Goal: Feedback & Contribution: Contribute content

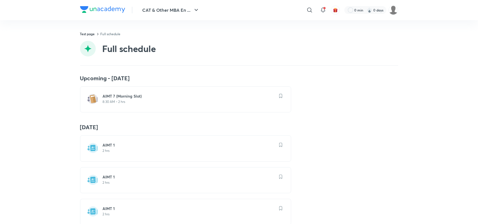
scroll to position [703, 0]
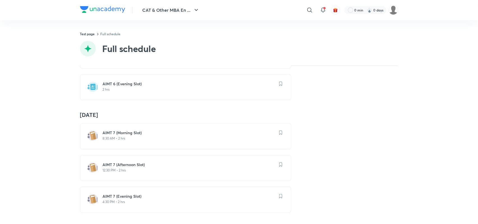
click at [97, 8] on img at bounding box center [102, 9] width 45 height 7
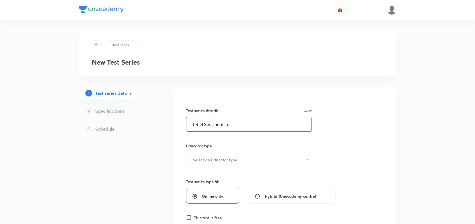
click at [206, 124] on input "LRDI Sectional Test" at bounding box center [248, 124] width 125 height 14
click at [244, 126] on input "LRDI Sectional Test" at bounding box center [248, 124] width 125 height 14
click at [204, 124] on input "LRDI Sectional Test" at bounding box center [248, 124] width 125 height 14
click at [248, 123] on input "LRDI Sectional Test" at bounding box center [248, 124] width 125 height 14
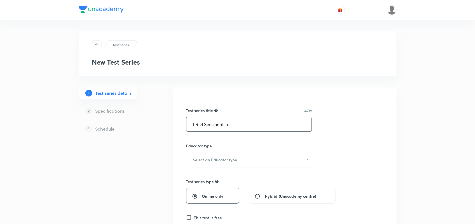
scroll to position [59, 0]
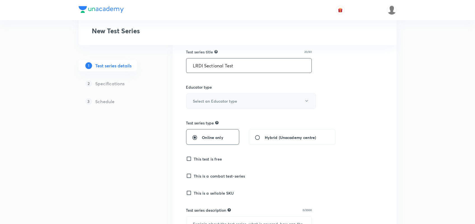
type input "LRDI Sectional Test"
click at [230, 97] on button "Select an Educator type" at bounding box center [251, 101] width 130 height 15
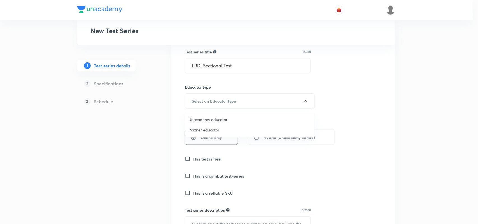
click at [209, 118] on span "Unacademy educator" at bounding box center [249, 120] width 123 height 6
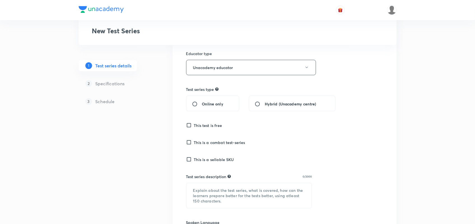
scroll to position [93, 0]
click at [209, 104] on span "Online only" at bounding box center [212, 103] width 21 height 6
click at [202, 104] on input "Online only" at bounding box center [197, 104] width 10 height 6
radio input "true"
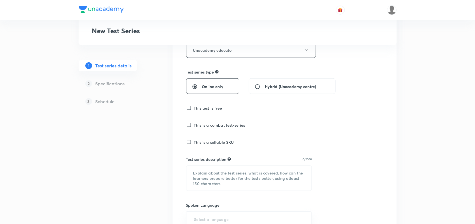
scroll to position [110, 0]
click at [216, 108] on h6 "This test is free" at bounding box center [208, 108] width 28 height 6
click at [194, 108] on input "This test is free" at bounding box center [190, 108] width 8 height 6
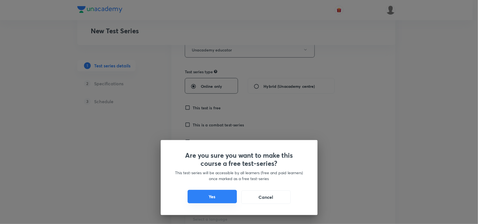
click at [215, 200] on button "Yes" at bounding box center [212, 196] width 49 height 13
checkbox input "true"
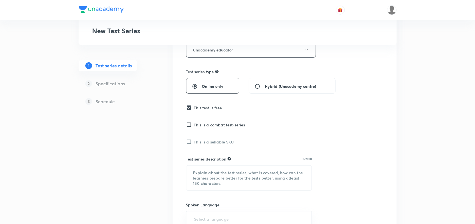
scroll to position [144, 0]
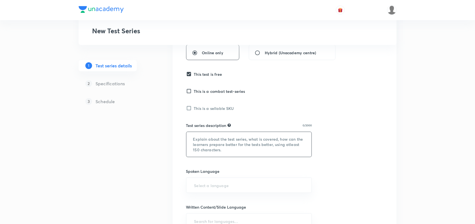
click at [226, 143] on textarea at bounding box center [248, 144] width 125 height 25
click at [232, 141] on textarea at bounding box center [248, 144] width 125 height 25
paste textarea "This test is designed to help learners practice each set of topics individually…"
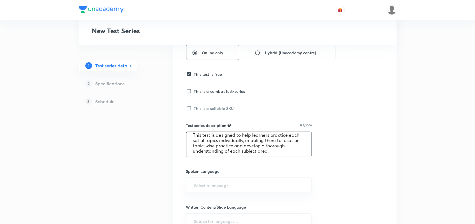
scroll to position [4, 0]
click at [199, 141] on textarea "This test is designed to help learners practice each set of topics individually…" at bounding box center [248, 144] width 125 height 25
drag, startPoint x: 205, startPoint y: 141, endPoint x: 219, endPoint y: 141, distance: 14.0
click at [219, 141] on textarea "This test is designed to help learners practice each set of topics individually…" at bounding box center [248, 144] width 125 height 25
drag, startPoint x: 235, startPoint y: 140, endPoint x: 261, endPoint y: 140, distance: 25.2
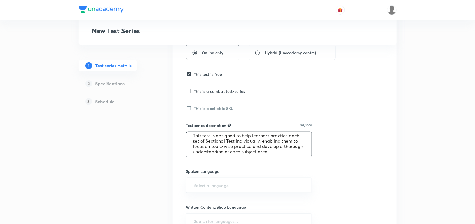
click at [261, 140] on textarea "This test is designed to help learners practice each set of Sectional Test indi…" at bounding box center [248, 144] width 125 height 25
drag, startPoint x: 200, startPoint y: 146, endPoint x: 270, endPoint y: 150, distance: 70.4
click at [270, 150] on textarea "This test is designed to help learners practice each set of Sectional Test Live…" at bounding box center [248, 144] width 125 height 25
drag, startPoint x: 245, startPoint y: 153, endPoint x: 172, endPoint y: 129, distance: 77.2
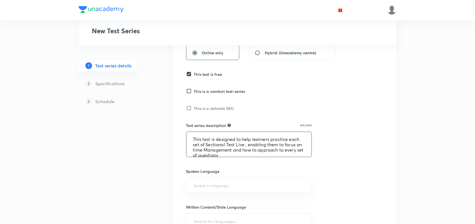
click at [172, 129] on div "Test Series New Test Series 1 Test series details 2 Specifications 3 Schedule T…" at bounding box center [238, 131] width 318 height 487
click at [199, 139] on textarea "This test is designed to help learners practice each set of Sectional Test Live…" at bounding box center [248, 144] width 125 height 25
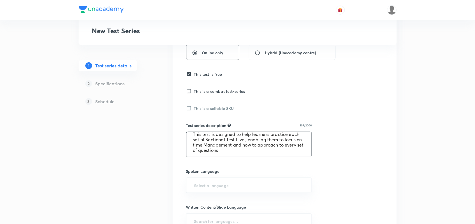
drag, startPoint x: 193, startPoint y: 139, endPoint x: 272, endPoint y: 154, distance: 80.2
click at [272, 154] on textarea "This test is designed to help learners practice each set of Sectional Test Live…" at bounding box center [248, 144] width 125 height 25
paste textarea "the Sectional Test on Live session with the educator, giving learners a chance …"
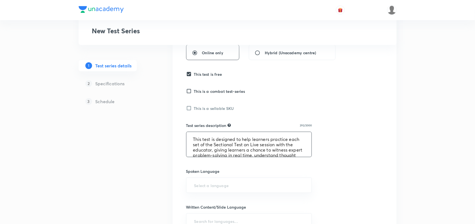
scroll to position [16, 0]
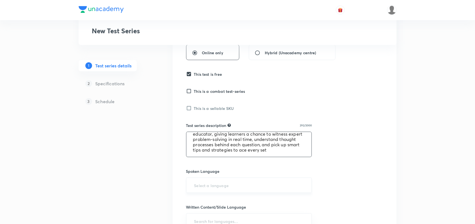
type textarea "This test is designed to help learners practice each set of the Sectional Test …"
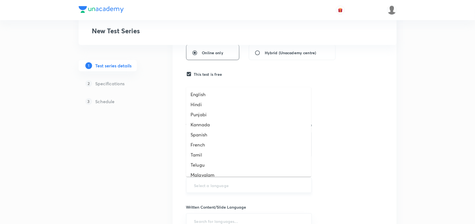
click at [228, 191] on input "text" at bounding box center [249, 185] width 112 height 10
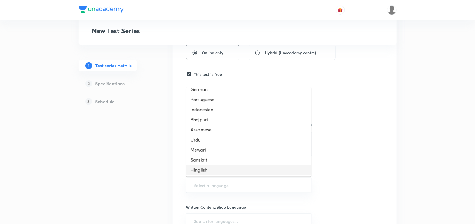
click at [210, 170] on li "Hinglish" at bounding box center [248, 170] width 125 height 10
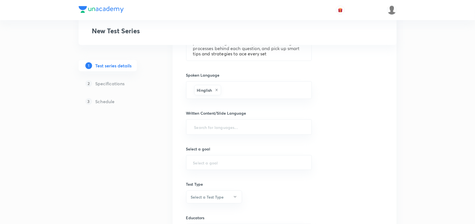
scroll to position [240, 0]
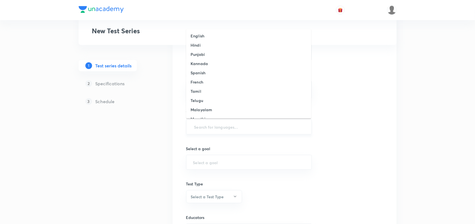
click at [211, 126] on input "text" at bounding box center [249, 127] width 112 height 10
click at [204, 36] on li "English" at bounding box center [248, 35] width 125 height 9
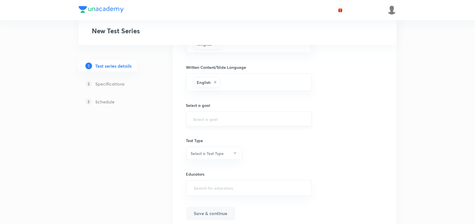
scroll to position [286, 0]
click at [220, 121] on input "text" at bounding box center [249, 118] width 112 height 5
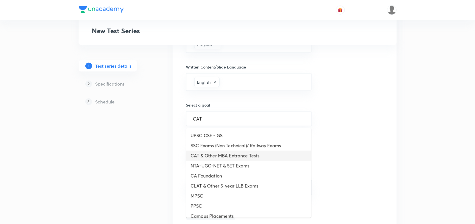
click at [212, 156] on li "CAT & Other MBA Entrance Tests" at bounding box center [248, 156] width 125 height 10
type input "CAT & Other MBA Entrance Tests"
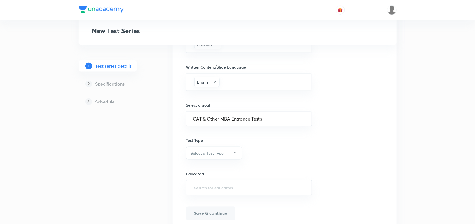
scroll to position [310, 0]
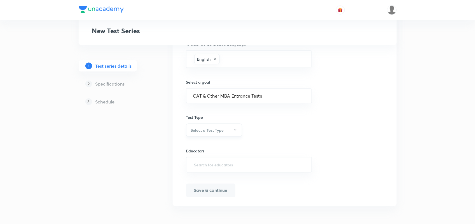
click at [213, 135] on button "Select a Test Type" at bounding box center [214, 130] width 56 height 13
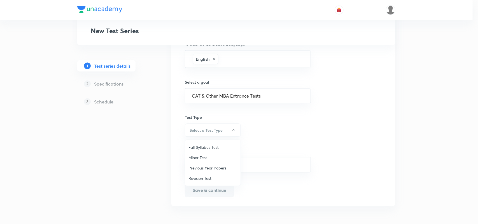
click at [202, 178] on span "Revision Test" at bounding box center [212, 179] width 49 height 6
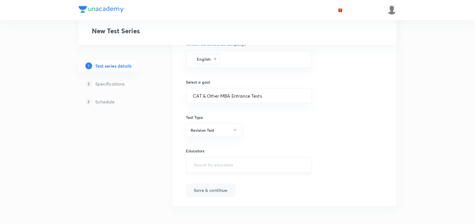
drag, startPoint x: 226, startPoint y: 166, endPoint x: 215, endPoint y: 166, distance: 11.5
click at [215, 166] on input "text" at bounding box center [249, 165] width 112 height 10
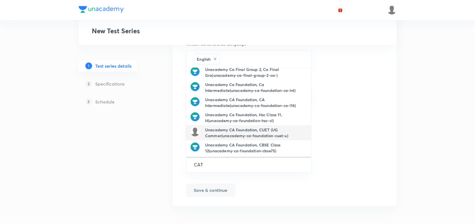
scroll to position [0, 0]
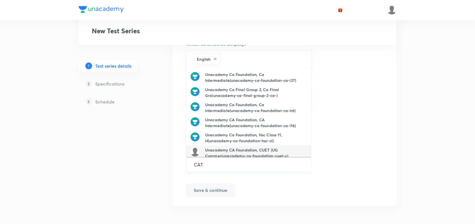
type input "CAT"
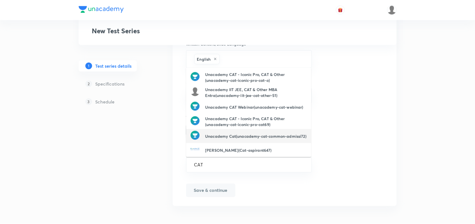
drag, startPoint x: 275, startPoint y: 137, endPoint x: 227, endPoint y: 134, distance: 48.2
click at [227, 134] on h6 "Unacademy Cat(unacademy-cat-common-admissi72)" at bounding box center [255, 137] width 101 height 6
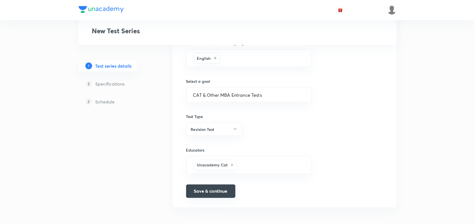
click at [216, 191] on button "Save & continue" at bounding box center [210, 191] width 49 height 13
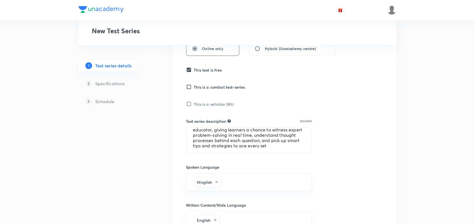
type input "LRDI Sectional Test"
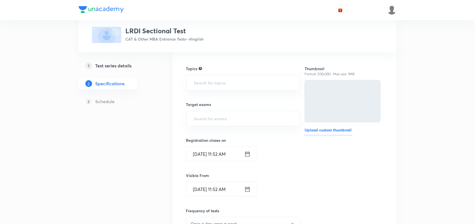
scroll to position [49, 0]
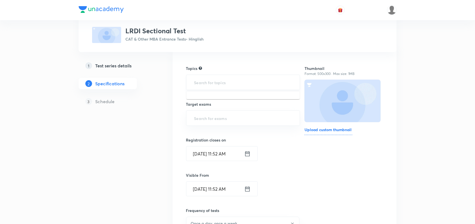
click at [228, 81] on input "text" at bounding box center [243, 82] width 100 height 10
type input "LR"
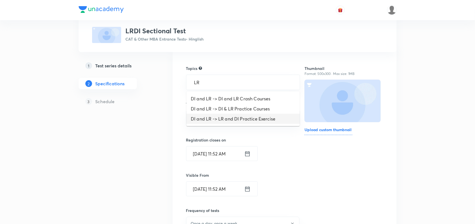
click at [233, 116] on li "DI and LR -> LR and DI Practice Exercise" at bounding box center [242, 119] width 113 height 10
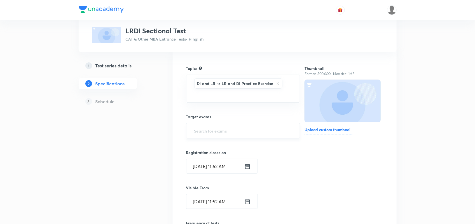
click at [223, 128] on input "text" at bounding box center [243, 131] width 100 height 10
type input "CAT"
click at [206, 159] on li "CAT 2025" at bounding box center [242, 158] width 113 height 10
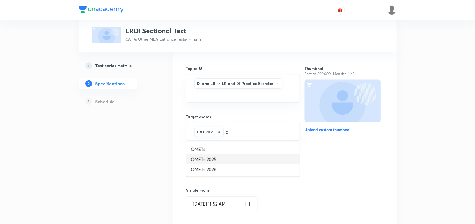
type input "om"
click at [206, 158] on li "OMETs 2025" at bounding box center [242, 160] width 113 height 10
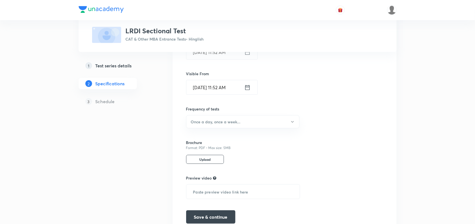
scroll to position [171, 0]
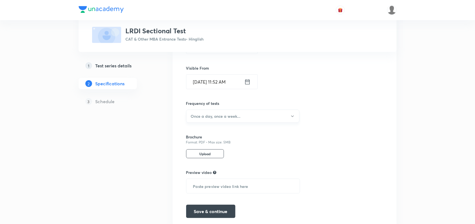
click at [248, 116] on button "Once a day, once a week..." at bounding box center [242, 116] width 113 height 13
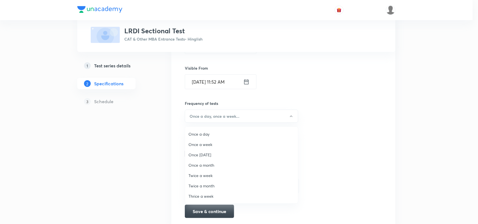
click at [206, 146] on span "Once a week" at bounding box center [241, 145] width 106 height 6
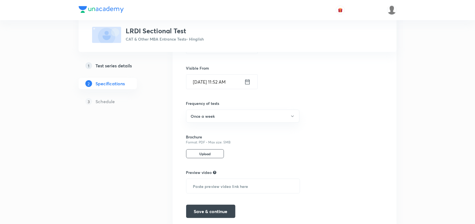
click at [341, 140] on div "Thumbnail Format: 500x300 · Max size: 1MB Upload custom thumbnail" at bounding box center [344, 75] width 78 height 286
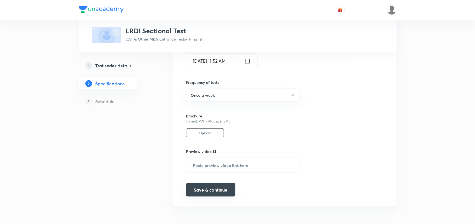
click at [216, 195] on button "Save & continue" at bounding box center [210, 189] width 49 height 13
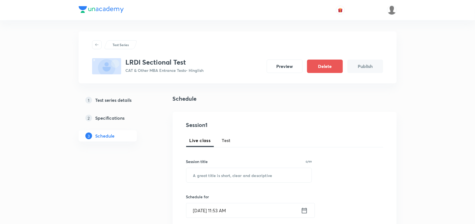
drag, startPoint x: 230, startPoint y: 137, endPoint x: 226, endPoint y: 142, distance: 6.1
drag, startPoint x: 226, startPoint y: 142, endPoint x: 217, endPoint y: 140, distance: 8.8
drag, startPoint x: 217, startPoint y: 140, endPoint x: 224, endPoint y: 140, distance: 7.0
click at [224, 140] on span "Test" at bounding box center [226, 140] width 9 height 7
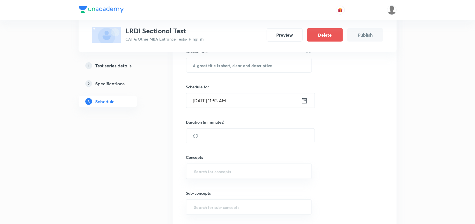
scroll to position [111, 0]
click at [208, 66] on input "text" at bounding box center [248, 64] width 125 height 14
type input "LRDI Sectional Test 1"
click at [306, 101] on icon at bounding box center [304, 99] width 7 height 8
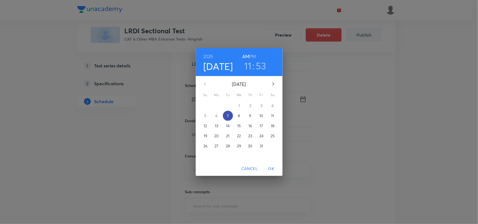
click at [227, 116] on p "7" at bounding box center [228, 116] width 2 height 6
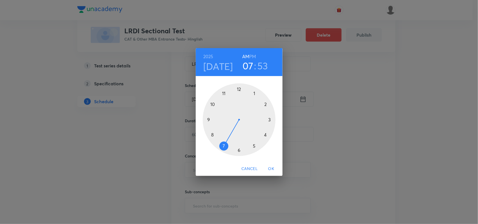
drag, startPoint x: 223, startPoint y: 93, endPoint x: 226, endPoint y: 140, distance: 47.4
click at [226, 140] on div at bounding box center [239, 119] width 73 height 73
drag, startPoint x: 218, startPoint y: 97, endPoint x: 237, endPoint y: 92, distance: 20.5
click at [237, 92] on div at bounding box center [239, 119] width 73 height 73
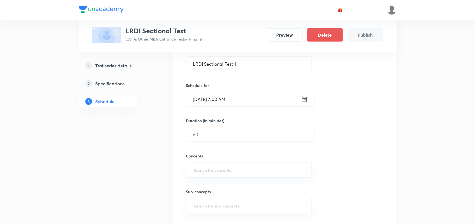
click at [305, 97] on icon at bounding box center [304, 99] width 5 height 6
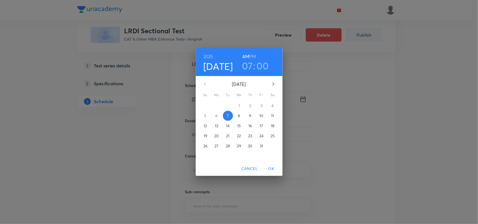
click at [251, 49] on div "2025 Oct 7 07 : 00 AM PM" at bounding box center [239, 62] width 87 height 28
click at [253, 53] on h6 "PM" at bounding box center [252, 57] width 7 height 8
click at [274, 170] on span "OK" at bounding box center [271, 168] width 13 height 7
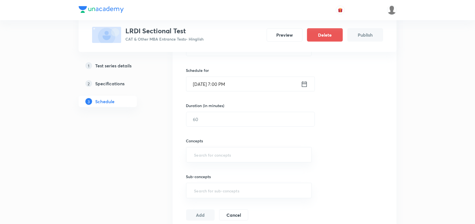
scroll to position [127, 0]
click at [235, 117] on input "text" at bounding box center [250, 118] width 128 height 14
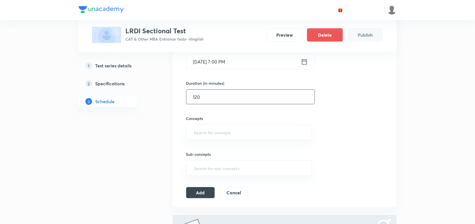
scroll to position [150, 0]
type input "120"
click at [214, 133] on input "text" at bounding box center [249, 132] width 112 height 10
type input "L"
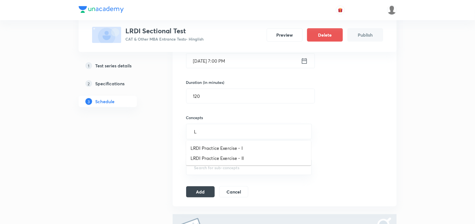
click at [226, 148] on li "LRDI Practice Exercise - I" at bounding box center [248, 148] width 125 height 10
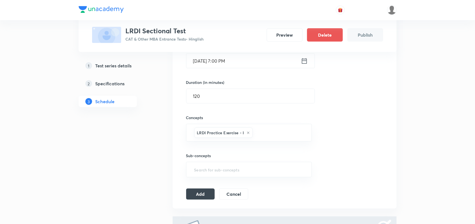
type input "L"
click at [226, 148] on li "LRDI Practice Exercise - II" at bounding box center [248, 151] width 125 height 10
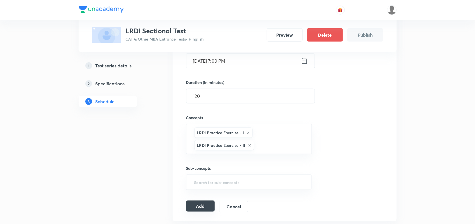
click at [199, 206] on button "Add" at bounding box center [200, 206] width 29 height 11
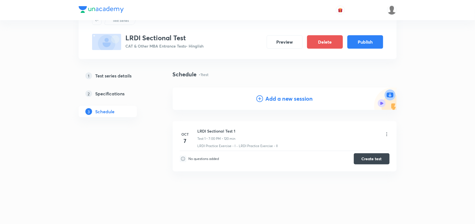
scroll to position [0, 0]
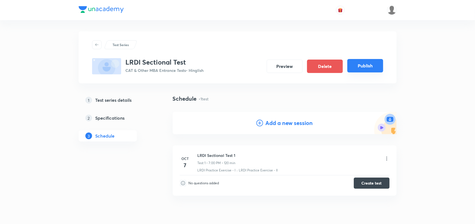
click at [360, 68] on button "Publish" at bounding box center [365, 65] width 36 height 13
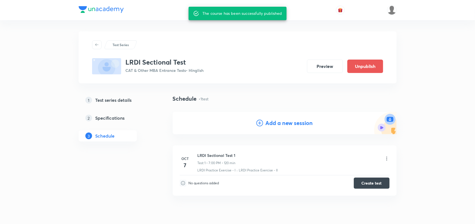
click at [123, 101] on h5 "Test series details" at bounding box center [113, 100] width 36 height 7
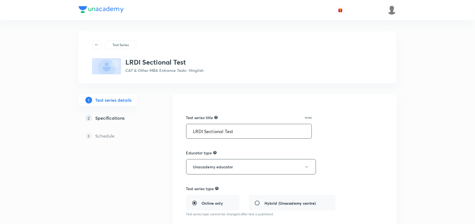
drag, startPoint x: 205, startPoint y: 131, endPoint x: 185, endPoint y: 131, distance: 20.2
click at [214, 131] on input "Sectional Test" at bounding box center [248, 131] width 125 height 14
type input "Sectional Test"
click at [424, 10] on header at bounding box center [237, 10] width 475 height 20
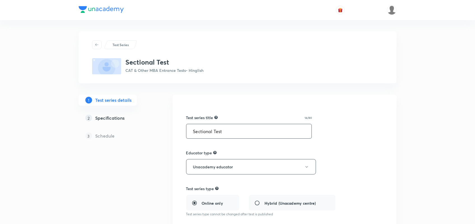
click at [233, 130] on input "Sectional Test" at bounding box center [248, 131] width 125 height 14
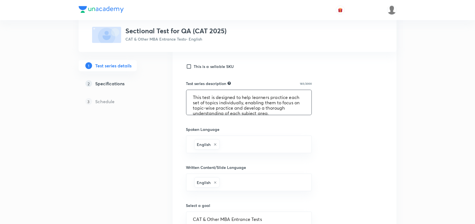
scroll to position [5, 0]
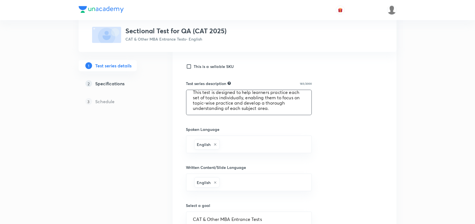
drag, startPoint x: 192, startPoint y: 96, endPoint x: 283, endPoint y: 118, distance: 93.5
click at [283, 118] on div "Test series title 32/80 Sectional Test for QA (CAT 2025) ​ Educator type Unacad…" at bounding box center [284, 114] width 197 height 418
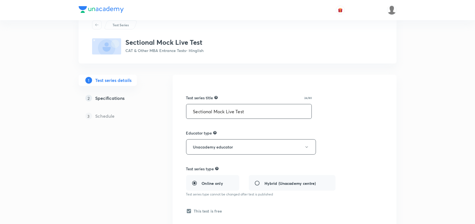
scroll to position [20, 0]
drag, startPoint x: 243, startPoint y: 110, endPoint x: 224, endPoint y: 109, distance: 18.5
click at [224, 109] on input "Sectional Mock Live Test" at bounding box center [248, 112] width 125 height 14
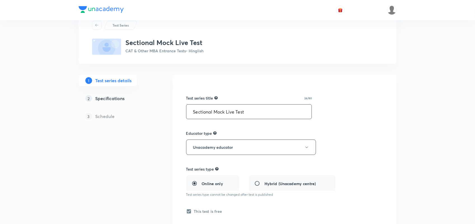
click at [214, 112] on input "Sectional Mock Live Test" at bounding box center [248, 112] width 125 height 14
drag, startPoint x: 226, startPoint y: 113, endPoint x: 237, endPoint y: 112, distance: 10.7
click at [237, 112] on input "Sectional Mock Live Test" at bounding box center [248, 112] width 125 height 14
click at [237, 112] on input "Sectional Mock Test" at bounding box center [248, 112] width 125 height 14
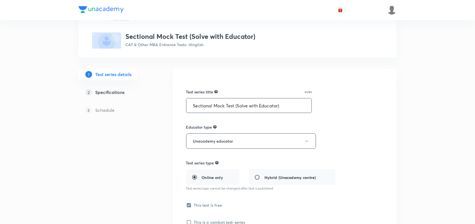
scroll to position [24, 0]
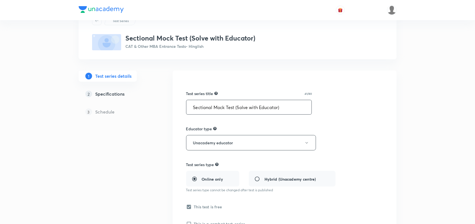
click at [250, 108] on input "Sectional Mock Test (Solve with Educator)" at bounding box center [248, 107] width 125 height 14
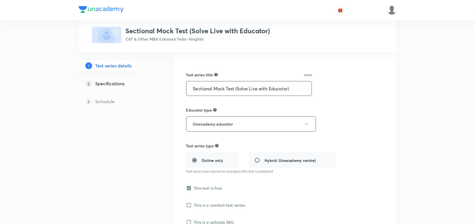
scroll to position [51, 0]
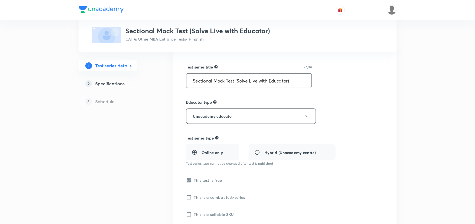
drag, startPoint x: 193, startPoint y: 80, endPoint x: 297, endPoint y: 83, distance: 104.7
click at [297, 83] on input "Sectional Mock Test (Solve Live with Educator)" at bounding box center [248, 81] width 125 height 14
click at [228, 80] on input "Sectional Mock Test (Solve Live with Educator)" at bounding box center [248, 81] width 125 height 14
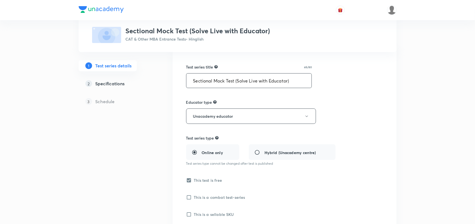
click at [228, 80] on input "Sectional Mock Test (Solve Live with Educator)" at bounding box center [248, 81] width 125 height 14
paste input "Live Sectional Mock with Educator"
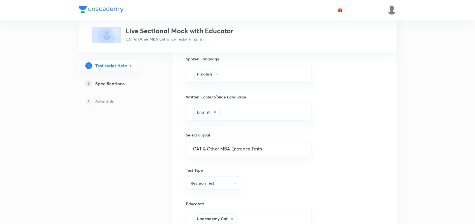
scroll to position [326, 0]
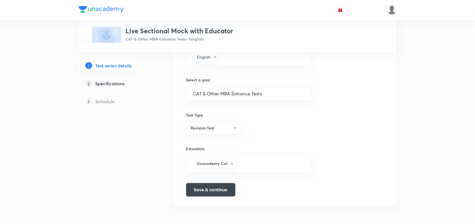
type input "Live Sectional Mock with Educator"
click at [218, 194] on button "Save & continue" at bounding box center [210, 189] width 49 height 13
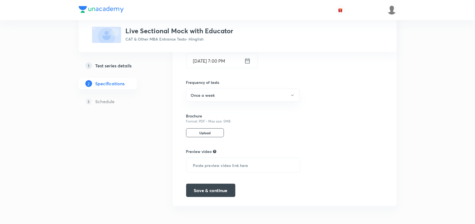
scroll to position [193, 0]
click at [216, 193] on button "Save & continue" at bounding box center [210, 189] width 49 height 13
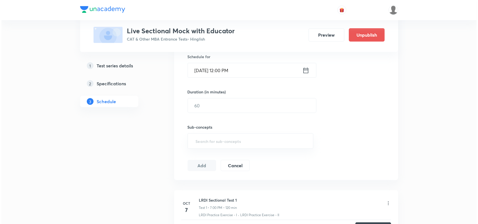
scroll to position [210, 0]
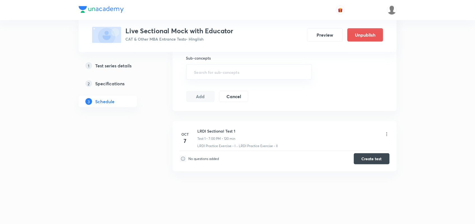
click at [387, 134] on icon at bounding box center [387, 135] width 6 height 6
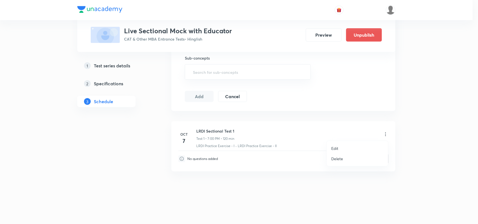
click at [334, 146] on p "Edit" at bounding box center [334, 149] width 7 height 6
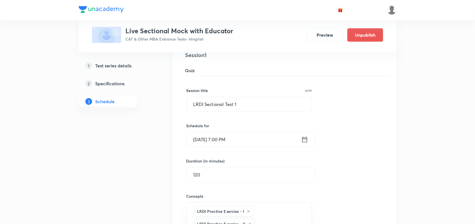
scroll to position [70, 0]
click at [247, 102] on input "LRDI Sectional Test 1" at bounding box center [249, 104] width 125 height 14
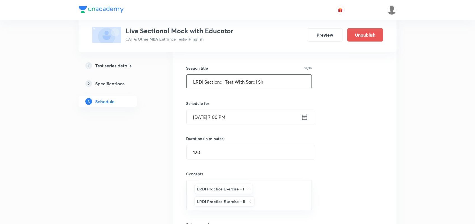
scroll to position [198, 0]
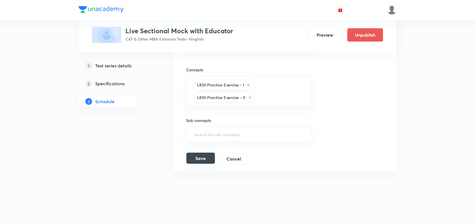
type input "LRDI Sectional Test With Saral Sir"
click at [207, 156] on button "Save" at bounding box center [200, 158] width 29 height 11
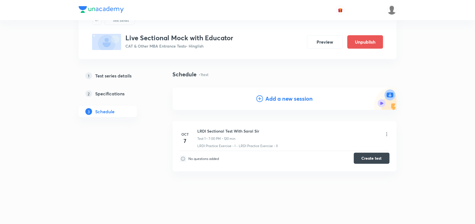
click at [375, 159] on button "Create test" at bounding box center [372, 158] width 36 height 11
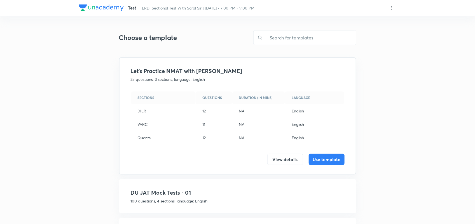
click at [391, 10] on icon at bounding box center [392, 8] width 6 height 6
click at [372, 21] on p "Create new template" at bounding box center [358, 21] width 38 height 6
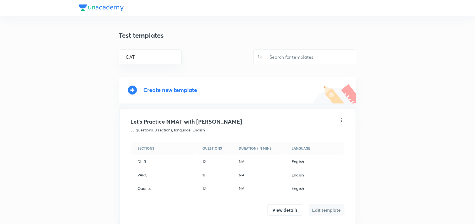
click at [185, 89] on div "Create new template" at bounding box center [171, 90] width 54 height 6
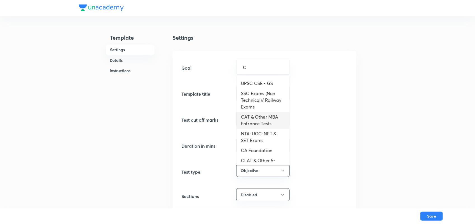
click at [260, 120] on li "CAT & Other MBA Entrance Tests" at bounding box center [263, 120] width 53 height 17
type input "CAT & Other MBA Entrance Tests"
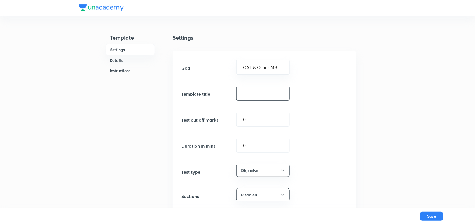
click at [254, 95] on input "text" at bounding box center [263, 93] width 53 height 14
type input "Live Sectional Test"
drag, startPoint x: 255, startPoint y: 143, endPoint x: 249, endPoint y: 145, distance: 6.8
click at [249, 145] on input "0" at bounding box center [263, 145] width 53 height 14
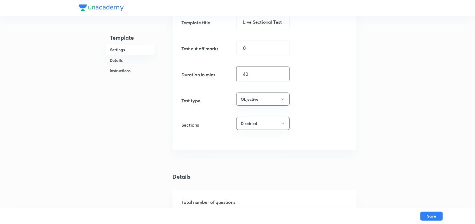
scroll to position [72, 0]
type input "40"
click at [269, 125] on button "Disabled" at bounding box center [262, 122] width 53 height 13
click at [326, 129] on div at bounding box center [239, 112] width 478 height 224
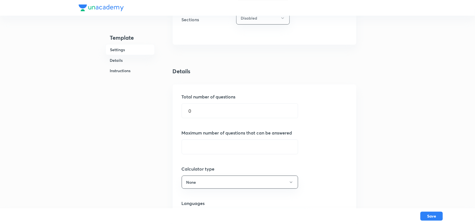
scroll to position [178, 0]
click at [239, 113] on input "0" at bounding box center [240, 110] width 116 height 14
type input "22"
click at [216, 145] on input "text" at bounding box center [240, 146] width 116 height 14
type input "22"
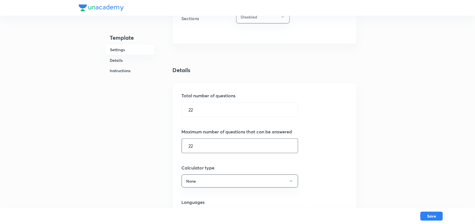
click at [338, 146] on div "Maximum number of questions that can be answered 22 ​" at bounding box center [265, 141] width 166 height 25
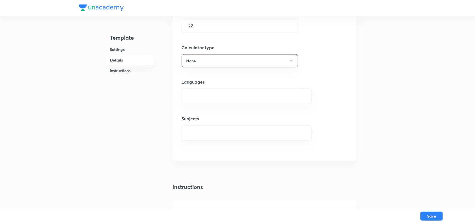
scroll to position [299, 0]
click at [261, 64] on button "None" at bounding box center [240, 60] width 116 height 13
click at [190, 80] on span "Basic" at bounding box center [213, 79] width 58 height 6
click at [251, 96] on input "text" at bounding box center [247, 96] width 116 height 10
click at [213, 112] on li "English" at bounding box center [246, 114] width 129 height 10
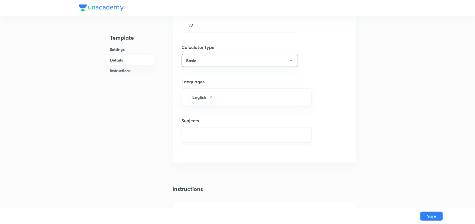
click at [217, 136] on input "text" at bounding box center [247, 135] width 116 height 10
type input "LR"
click at [204, 151] on li "DI and LR" at bounding box center [246, 153] width 129 height 10
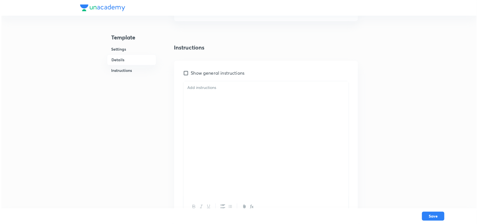
scroll to position [442, 0]
click at [223, 110] on div at bounding box center [264, 139] width 165 height 115
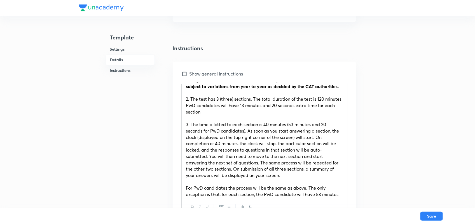
scroll to position [28, 0]
click at [218, 108] on span "2. The test has 3 (three) sections. The total duration of the test is 120 minut…" at bounding box center [264, 105] width 157 height 18
click at [232, 108] on span "2. The test has 3 (three) sections. The total duration of the test is 120 minut…" at bounding box center [264, 105] width 157 height 18
drag, startPoint x: 234, startPoint y: 108, endPoint x: 218, endPoint y: 108, distance: 16.2
click at [218, 108] on span "2. The test has 3 (three) sections. The total duration of the test is 120 minut…" at bounding box center [264, 105] width 157 height 18
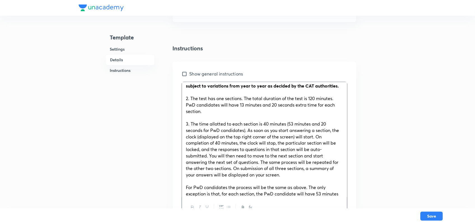
click at [242, 108] on span "2. The test has one sections. The total duration of the test is 120 minutes. Pw…" at bounding box center [260, 105] width 149 height 18
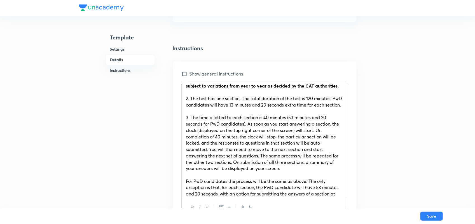
click at [312, 107] on span "2. The test has one section. The total duration of the test is 120 minutes. PwD…" at bounding box center [264, 102] width 156 height 12
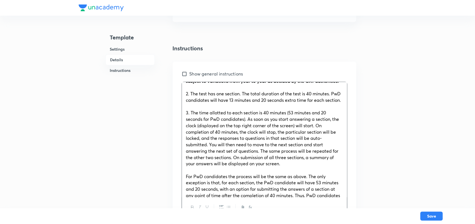
scroll to position [33, 0]
drag, startPoint x: 317, startPoint y: 109, endPoint x: 326, endPoint y: 111, distance: 8.6
click at [326, 103] on span "2. The test has one section. The total duration of the test is 40 minutes. PwD …" at bounding box center [263, 97] width 155 height 12
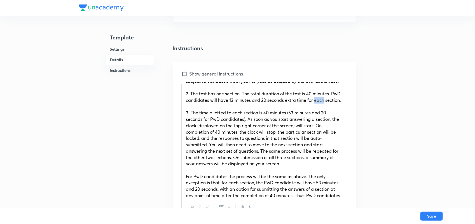
drag, startPoint x: 326, startPoint y: 111, endPoint x: 332, endPoint y: 111, distance: 6.7
click at [332, 103] on span "2. The test has one section. The total duration of the test is 40 minutes. PwD …" at bounding box center [263, 97] width 155 height 12
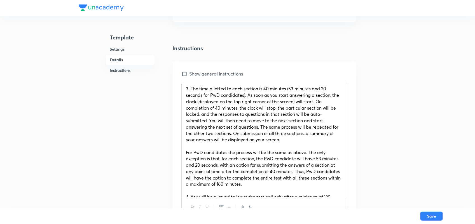
scroll to position [55, 0]
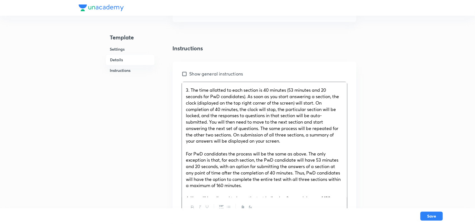
drag, startPoint x: 185, startPoint y: 106, endPoint x: 237, endPoint y: 166, distance: 79.6
drag, startPoint x: 237, startPoint y: 166, endPoint x: 195, endPoint y: 115, distance: 66.4
click at [195, 115] on span "3. The time allotted to each section is 40 minutes (53 minutes and 20 seconds f…" at bounding box center [262, 115] width 153 height 57
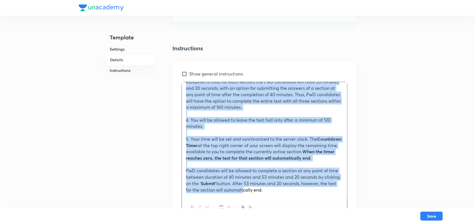
scroll to position [175, 0]
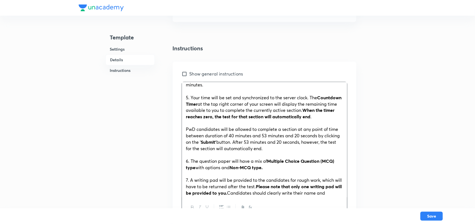
drag, startPoint x: 185, startPoint y: 106, endPoint x: 274, endPoint y: 90, distance: 89.5
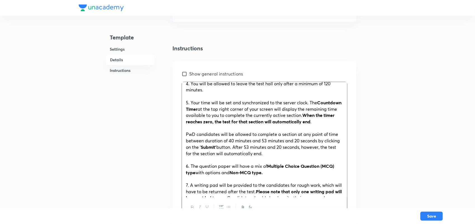
click at [274, 90] on div "General Instructions: 1. The number, type and pattern of questions, as well as …" at bounding box center [264, 139] width 165 height 115
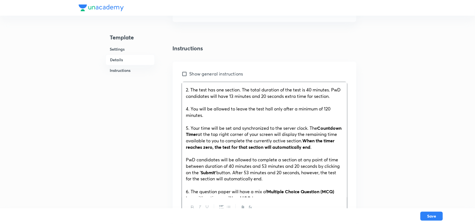
scroll to position [13, 0]
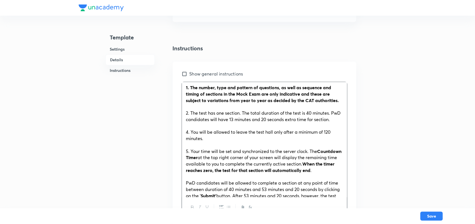
click at [188, 142] on span "4. You will be allowed to leave the test hall only after a minimum of 120 minut…" at bounding box center [258, 135] width 145 height 12
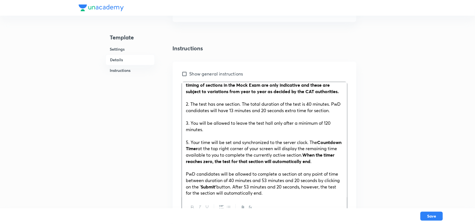
scroll to position [23, 0]
drag, startPoint x: 209, startPoint y: 147, endPoint x: 174, endPoint y: 140, distance: 35.1
click at [174, 140] on div "Show general instructions General Instructions: 1. The number, type and pattern…" at bounding box center [265, 144] width 184 height 165
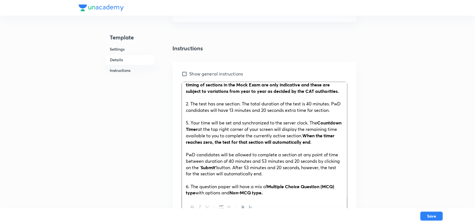
click at [195, 120] on p at bounding box center [264, 117] width 157 height 6
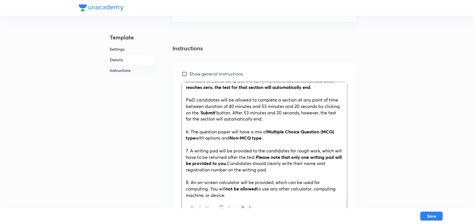
scroll to position [78, 0]
drag, startPoint x: 300, startPoint y: 140, endPoint x: 180, endPoint y: 123, distance: 121.6
click at [180, 123] on div "Show general instructions General Instructions: 1. The number, type and pattern…" at bounding box center [265, 144] width 184 height 165
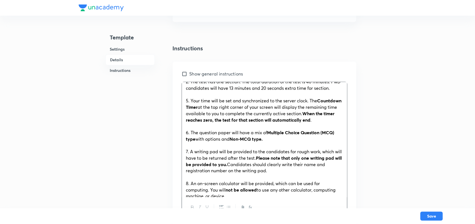
scroll to position [45, 0]
click at [187, 103] on span "5. Your time will be set and synchronized to the server clock. The" at bounding box center [251, 100] width 131 height 6
click at [188, 135] on span "6. The question paper will have a mix of" at bounding box center [226, 132] width 81 height 6
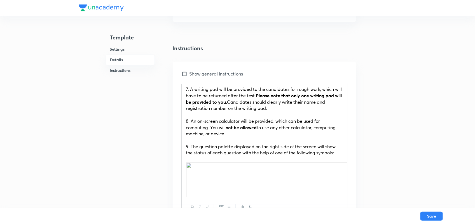
scroll to position [108, 0]
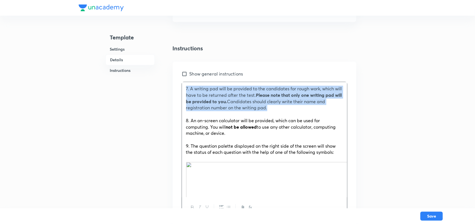
drag, startPoint x: 186, startPoint y: 113, endPoint x: 279, endPoint y: 133, distance: 95.2
click at [279, 111] on p "7. A writing pad will be provided to the candidates for rough work, which will …" at bounding box center [264, 98] width 157 height 25
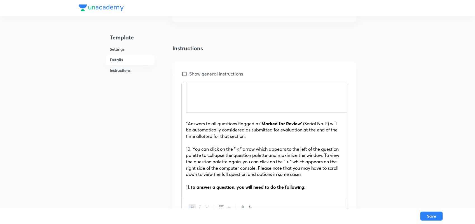
scroll to position [212, 0]
click at [243, 113] on img at bounding box center [270, 70] width 169 height 87
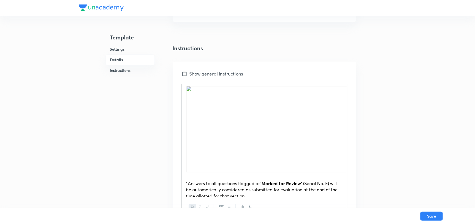
scroll to position [152, 0]
click at [200, 115] on img at bounding box center [270, 130] width 169 height 87
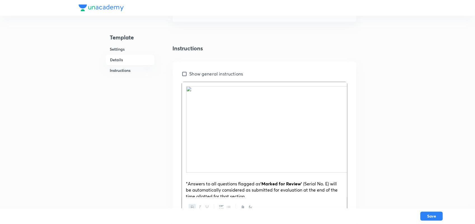
click at [226, 139] on img at bounding box center [270, 130] width 169 height 87
click at [194, 114] on img at bounding box center [270, 130] width 169 height 87
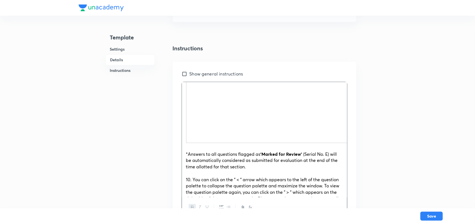
scroll to position [182, 0]
click at [187, 157] on span "*Answers to all questions flagged as" at bounding box center [223, 154] width 74 height 6
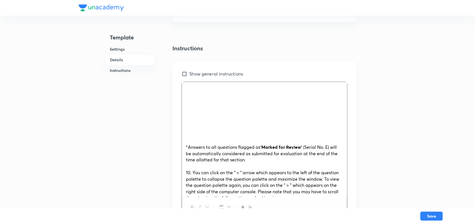
scroll to position [150, 0]
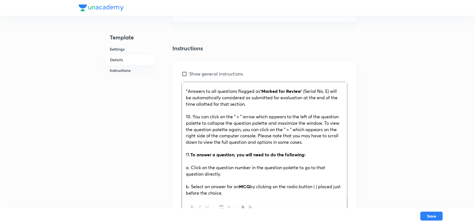
click at [193, 89] on p at bounding box center [264, 85] width 157 height 6
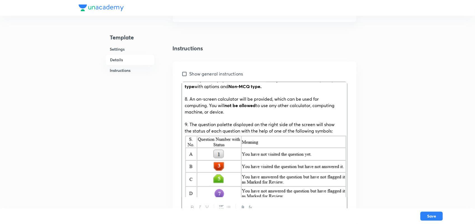
scroll to position [97, 0]
drag, startPoint x: 188, startPoint y: 123, endPoint x: 290, endPoint y: 121, distance: 101.9
click at [290, 109] on span "8. An on-screen calculator will be provided, which can be used for computing. Y…" at bounding box center [253, 102] width 134 height 12
click at [188, 109] on span "8. An on-screen calculator will be provided, which can be used for computing. Y…" at bounding box center [253, 102] width 134 height 12
click at [188, 134] on span "9. The question palette displayed on the right side of the screen will show the…" at bounding box center [261, 128] width 150 height 12
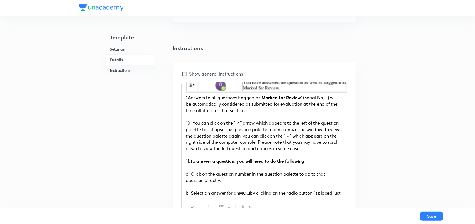
scroll to position [220, 0]
click at [191, 148] on span "10. You can click on the " < " arrow which appears to the left of the question …" at bounding box center [262, 135] width 153 height 31
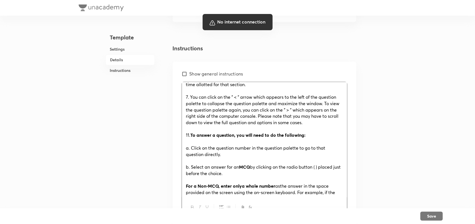
scroll to position [246, 0]
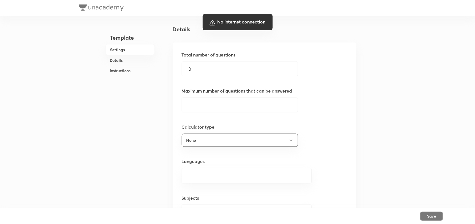
scroll to position [204, 0]
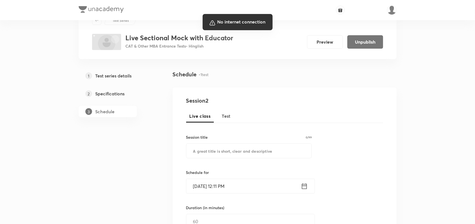
click at [419, 7] on div at bounding box center [237, 112] width 475 height 224
click at [317, 10] on div at bounding box center [237, 112] width 475 height 224
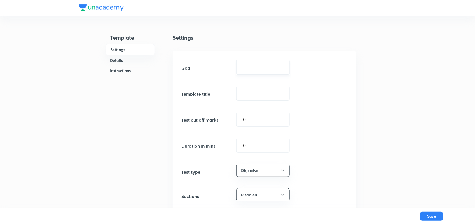
click at [261, 65] on input "text" at bounding box center [262, 67] width 39 height 5
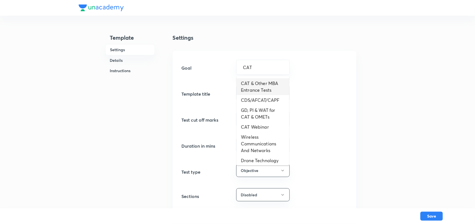
click at [261, 83] on li "CAT & Other MBA Entrance Tests" at bounding box center [263, 86] width 53 height 17
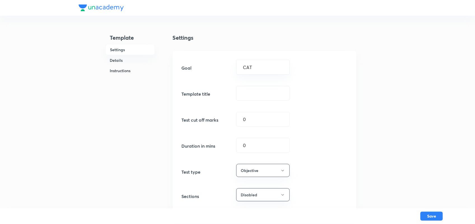
type input "CAT & Other MBA Entrance Tests"
click at [253, 93] on input "text" at bounding box center [263, 93] width 53 height 14
click at [268, 95] on input "text" at bounding box center [263, 93] width 53 height 14
type input "Sectional Live Test"
click at [256, 111] on div "Goal CAT & Other MBA Entrance Tests ​ Template title Sectional Live Test ​ Test…" at bounding box center [265, 136] width 184 height 171
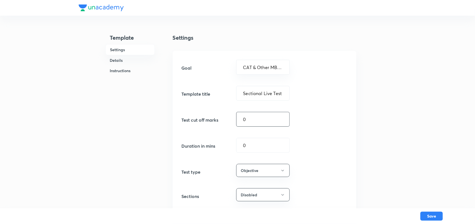
click at [251, 121] on input "0" at bounding box center [263, 119] width 53 height 14
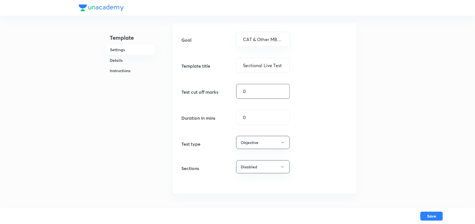
scroll to position [29, 0]
click at [254, 117] on input "0" at bounding box center [263, 117] width 53 height 14
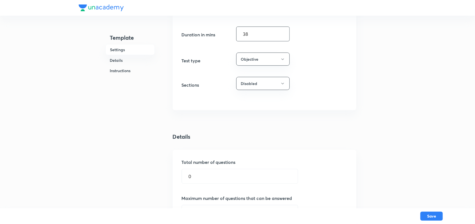
scroll to position [159, 0]
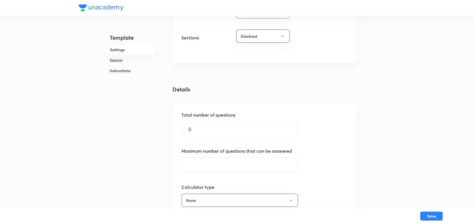
type input "38"
click at [223, 144] on div "Total number of questions 0 ​ Maximum number of questions that can be answered …" at bounding box center [265, 202] width 184 height 198
click at [218, 131] on input "0" at bounding box center [240, 129] width 116 height 14
type input "22"
click at [197, 170] on input "text" at bounding box center [240, 165] width 116 height 14
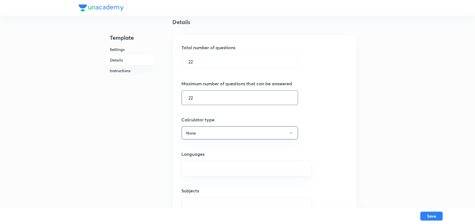
scroll to position [227, 0]
type input "22"
click at [280, 137] on button "None" at bounding box center [240, 132] width 116 height 13
click at [193, 152] on span "Basic" at bounding box center [213, 151] width 58 height 6
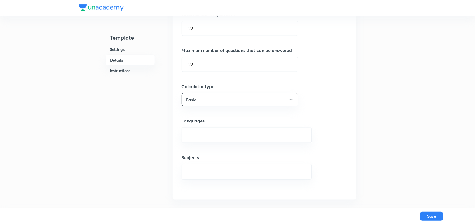
scroll to position [260, 0]
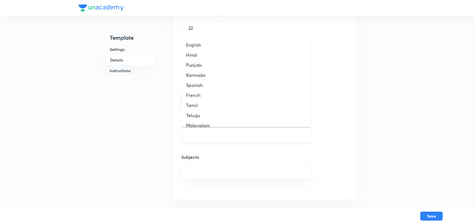
click at [232, 131] on input "text" at bounding box center [247, 135] width 116 height 10
click at [198, 46] on li "English" at bounding box center [246, 45] width 129 height 10
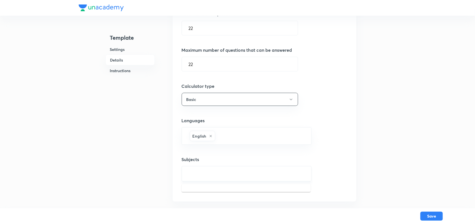
click at [206, 177] on input "text" at bounding box center [247, 174] width 116 height 10
type input "L"
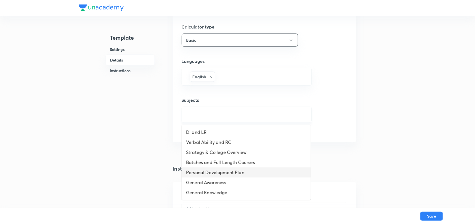
scroll to position [319, 0]
click at [201, 132] on li "DI and LR" at bounding box center [246, 133] width 129 height 10
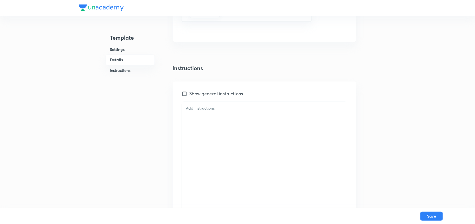
scroll to position [423, 0]
click at [217, 129] on div at bounding box center [264, 158] width 165 height 115
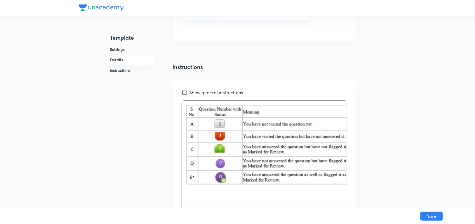
click at [186, 106] on img at bounding box center [267, 144] width 162 height 81
click at [342, 141] on img at bounding box center [267, 144] width 162 height 81
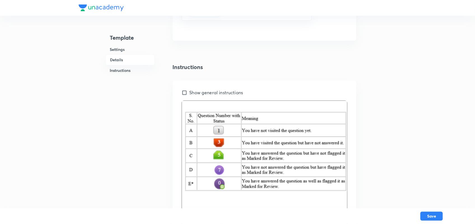
click at [264, 107] on p at bounding box center [263, 107] width 157 height 6
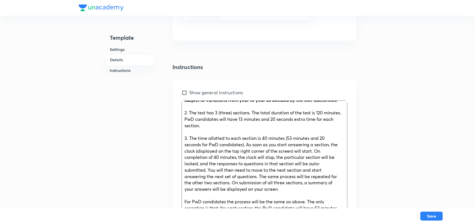
scroll to position [33, 1]
drag, startPoint x: 215, startPoint y: 122, endPoint x: 233, endPoint y: 121, distance: 17.9
click at [233, 121] on span "2. The test has 3 (three) sections. The total duration of the test is 120 minut…" at bounding box center [263, 119] width 157 height 18
click at [217, 122] on span "2. The test has 1(One) sections. The total duration of the test is 120 minutes.…" at bounding box center [261, 119] width 153 height 18
click at [247, 121] on span "2. The test has 1 (One) sections. The total duration of the test is 120 minutes…" at bounding box center [262, 119] width 154 height 18
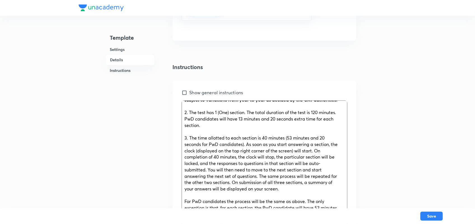
click at [318, 120] on span "2. The test has 1 (One) section. The total duration of the test is 120 minutes.…" at bounding box center [261, 119] width 152 height 18
click at [247, 126] on span "2. The test has 1 (One) section. The total duration of the test is 40 minutes. …" at bounding box center [260, 119] width 150 height 18
click at [204, 128] on span "2. The test has 1 (One) section. The total duration of the test is 40 minutes. …" at bounding box center [260, 119] width 150 height 18
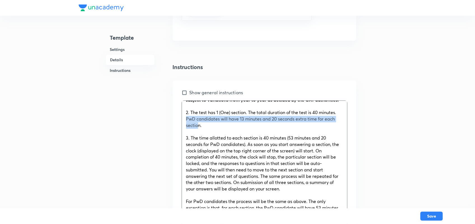
drag, startPoint x: 198, startPoint y: 137, endPoint x: 182, endPoint y: 129, distance: 17.0
click at [182, 129] on div "General Instructions: 1. The number, type and pattern of questions, as well as …" at bounding box center [264, 158] width 165 height 115
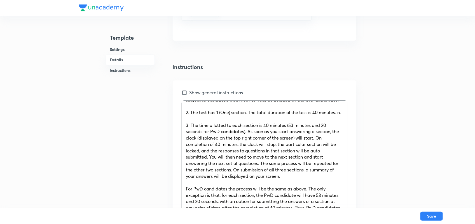
click at [191, 116] on p "2. The test has 1 (One) section. The total duration of the test is 40 minutes. …" at bounding box center [264, 113] width 157 height 6
click at [191, 123] on p at bounding box center [264, 119] width 157 height 6
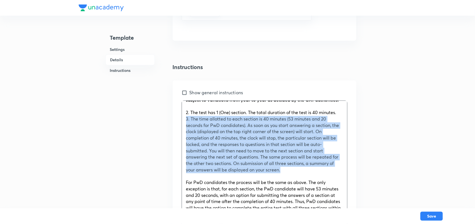
drag, startPoint x: 186, startPoint y: 135, endPoint x: 293, endPoint y: 187, distance: 118.6
click at [293, 173] on p "3. The time allotted to each section is 40 minutes (53 minutes and 20 seconds f…" at bounding box center [264, 144] width 157 height 57
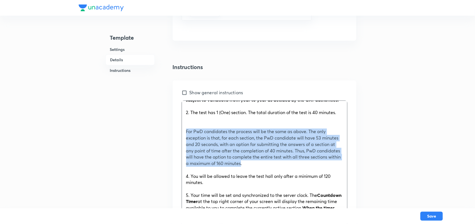
drag, startPoint x: 186, startPoint y: 148, endPoint x: 286, endPoint y: 180, distance: 104.8
click at [286, 167] on p "For PwD candidates the process will be the same as above. The only exception is…" at bounding box center [264, 148] width 157 height 38
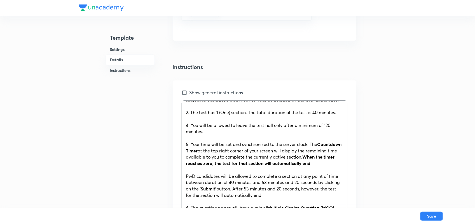
click at [198, 123] on p at bounding box center [264, 119] width 157 height 6
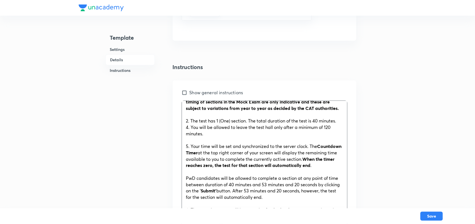
scroll to position [24, 0]
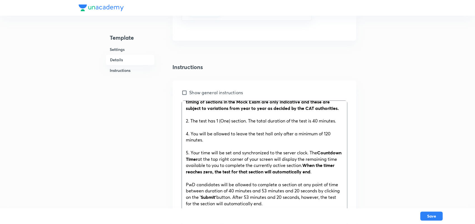
click at [188, 143] on span "4. You will be allowed to leave the test hall only after a minimum of 120 minut…" at bounding box center [258, 137] width 145 height 12
click at [331, 143] on p "3. You will be allowed to leave the test hall only after a minimum of 120 minut…" at bounding box center [264, 137] width 157 height 13
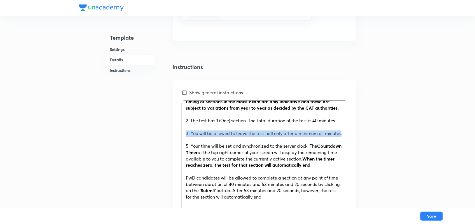
drag, startPoint x: 202, startPoint y: 156, endPoint x: 180, endPoint y: 149, distance: 23.7
click at [180, 149] on div "Show general instructions General Instructions: 1. The number, type and pattern…" at bounding box center [265, 163] width 184 height 165
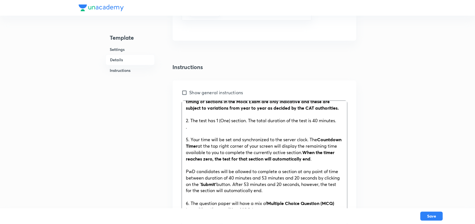
click at [190, 137] on p at bounding box center [264, 134] width 157 height 6
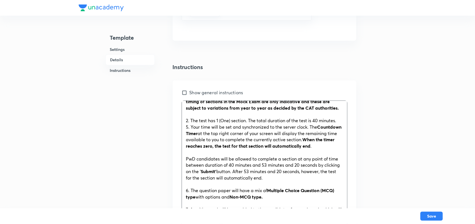
click at [189, 130] on span "5. Your time will be set and synchronized to the server clock. The" at bounding box center [251, 127] width 131 height 6
click at [224, 124] on p "2. The test has 1 (One) section. The total duration of the test is 40 minutes." at bounding box center [264, 121] width 157 height 6
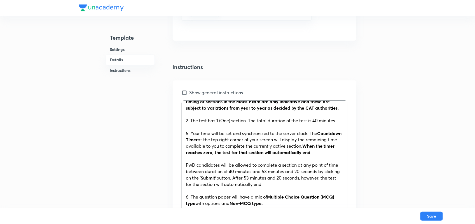
click at [187, 137] on span "5. Your time will be set and synchronized to the server clock. The" at bounding box center [251, 134] width 131 height 6
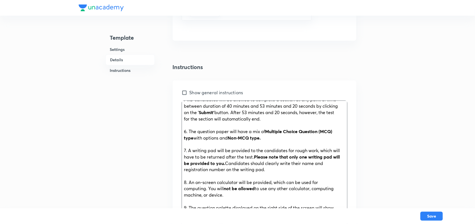
scroll to position [90, 0]
drag, startPoint x: 299, startPoint y: 141, endPoint x: 171, endPoint y: 125, distance: 128.4
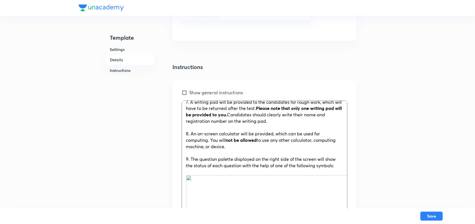
scroll to position [108, 0]
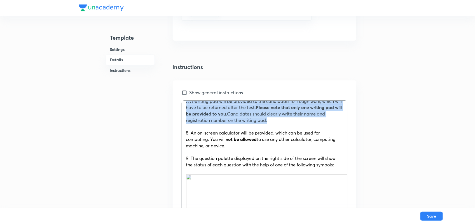
drag, startPoint x: 185, startPoint y: 125, endPoint x: 286, endPoint y: 146, distance: 103.4
click at [286, 146] on div "General Instructions: 1. The number, type and pattern of questions, as well as …" at bounding box center [264, 158] width 165 height 115
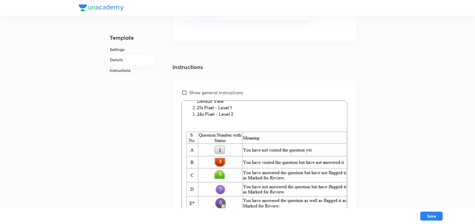
scroll to position [727, 0]
click at [248, 141] on img at bounding box center [267, 170] width 162 height 81
drag, startPoint x: 186, startPoint y: 131, endPoint x: 253, endPoint y: 157, distance: 71.7
click at [253, 157] on img at bounding box center [267, 170] width 162 height 81
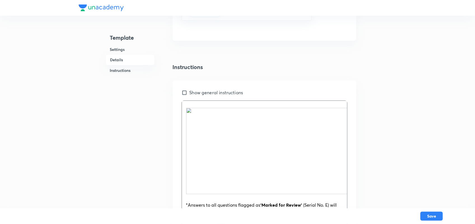
scroll to position [142, 0]
click at [337, 153] on img at bounding box center [270, 152] width 169 height 87
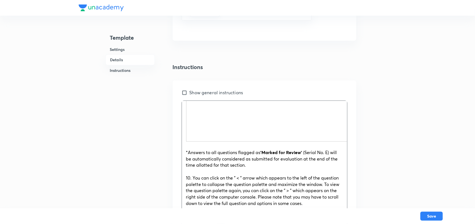
scroll to position [196, 0]
click at [187, 155] on span "*Answers to all questions flagged as" at bounding box center [223, 152] width 74 height 6
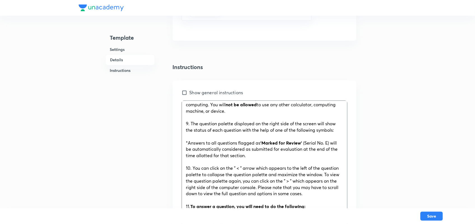
scroll to position [108, 0]
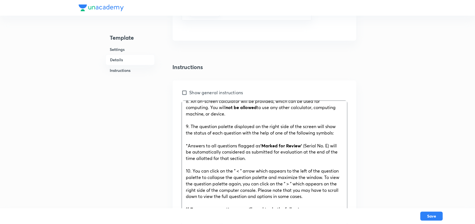
click at [194, 143] on p at bounding box center [264, 140] width 157 height 6
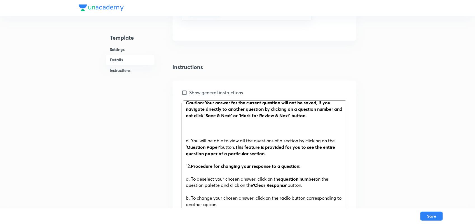
scroll to position [419, 0]
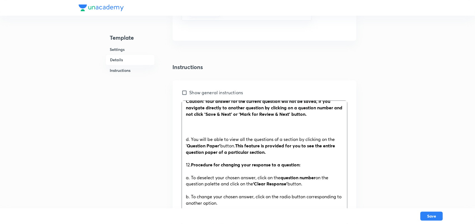
click at [260, 137] on p at bounding box center [264, 133] width 157 height 6
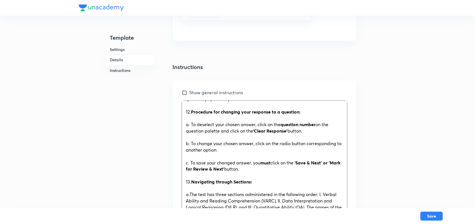
scroll to position [460, 0]
drag, startPoint x: 267, startPoint y: 135, endPoint x: 195, endPoint y: 122, distance: 73.4
drag, startPoint x: 195, startPoint y: 122, endPoint x: 185, endPoint y: 120, distance: 9.3
click at [185, 120] on div "General Instructions: 1. The number, type and pattern of questions, as well as …" at bounding box center [264, 158] width 165 height 115
drag, startPoint x: 185, startPoint y: 120, endPoint x: 292, endPoint y: 133, distance: 107.4
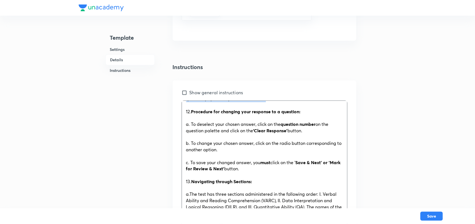
click at [292, 133] on div "General Instructions: 1. The number, type and pattern of questions, as well as …" at bounding box center [264, 158] width 165 height 115
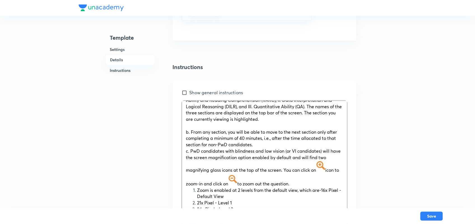
scroll to position [545, 0]
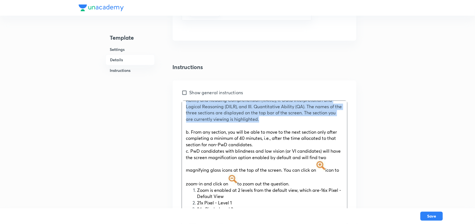
drag, startPoint x: 186, startPoint y: 120, endPoint x: 269, endPoint y: 144, distance: 86.2
click at [269, 123] on p "a.The test has three sections administered in the following order: I. Verbal Ab…" at bounding box center [264, 107] width 157 height 32
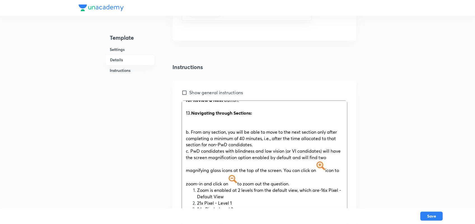
scroll to position [543, 0]
drag, startPoint x: 186, startPoint y: 128, endPoint x: 331, endPoint y: 165, distance: 149.5
click at [331, 165] on div "General Instructions: 1. The number, type and pattern of questions, as well as …" at bounding box center [264, 158] width 165 height 115
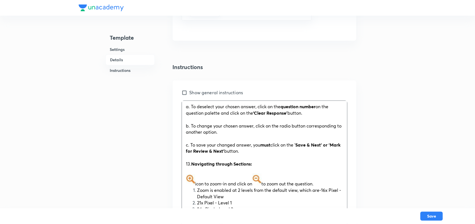
scroll to position [492, 0]
drag, startPoint x: 188, startPoint y: 174, endPoint x: 285, endPoint y: 205, distance: 102.0
click at [285, 205] on div "General Instructions: 1. The number, type and pattern of questions, as well as …" at bounding box center [264, 158] width 165 height 115
click at [251, 207] on li "24x Pixel - Level 2" at bounding box center [270, 210] width 146 height 6
drag, startPoint x: 251, startPoint y: 207, endPoint x: 180, endPoint y: 172, distance: 79.8
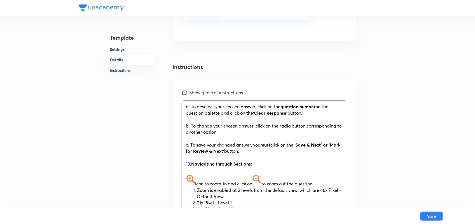
drag, startPoint x: 180, startPoint y: 172, endPoint x: 216, endPoint y: 206, distance: 49.5
click at [216, 207] on span "24x Pixel - Level 2" at bounding box center [215, 210] width 36 height 6
click at [246, 207] on li "24x Pixel - Level 2" at bounding box center [270, 210] width 146 height 6
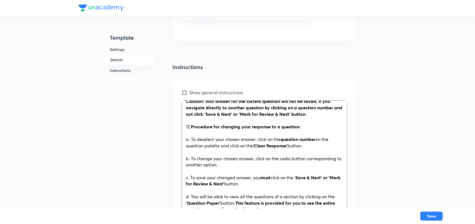
scroll to position [479, 0]
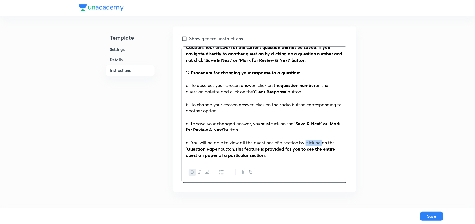
drag, startPoint x: 307, startPoint y: 137, endPoint x: 323, endPoint y: 137, distance: 15.4
click at [323, 140] on span "d. You will be able to view all the questions of a section by clicking on the ‘" at bounding box center [260, 146] width 149 height 12
click at [332, 140] on p "d. You will be able to view all the questions of a section by copying the link …" at bounding box center [264, 149] width 157 height 19
drag, startPoint x: 207, startPoint y: 143, endPoint x: 272, endPoint y: 144, distance: 65.0
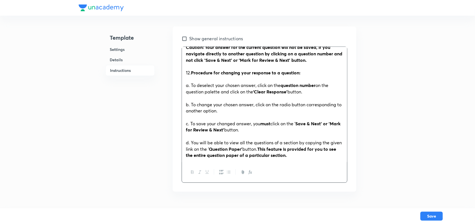
click at [272, 144] on p "d. You will be able to view all the questions of a section by copying the given…" at bounding box center [264, 149] width 157 height 19
click at [198, 144] on span "d. You will be able to view all the questions of a section by copying the given…" at bounding box center [264, 146] width 156 height 12
click at [220, 143] on span "d. You will be able to view all the questions of a section by copying the given…" at bounding box center [264, 146] width 156 height 12
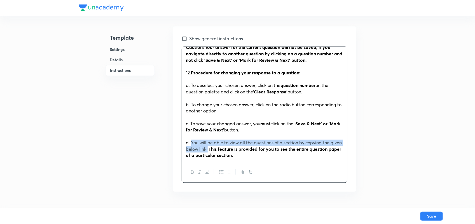
drag, startPoint x: 191, startPoint y: 135, endPoint x: 220, endPoint y: 143, distance: 30.2
click at [220, 143] on span "d. You will be able to view all the questions of a section by copying the given…" at bounding box center [264, 146] width 156 height 12
drag, startPoint x: 220, startPoint y: 143, endPoint x: 212, endPoint y: 143, distance: 8.1
click at [212, 143] on span "d. You will be able to view all the questions of a section by copying the given…" at bounding box center [264, 146] width 156 height 12
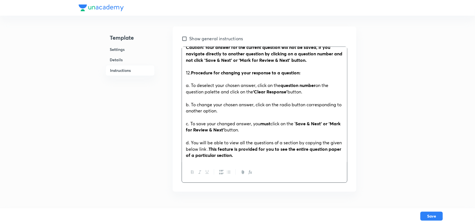
drag, startPoint x: 222, startPoint y: 144, endPoint x: 191, endPoint y: 136, distance: 32.1
click at [191, 140] on p "d. You will be able to view all the questions of a section by copying the given…" at bounding box center [264, 149] width 157 height 19
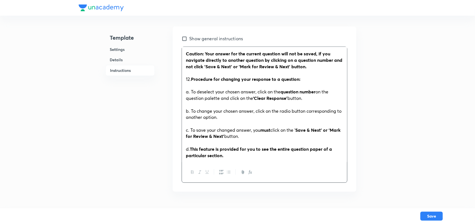
scroll to position [453, 0]
click at [222, 146] on strong "This feature is provided for you to see the entire question paper of a particul…" at bounding box center [259, 152] width 146 height 12
click at [233, 149] on p "d. This feature is provided for you to see the entire question paper of a parti…" at bounding box center [264, 152] width 157 height 13
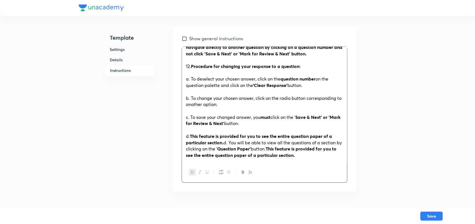
scroll to position [466, 0]
click at [230, 140] on span "d. You will be able to view all the questions of a section by clicking on the ‘" at bounding box center [264, 146] width 156 height 12
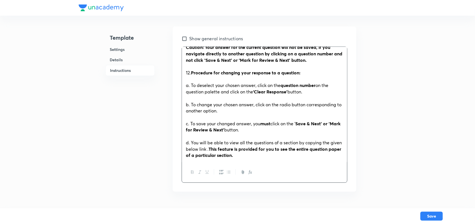
scroll to position [459, 0]
click at [199, 143] on span "d. You will be able to view all the questions of a section by copying the given…" at bounding box center [264, 146] width 156 height 12
click at [198, 143] on span "d. You will be able to view all the questions of a section by copying the given…" at bounding box center [264, 146] width 156 height 12
click at [205, 143] on span "d. You will be able to view all the questions of a section by copying the given…" at bounding box center [264, 146] width 156 height 12
drag, startPoint x: 222, startPoint y: 143, endPoint x: 244, endPoint y: 142, distance: 21.9
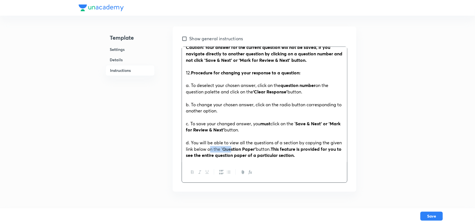
click at [244, 142] on p "d. You will be able to view all the questions of a section by copying the given…" at bounding box center [264, 149] width 157 height 19
drag, startPoint x: 220, startPoint y: 143, endPoint x: 283, endPoint y: 143, distance: 62.7
click at [283, 143] on p "d. You will be able to view all the questions of a section by copying the given…" at bounding box center [264, 149] width 157 height 19
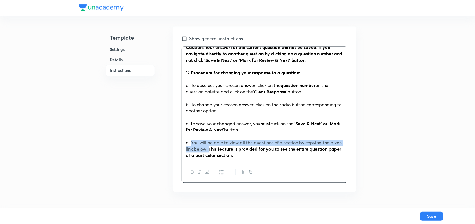
drag, startPoint x: 220, startPoint y: 145, endPoint x: 192, endPoint y: 135, distance: 30.0
click at [192, 140] on span "d. You will be able to view all the questions of a section by copying the given…" at bounding box center [264, 146] width 156 height 12
click at [192, 171] on icon "button" at bounding box center [192, 172] width 4 height 4
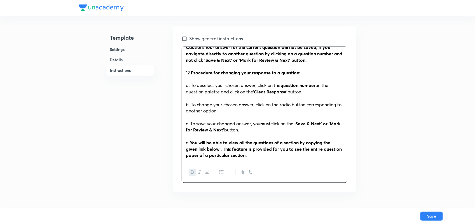
scroll to position [460, 0]
click at [224, 146] on strong "This feature is provided for you to see the entire question paper of a particul…" at bounding box center [264, 152] width 156 height 12
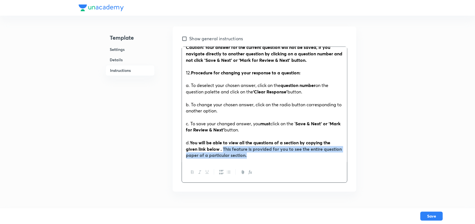
drag, startPoint x: 224, startPoint y: 143, endPoint x: 270, endPoint y: 150, distance: 46.4
click at [270, 150] on p "d. You will be able to view all the questions of a section by copying the given…" at bounding box center [264, 149] width 157 height 19
click at [192, 173] on icon "button" at bounding box center [192, 172] width 4 height 4
click at [276, 152] on p "d. You will be able to view all the questions of a section by copying the given…" at bounding box center [264, 149] width 157 height 19
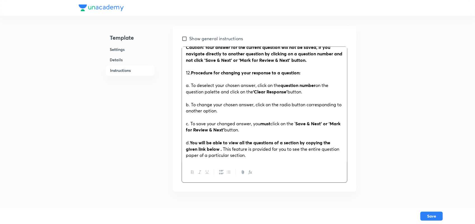
click at [220, 143] on strong "You will be able to view all the questions of a section by copying the given li…" at bounding box center [258, 146] width 144 height 12
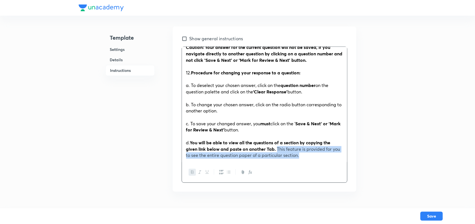
drag, startPoint x: 277, startPoint y: 143, endPoint x: 312, endPoint y: 150, distance: 35.7
click at [312, 150] on p "d. You will be able to view all the questions of a section by copying the given…" at bounding box center [264, 149] width 157 height 19
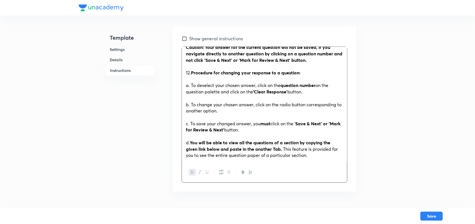
click at [314, 151] on span "This feature is provided for you to see the entire question paper of a particul…" at bounding box center [262, 152] width 152 height 12
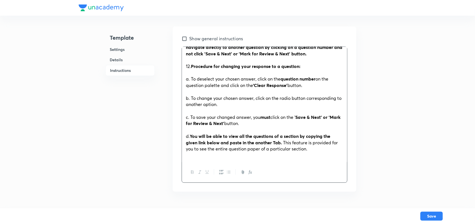
scroll to position [466, 0]
click at [220, 152] on p "Link :" at bounding box center [264, 155] width 157 height 6
click at [186, 152] on span "Link :" at bounding box center [191, 155] width 11 height 6
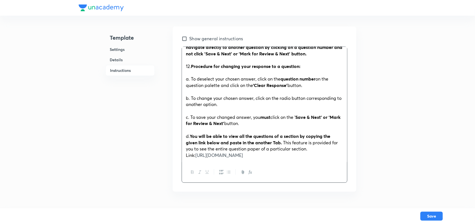
drag, startPoint x: 196, startPoint y: 143, endPoint x: 216, endPoint y: 149, distance: 20.2
click at [216, 152] on p "Link: https://drive.google.com/drive/folders/1mXjYuRn0vPQPQt7mh3oxbmV8m7gMvr8h" at bounding box center [264, 155] width 157 height 6
click at [193, 173] on icon "button" at bounding box center [192, 172] width 4 height 4
click at [229, 152] on p "Link: https://drive.google.com/drive/folders/1mXjYuRn0vPQPQt7mh3oxbmV8m7gMvr8h" at bounding box center [264, 155] width 157 height 6
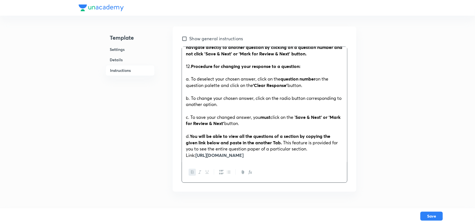
click at [189, 133] on span "d." at bounding box center [188, 136] width 4 height 6
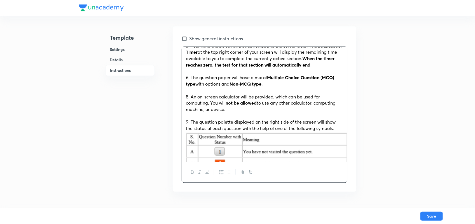
scroll to position [60, 0]
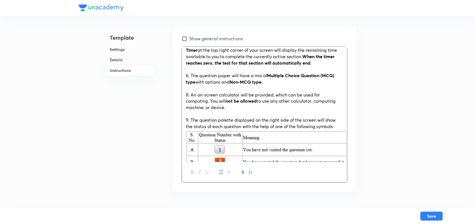
click at [188, 78] on span "6. The question paper will have a mix of" at bounding box center [226, 76] width 81 height 6
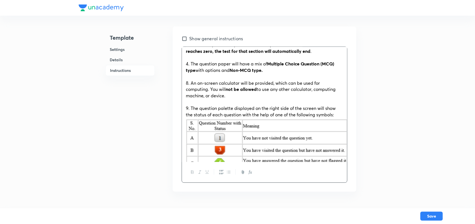
click at [188, 92] on span "8. An on-screen calculator will be provided, which can be used for computing. Y…" at bounding box center [253, 86] width 134 height 12
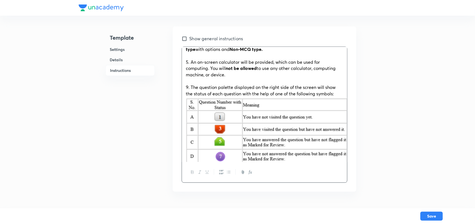
click at [188, 97] on span "9. The question palette displayed on the right side of the screen will show the…" at bounding box center [261, 90] width 150 height 12
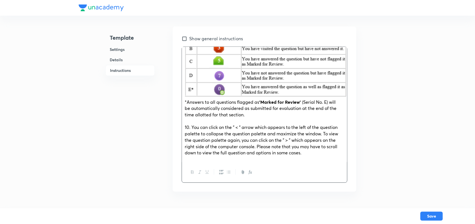
scroll to position [174, 6]
click at [286, 88] on img at bounding box center [266, 56] width 162 height 81
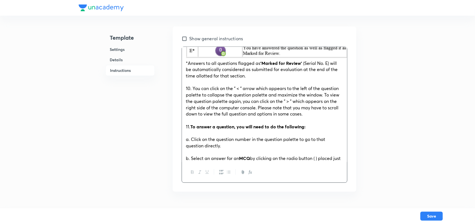
scroll to position [215, 0]
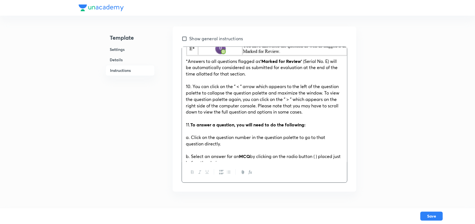
click at [189, 108] on span "10. You can click on the " < " arrow which appears to the left of the question …" at bounding box center [262, 98] width 153 height 31
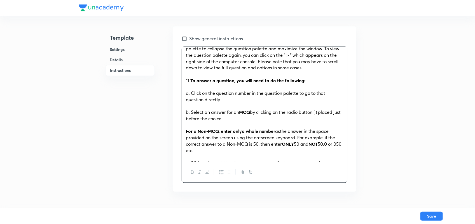
scroll to position [261, 0]
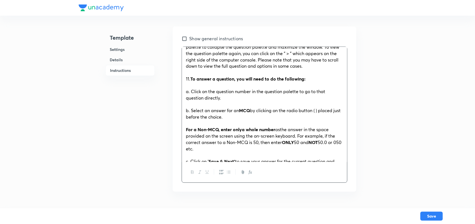
click at [189, 82] on span "11." at bounding box center [188, 79] width 4 height 6
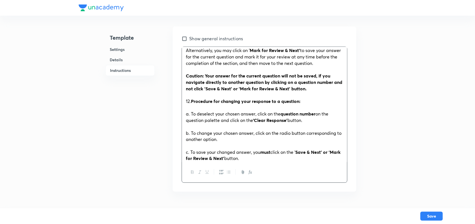
scroll to position [407, 0]
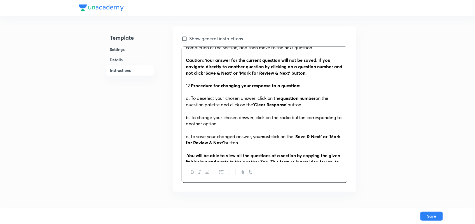
click at [190, 88] on span "12." at bounding box center [188, 86] width 5 height 6
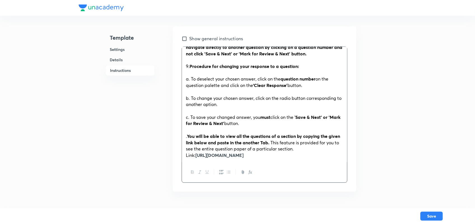
scroll to position [473, 0]
click at [185, 124] on div "General Instructions: 1. The number, type and pattern of questions, as well as …" at bounding box center [264, 104] width 165 height 115
click at [319, 136] on p "10. You will be able to view all the questions of a section by copying the give…" at bounding box center [264, 142] width 157 height 19
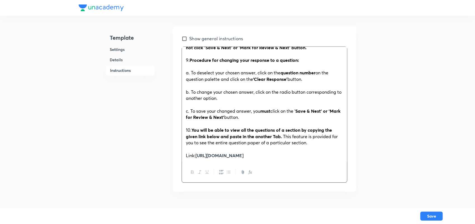
scroll to position [479, 0]
drag, startPoint x: 195, startPoint y: 142, endPoint x: 181, endPoint y: 143, distance: 13.8
click at [182, 143] on div "General Instructions: 1. The number, type and pattern of questions, as well as …" at bounding box center [265, 114] width 166 height 136
click at [191, 171] on icon "button" at bounding box center [192, 172] width 4 height 4
drag, startPoint x: 195, startPoint y: 143, endPoint x: 184, endPoint y: 143, distance: 11.5
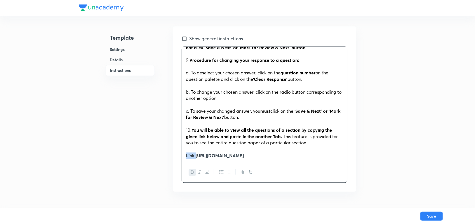
click at [184, 143] on div "General Instructions: 1. The number, type and pattern of questions, as well as …" at bounding box center [264, 104] width 165 height 115
click at [192, 171] on icon "button" at bounding box center [192, 172] width 4 height 4
click at [197, 153] on strong "https://drive.google.com/drive/folders/1mXjYuRn0vPQPQt7mh3oxbmV8m7gMvr8h" at bounding box center [221, 156] width 48 height 6
drag, startPoint x: 198, startPoint y: 143, endPoint x: 226, endPoint y: 149, distance: 28.6
click at [226, 153] on p "Link: https://drive.google.com/drive/folders/1mXjYuRn0vPQPQt7mh3oxbmV8m7gMvr8h" at bounding box center [264, 156] width 157 height 6
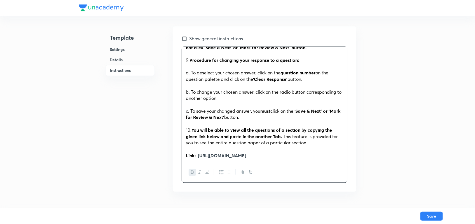
copy strong "https://drive.google.com/drive/folders/1mXjYuRn0vPQPQt7mh3oxbmV8m7gMvr8h"
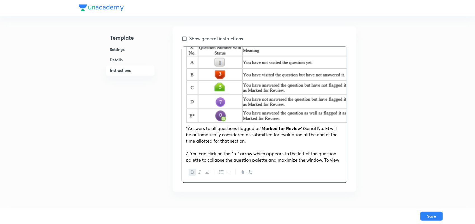
scroll to position [148, 0]
click at [300, 97] on img at bounding box center [267, 82] width 162 height 81
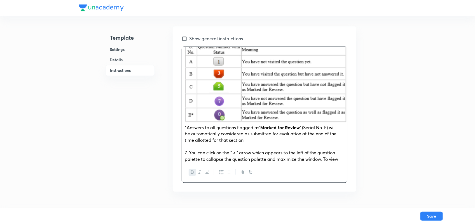
click at [322, 113] on img at bounding box center [266, 82] width 162 height 81
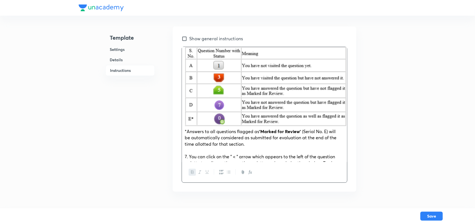
scroll to position [144, 6]
click at [340, 112] on img at bounding box center [266, 86] width 162 height 81
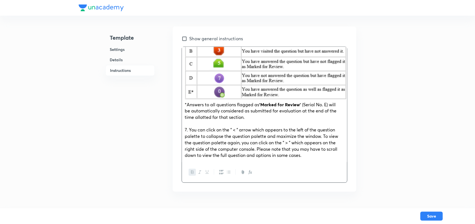
scroll to position [171, 0]
drag, startPoint x: 183, startPoint y: 127, endPoint x: 271, endPoint y: 142, distance: 88.9
click at [271, 121] on p "*Answers to all questions flagged as ‘Marked for Review’ (Serial No. E) will be…" at bounding box center [264, 111] width 157 height 19
click at [186, 121] on p "*Answers to all questions flagged as ‘Marked for Review’ (Serial No. E) will be…" at bounding box center [264, 111] width 157 height 19
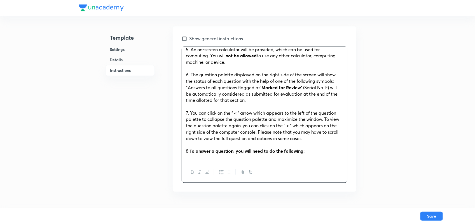
scroll to position [112, 0]
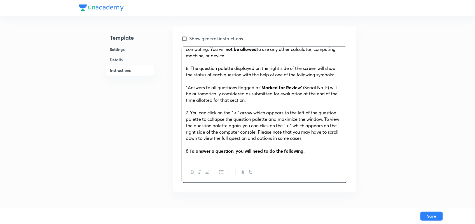
click at [189, 85] on p at bounding box center [264, 81] width 157 height 6
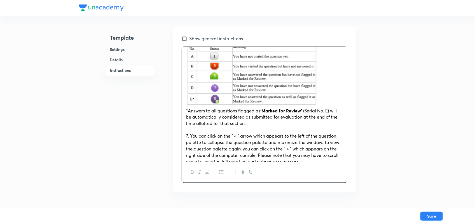
scroll to position [150, 0]
click at [338, 60] on div "General Instructions: 1. The number, type and pattern of questions, as well as …" at bounding box center [264, 104] width 165 height 115
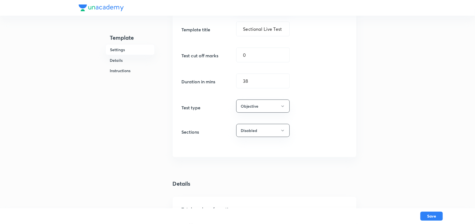
scroll to position [64, 0]
click at [250, 83] on input "38" at bounding box center [263, 81] width 53 height 14
type input "3"
type input "40"
click at [325, 120] on div "Goal CAT & Other MBA Entrance Tests ​ Template title Sectional Live Test ​ Test…" at bounding box center [265, 72] width 184 height 171
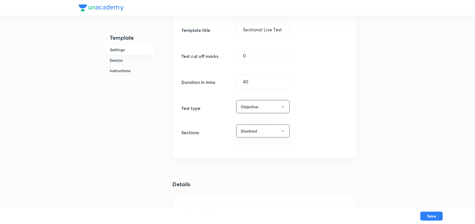
click at [286, 111] on button "Objective" at bounding box center [262, 106] width 53 height 13
click at [328, 129] on div at bounding box center [239, 112] width 478 height 224
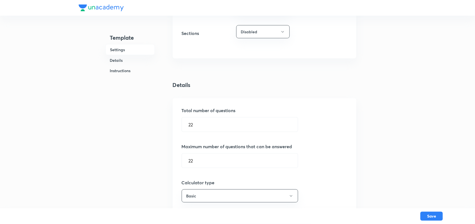
scroll to position [165, 0]
click at [265, 30] on button "Disabled" at bounding box center [262, 30] width 53 height 13
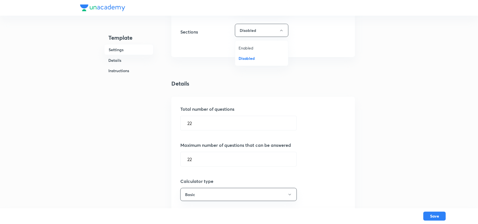
click at [252, 45] on span "Enabled" at bounding box center [262, 48] width 46 height 6
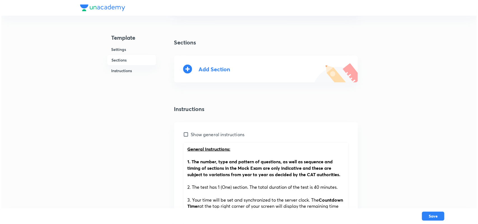
scroll to position [205, 0]
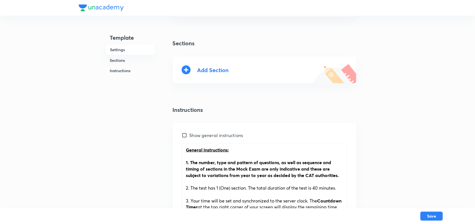
click at [189, 72] on icon at bounding box center [186, 70] width 9 height 9
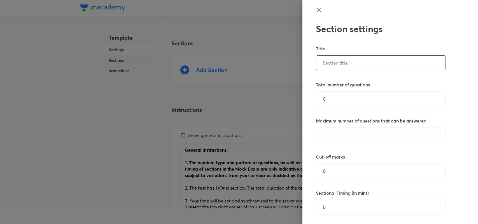
click at [341, 65] on input "text" at bounding box center [380, 63] width 129 height 14
type input "LRDI"
click at [337, 100] on input "0" at bounding box center [380, 99] width 129 height 14
type input "22"
click at [337, 134] on input "text" at bounding box center [380, 135] width 129 height 14
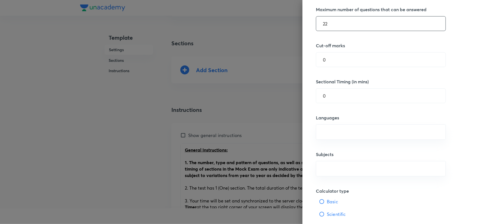
scroll to position [112, 0]
type input "22"
click at [335, 95] on input "0" at bounding box center [380, 95] width 129 height 14
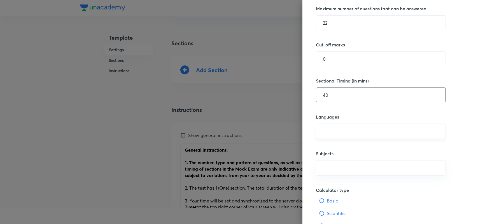
type input "40"
click at [326, 133] on input "text" at bounding box center [381, 131] width 116 height 10
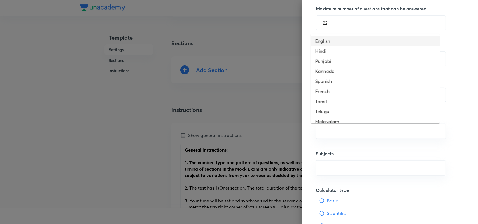
click at [330, 41] on li "English" at bounding box center [375, 41] width 129 height 10
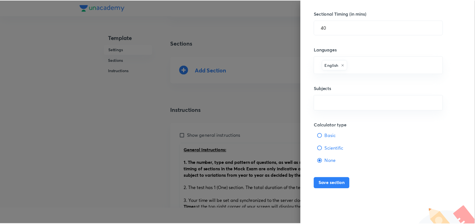
scroll to position [182, 0]
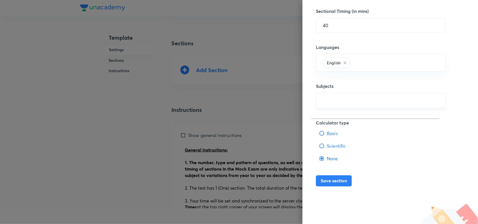
click at [328, 101] on input "text" at bounding box center [381, 100] width 116 height 10
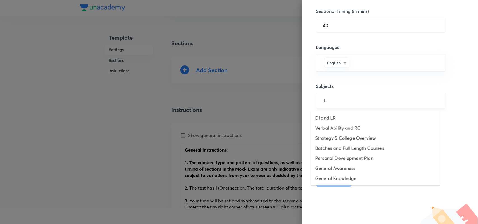
type input "LR"
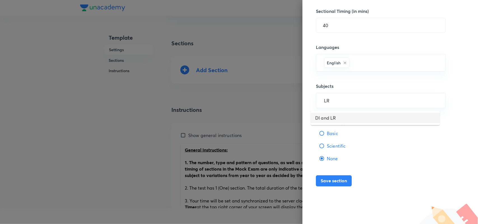
click at [326, 114] on li "DI and LR" at bounding box center [375, 118] width 129 height 10
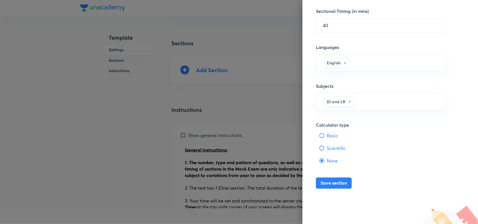
click at [319, 136] on input "Basic" at bounding box center [322, 136] width 6 height 6
radio input "true"
radio input "false"
click at [328, 182] on button "Save section" at bounding box center [334, 182] width 36 height 11
type input "0"
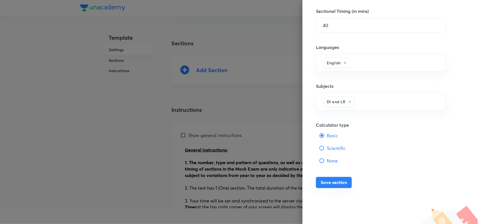
type input "0"
radio input "false"
radio input "true"
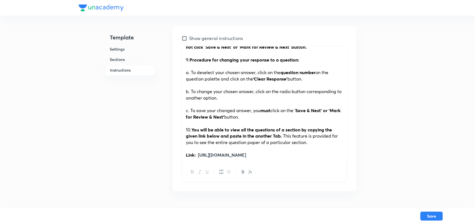
scroll to position [465, 0]
click at [273, 128] on strong "You will be able to view all the questions of a section by copying the given li…" at bounding box center [259, 133] width 146 height 12
click at [433, 216] on button "Save" at bounding box center [432, 215] width 22 height 9
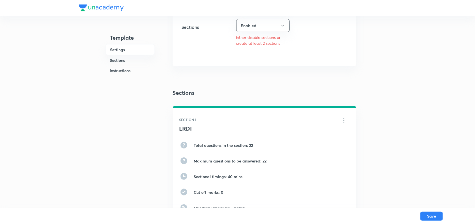
scroll to position [169, 0]
click at [344, 121] on icon at bounding box center [344, 121] width 7 height 7
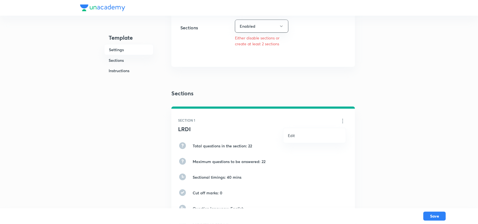
click at [370, 110] on div at bounding box center [239, 112] width 478 height 224
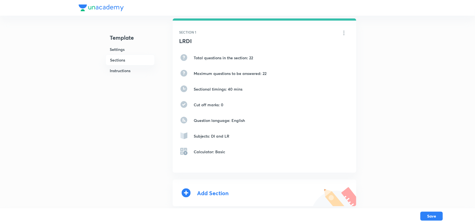
scroll to position [242, 0]
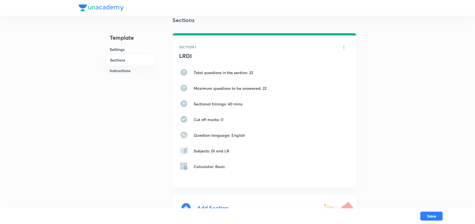
click at [345, 47] on icon at bounding box center [344, 48] width 7 height 7
click at [300, 24] on div at bounding box center [239, 112] width 478 height 224
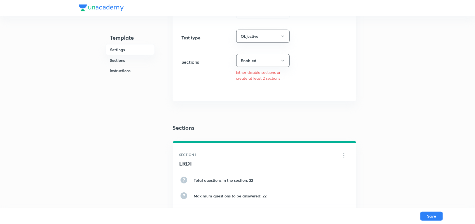
scroll to position [134, 0]
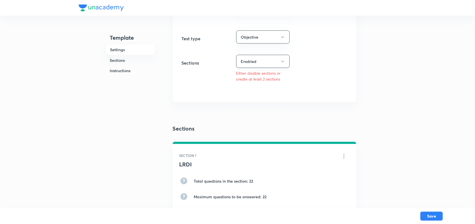
click at [282, 60] on icon "button" at bounding box center [283, 61] width 4 height 4
click at [254, 88] on span "Disabled" at bounding box center [262, 90] width 46 height 6
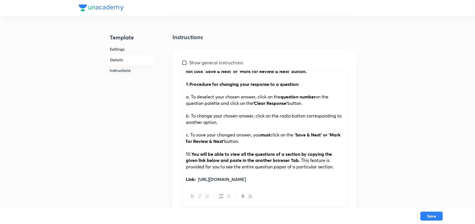
scroll to position [465, 0]
drag, startPoint x: 427, startPoint y: 217, endPoint x: 433, endPoint y: 215, distance: 6.0
click at [433, 215] on button "Save" at bounding box center [432, 215] width 22 height 9
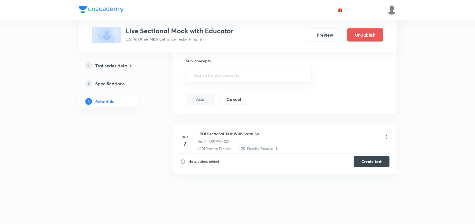
scroll to position [209, 0]
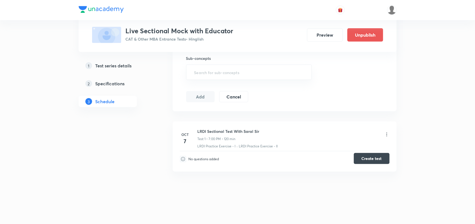
click at [365, 156] on button "Create test" at bounding box center [372, 158] width 36 height 11
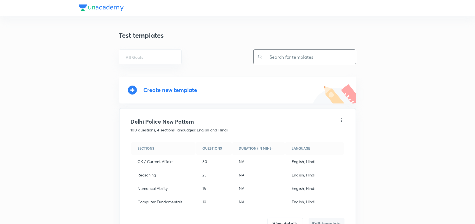
click at [286, 59] on input "text" at bounding box center [309, 57] width 93 height 14
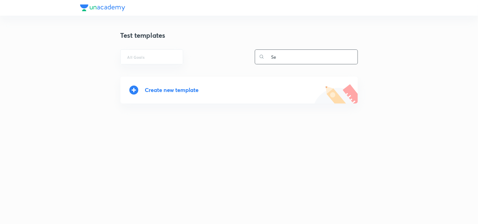
type input "Sec"
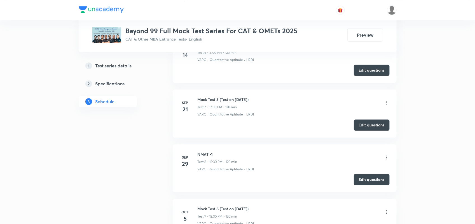
scroll to position [569, 0]
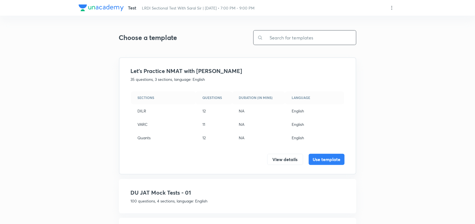
click at [286, 36] on input "text" at bounding box center [309, 38] width 93 height 14
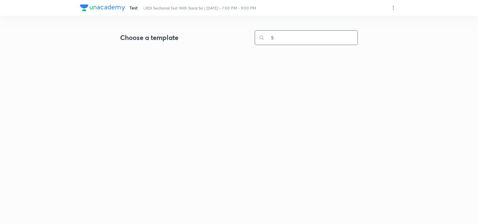
type input "Se"
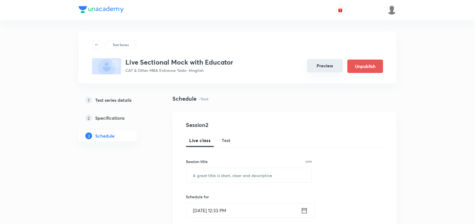
click at [314, 66] on button "Preview" at bounding box center [325, 65] width 36 height 13
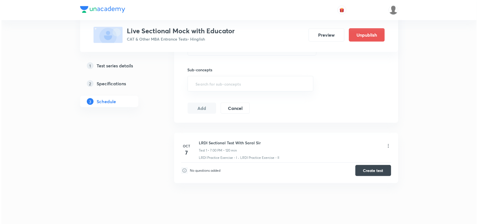
scroll to position [210, 0]
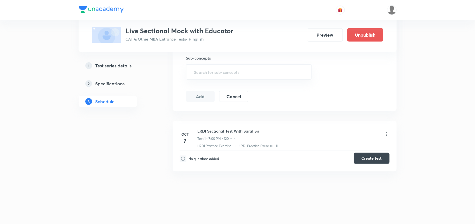
click at [368, 160] on button "Create test" at bounding box center [372, 158] width 36 height 11
click at [387, 134] on icon at bounding box center [386, 134] width 1 height 4
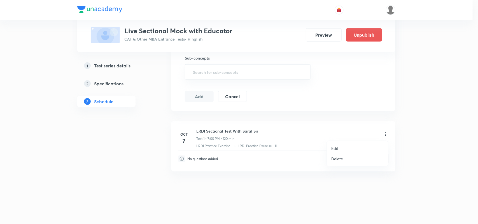
click at [334, 146] on p "Edit" at bounding box center [334, 149] width 7 height 6
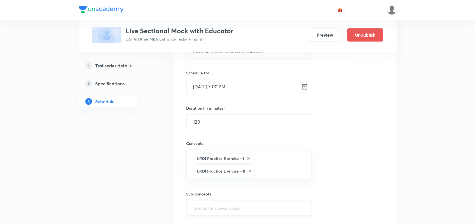
scroll to position [123, 0]
drag, startPoint x: 227, startPoint y: 126, endPoint x: 358, endPoint y: 138, distance: 131.0
click at [358, 138] on div "Session title 34/99 LRDI Sectional Test With Saral Sir ​ Schedule for Oct 7, 20…" at bounding box center [284, 131] width 197 height 215
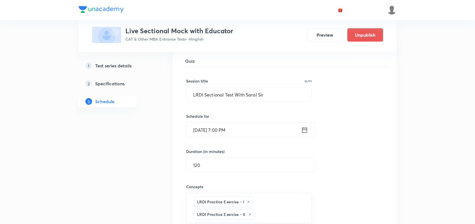
scroll to position [115, 0]
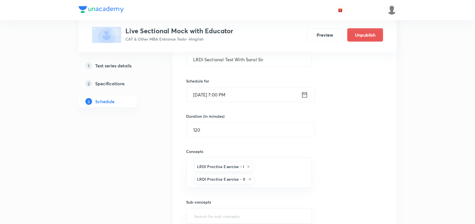
click at [255, 139] on div "Concepts LRDI Practice Exercise - I LRDI Practice Exercise - II ​" at bounding box center [249, 162] width 126 height 51
click at [251, 127] on input "120" at bounding box center [251, 130] width 128 height 14
type input "1"
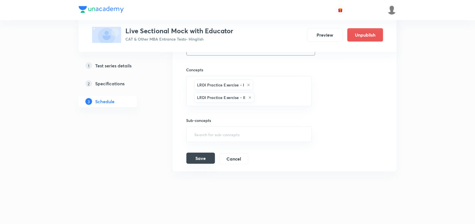
type input "40"
click at [199, 162] on button "Save" at bounding box center [200, 158] width 29 height 11
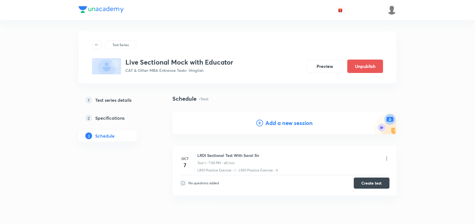
scroll to position [24, 0]
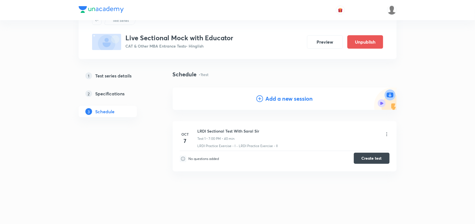
click at [365, 160] on button "Create test" at bounding box center [372, 158] width 36 height 11
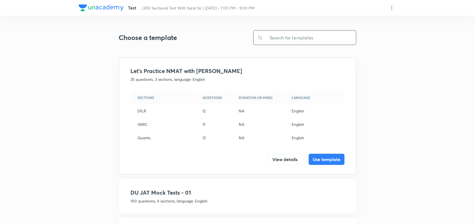
click at [292, 39] on input "text" at bounding box center [309, 38] width 93 height 14
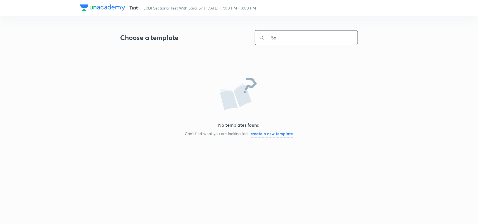
type input "S"
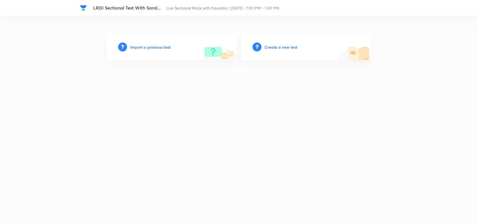
click at [289, 46] on h6 "Create a new test" at bounding box center [281, 47] width 33 height 6
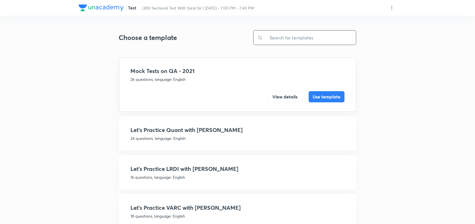
click at [296, 41] on input "text" at bounding box center [309, 38] width 93 height 14
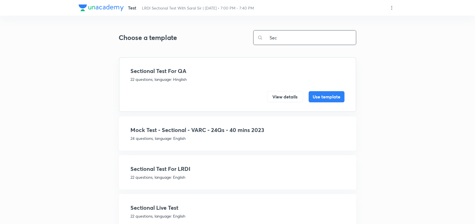
scroll to position [17, 0]
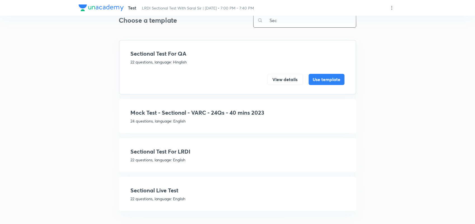
type input "Sec"
click at [169, 187] on h4 "Sectional Live Test" at bounding box center [238, 190] width 214 height 8
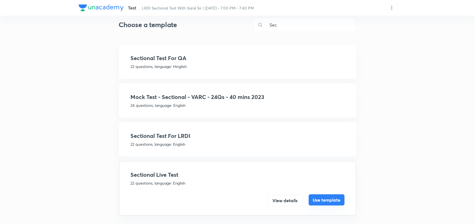
click at [325, 198] on button "Use template" at bounding box center [327, 200] width 36 height 11
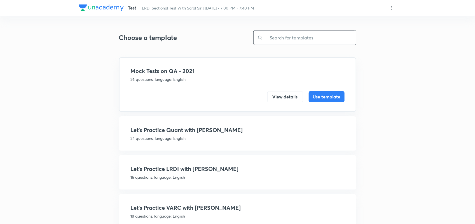
click at [272, 37] on input "text" at bounding box center [309, 38] width 93 height 14
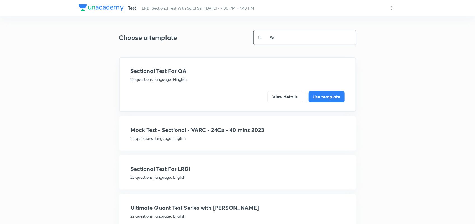
scroll to position [56, 0]
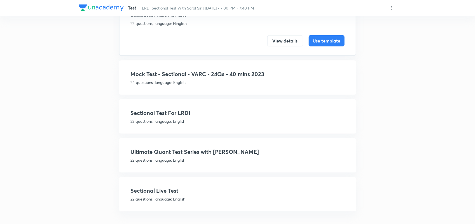
type input "Se"
click at [170, 188] on h4 "Sectional Live Test" at bounding box center [238, 191] width 214 height 8
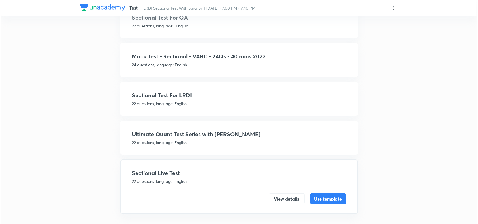
scroll to position [51, 0]
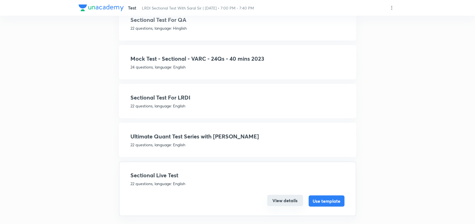
click at [284, 199] on button "View details" at bounding box center [285, 200] width 36 height 11
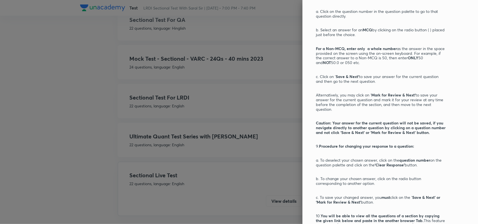
scroll to position [579, 0]
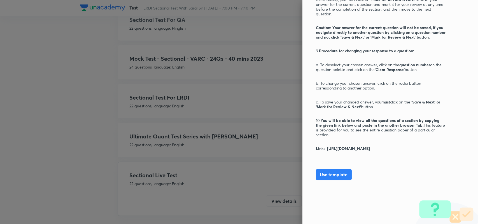
drag, startPoint x: 321, startPoint y: 143, endPoint x: 344, endPoint y: 147, distance: 22.8
click at [344, 147] on p "Link: https://drive.google.com/drive/folders/1mXjYuRn0vPQPQt7mh3oxbmV8m7gMvr8h" at bounding box center [381, 148] width 130 height 5
click at [333, 172] on button "Use template" at bounding box center [334, 174] width 36 height 11
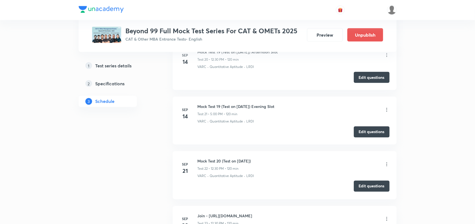
click at [369, 188] on button "Edit questions" at bounding box center [372, 186] width 36 height 11
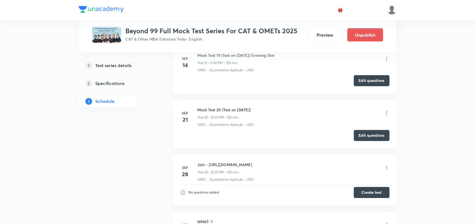
scroll to position [1380, 0]
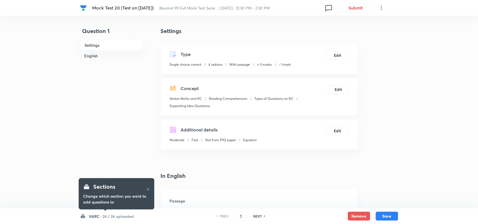
checkbox input "true"
drag, startPoint x: 104, startPoint y: 216, endPoint x: 55, endPoint y: 159, distance: 75.4
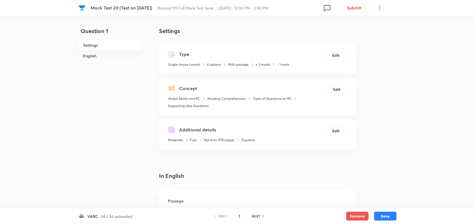
click at [113, 219] on h6 "24 / 24 uploaded" at bounding box center [116, 217] width 31 height 6
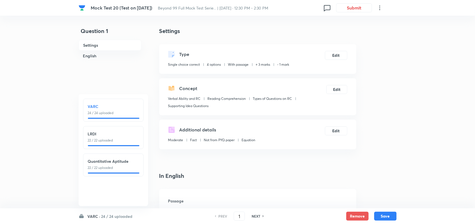
click at [101, 139] on p "22 / 22 uploaded" at bounding box center [113, 140] width 51 height 5
type input "25"
checkbox input "false"
checkbox input "true"
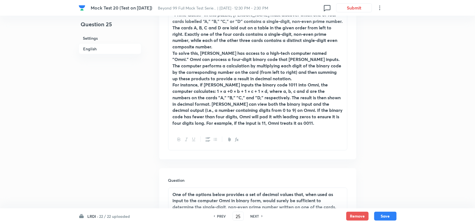
scroll to position [225, 0]
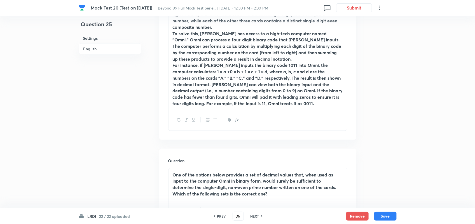
click at [114, 214] on h6 "22 / 22 uploaded" at bounding box center [114, 217] width 31 height 6
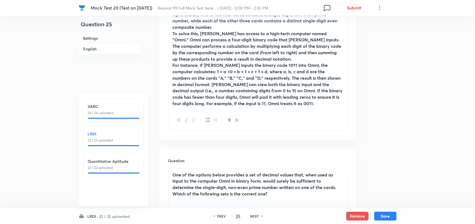
click at [113, 141] on p "22 / 22 uploaded" at bounding box center [113, 140] width 51 height 5
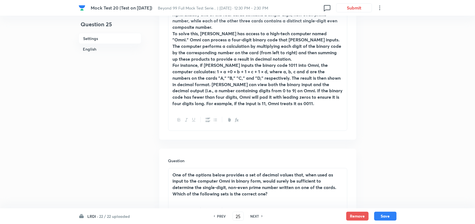
scroll to position [0, 0]
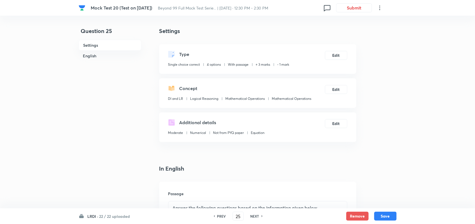
click at [221, 218] on h6 "PREV" at bounding box center [221, 216] width 9 height 5
click at [263, 216] on icon at bounding box center [264, 216] width 2 height 3
type input "25"
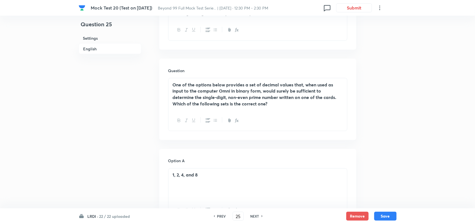
scroll to position [260, 0]
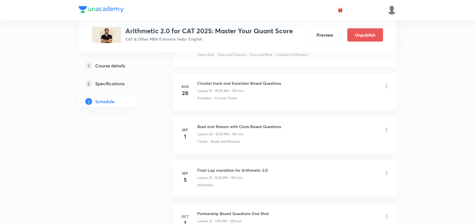
scroll to position [1221, 0]
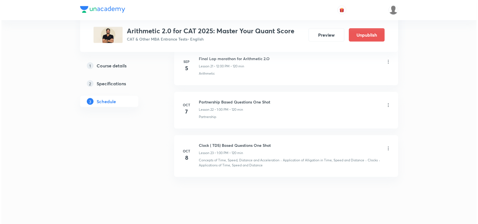
scroll to position [1220, 0]
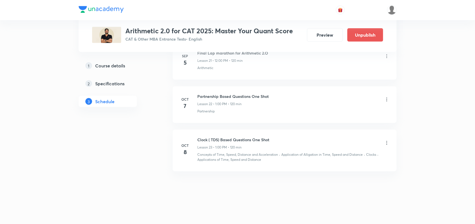
click at [387, 100] on icon at bounding box center [386, 100] width 1 height 4
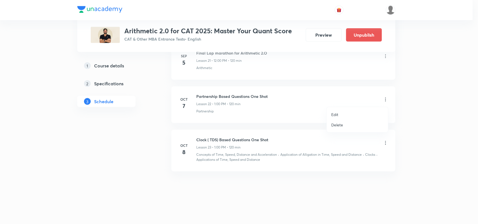
click at [338, 113] on li "Edit" at bounding box center [357, 114] width 61 height 10
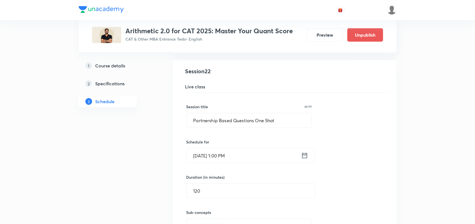
scroll to position [1035, 0]
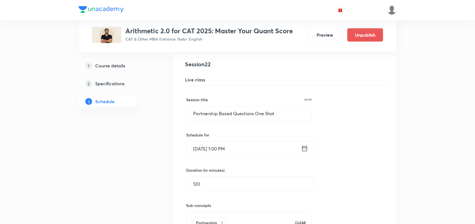
click at [305, 150] on icon at bounding box center [304, 149] width 7 height 8
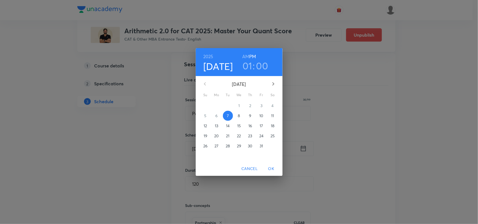
click at [272, 116] on p "11" at bounding box center [272, 116] width 3 height 6
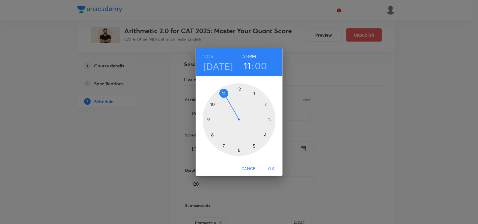
drag, startPoint x: 254, startPoint y: 93, endPoint x: 232, endPoint y: 97, distance: 22.4
click at [232, 97] on div at bounding box center [239, 119] width 73 height 73
click at [246, 54] on h6 "AM" at bounding box center [245, 57] width 7 height 8
click at [273, 167] on span "OK" at bounding box center [271, 168] width 13 height 7
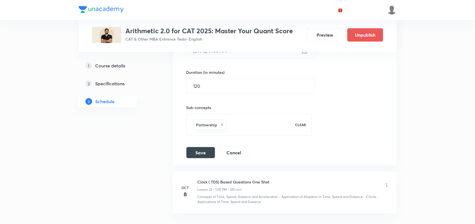
scroll to position [1133, 0]
click at [202, 155] on button "Save" at bounding box center [200, 151] width 29 height 11
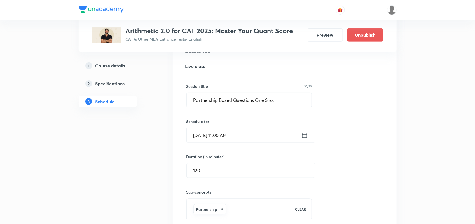
scroll to position [1154, 0]
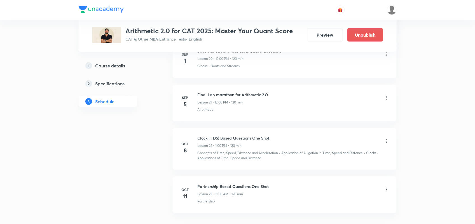
scroll to position [1221, 0]
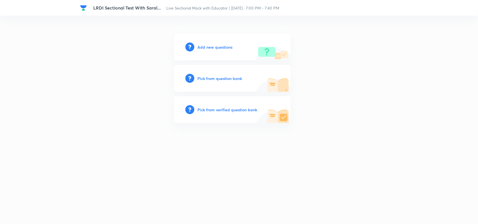
click at [217, 47] on h6 "Add new questions" at bounding box center [215, 47] width 35 height 6
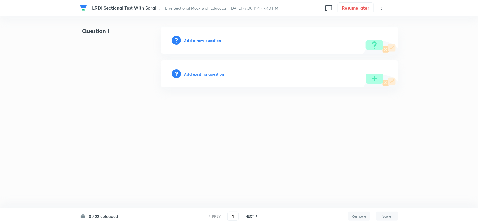
click at [207, 71] on h6 "Add existing question" at bounding box center [204, 74] width 40 height 6
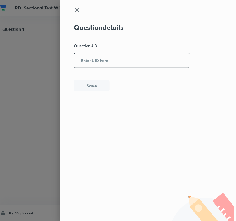
click at [117, 62] on input "text" at bounding box center [132, 61] width 116 height 14
paste input "U0Y6G"
type input "U0Y6G"
click at [95, 82] on button "Save" at bounding box center [92, 85] width 36 height 11
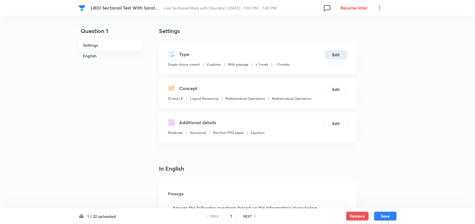
click at [338, 56] on button "Edit" at bounding box center [336, 54] width 22 height 9
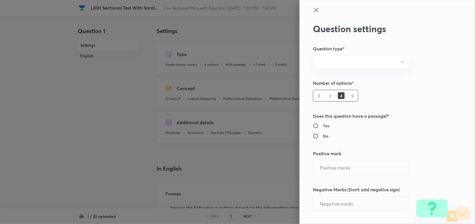
radio input "true"
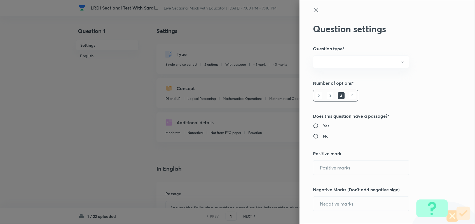
radio input "true"
type input "1"
type input "0"
type input "DI and LR"
type input "Logical Reasoning"
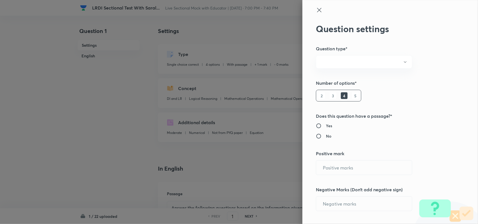
type input "Mathematical Operations"
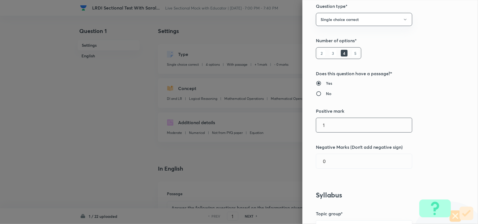
click at [341, 132] on input "1" at bounding box center [364, 125] width 96 height 14
type input "4"
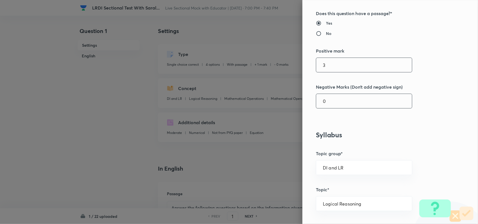
type input "3"
click at [328, 105] on input "0" at bounding box center [364, 101] width 96 height 14
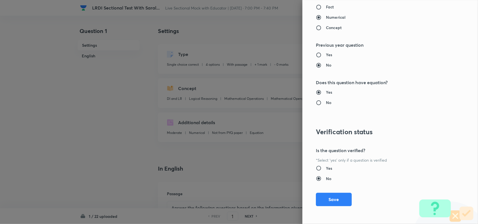
scroll to position [540, 0]
type input "1"
click at [328, 205] on button "Save" at bounding box center [334, 198] width 36 height 13
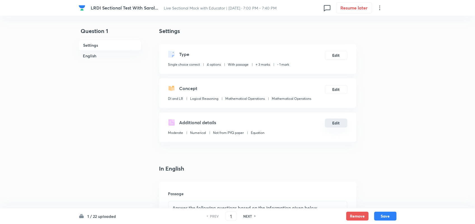
click at [333, 124] on button "Edit" at bounding box center [336, 123] width 22 height 9
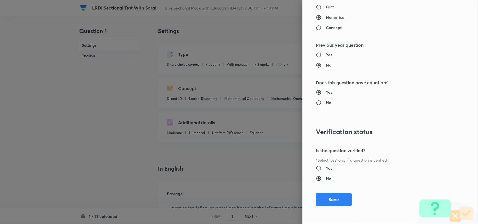
click at [316, 165] on input "Yes" at bounding box center [321, 168] width 10 height 6
radio input "true"
radio input "false"
click at [336, 199] on button "Save" at bounding box center [334, 198] width 36 height 13
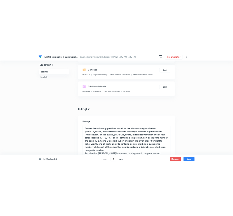
scroll to position [0, 0]
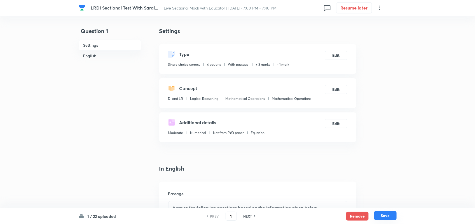
click at [387, 215] on button "Save" at bounding box center [385, 215] width 22 height 9
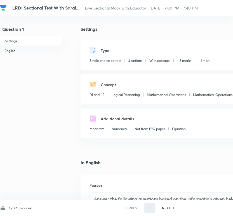
click at [156, 34] on div "Settings Type Single choice correct 4 options With passage + 3 marks - 1 mark E…" at bounding box center [179, 82] width 197 height 111
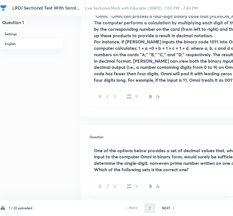
scroll to position [143, 0]
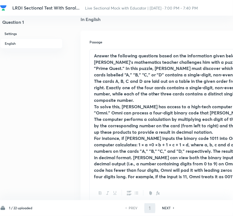
type input "2"
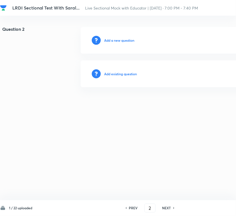
click at [127, 72] on h6 "Add existing question" at bounding box center [120, 73] width 33 height 5
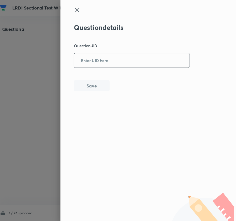
click at [145, 61] on input "text" at bounding box center [132, 61] width 116 height 14
paste input "K7L01"
type input "K7L01"
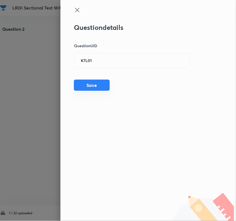
click at [95, 86] on button "Save" at bounding box center [92, 85] width 36 height 11
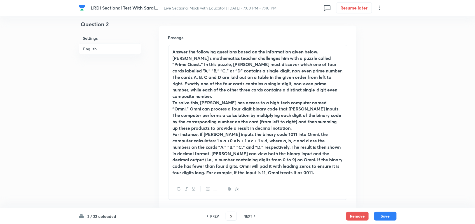
scroll to position [156, 0]
click at [321, 52] on p "Answer the following questions based on the information given below." at bounding box center [258, 52] width 170 height 6
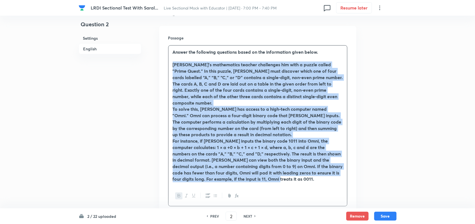
drag, startPoint x: 173, startPoint y: 66, endPoint x: 302, endPoint y: 177, distance: 170.1
click at [302, 177] on div "Answer the following questions based on the information given below. ﻿ Mike’s m…" at bounding box center [258, 116] width 179 height 140
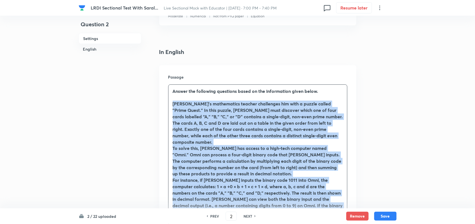
scroll to position [161, 0]
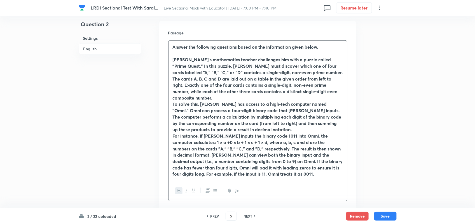
click at [379, 9] on icon at bounding box center [380, 7] width 7 height 7
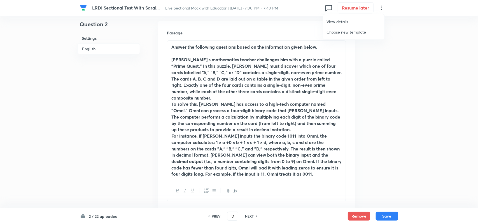
click at [167, 55] on div at bounding box center [239, 112] width 478 height 224
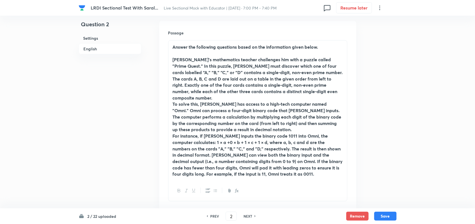
click at [174, 60] on strong "Mike’s mathematics teacher challenges him with a puzzle called "Prime Quest." I…" at bounding box center [258, 79] width 170 height 44
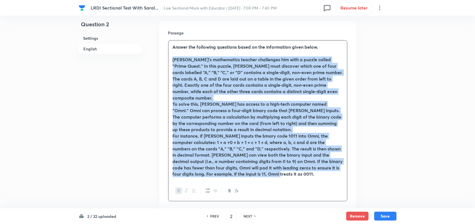
drag, startPoint x: 174, startPoint y: 60, endPoint x: 285, endPoint y: 177, distance: 162.0
click at [285, 177] on div "Answer the following questions based on the information given below. Mike’s mat…" at bounding box center [258, 111] width 179 height 140
click at [179, 191] on icon "button" at bounding box center [179, 191] width 3 height 3
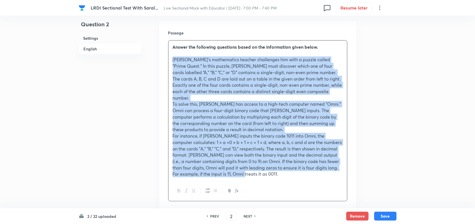
click at [212, 93] on p "Mike’s mathematics teacher challenges him with a puzzle called "Prime Quest." I…" at bounding box center [258, 79] width 170 height 45
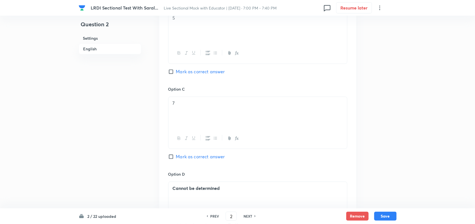
scroll to position [770, 0]
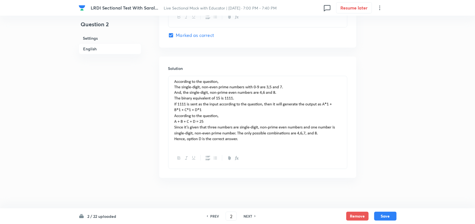
click at [220, 111] on img at bounding box center [258, 112] width 170 height 64
click at [240, 131] on img at bounding box center [258, 112] width 170 height 64
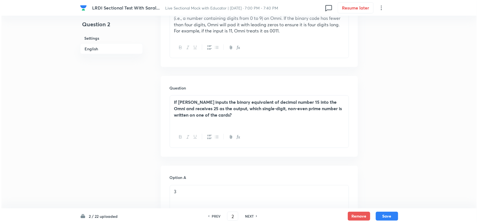
scroll to position [0, 0]
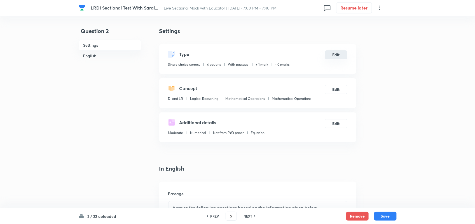
click at [340, 56] on button "Edit" at bounding box center [336, 54] width 22 height 9
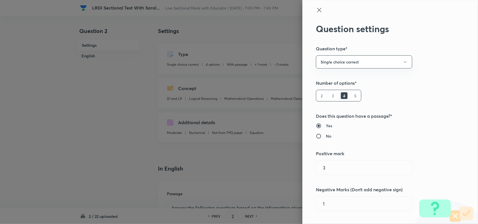
type input "1"
type input "0"
click at [330, 173] on input "1" at bounding box center [364, 168] width 96 height 14
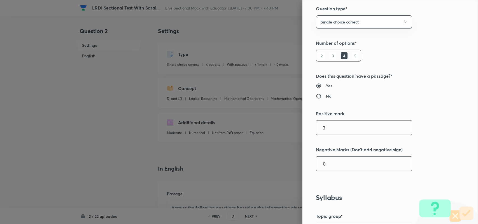
type input "3"
click at [330, 162] on input "0" at bounding box center [364, 164] width 96 height 14
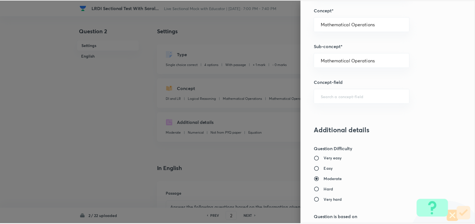
scroll to position [540, 0]
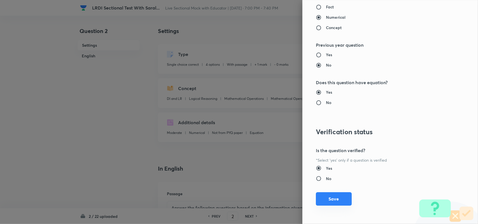
type input "1"
click at [330, 197] on button "Save" at bounding box center [334, 198] width 36 height 13
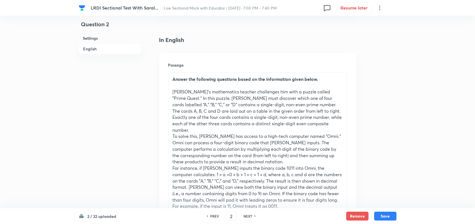
scroll to position [151, 0]
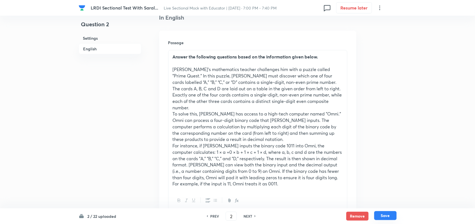
click at [391, 218] on button "Save" at bounding box center [385, 215] width 22 height 9
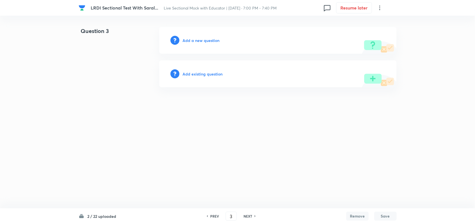
scroll to position [0, 0]
click at [214, 216] on h6 "PREV" at bounding box center [216, 216] width 9 height 5
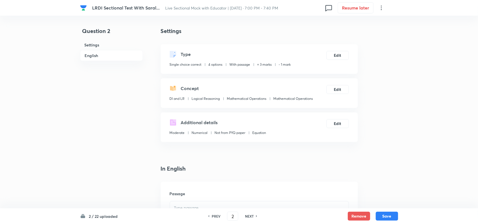
click at [214, 216] on h6 "PREV" at bounding box center [216, 216] width 9 height 5
type input "1"
checkbox input "true"
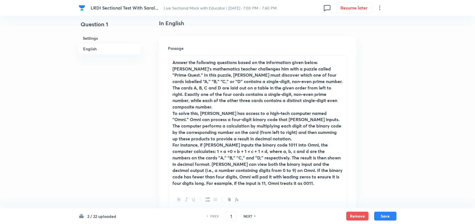
scroll to position [144, 0]
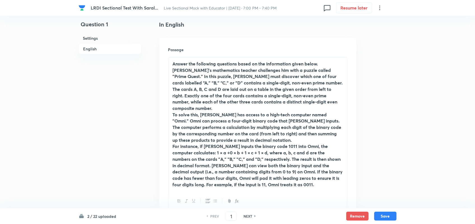
click at [323, 64] on p "Answer the following questions based on the information given below." at bounding box center [258, 64] width 170 height 6
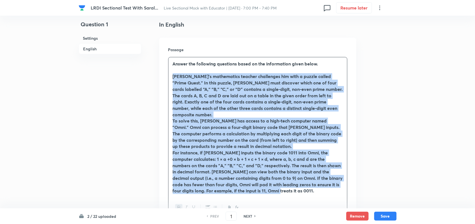
drag, startPoint x: 173, startPoint y: 78, endPoint x: 293, endPoint y: 189, distance: 164.5
click at [293, 189] on div "Answer the following questions based on the information given below. ﻿ Mike’s m…" at bounding box center [258, 127] width 179 height 140
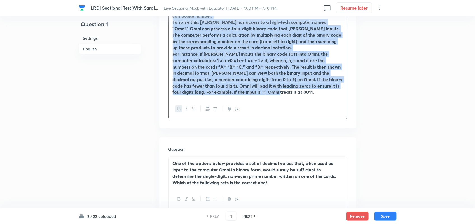
click at [179, 107] on icon "button" at bounding box center [179, 109] width 4 height 4
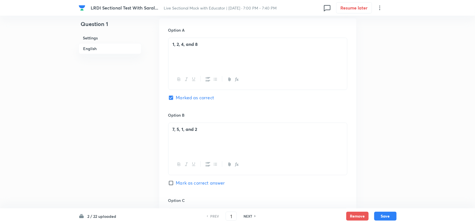
scroll to position [454, 0]
drag, startPoint x: 204, startPoint y: 39, endPoint x: 147, endPoint y: 39, distance: 56.6
click at [147, 39] on div "Question 1 Settings English Settings Type Single choice correct 4 options With …" at bounding box center [238, 82] width 318 height 1019
click at [181, 76] on icon "button" at bounding box center [179, 78] width 4 height 4
drag, startPoint x: 204, startPoint y: 126, endPoint x: 153, endPoint y: 123, distance: 50.5
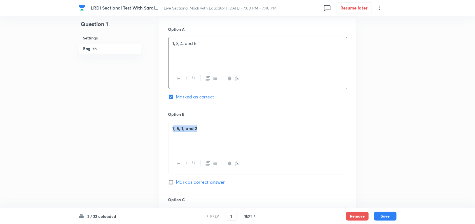
click at [153, 123] on div "Question 1 Settings English Settings Type Single choice correct 4 options With …" at bounding box center [238, 82] width 318 height 1019
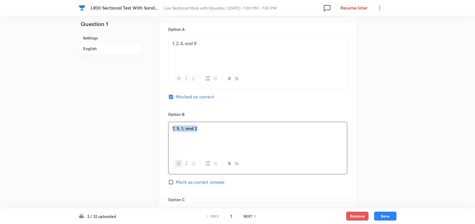
click at [179, 162] on icon "button" at bounding box center [179, 164] width 4 height 4
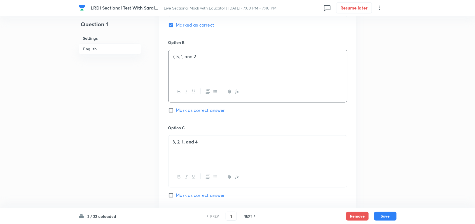
scroll to position [526, 0]
drag, startPoint x: 204, startPoint y: 141, endPoint x: 150, endPoint y: 138, distance: 54.7
click at [150, 138] on div "Question 1 Settings English Settings Type Single choice correct 4 options With …" at bounding box center [238, 9] width 318 height 1019
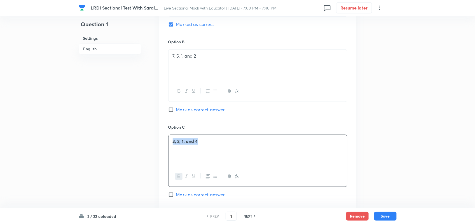
click at [178, 174] on icon "button" at bounding box center [179, 176] width 4 height 4
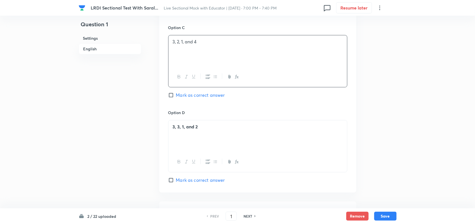
scroll to position [626, 0]
drag, startPoint x: 158, startPoint y: 123, endPoint x: 123, endPoint y: 124, distance: 35.8
click at [180, 160] on icon "button" at bounding box center [179, 161] width 4 height 4
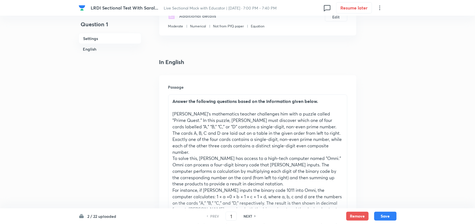
scroll to position [107, 0]
click at [195, 89] on h6 "Passage" at bounding box center [257, 87] width 179 height 6
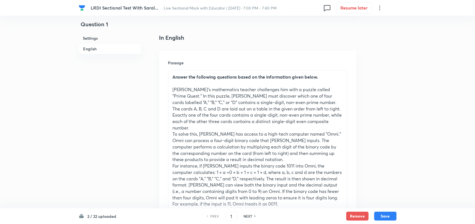
click at [194, 155] on p "To solve this, Mike has access to a high-tech computer named "Omni." Omni can p…" at bounding box center [258, 147] width 170 height 32
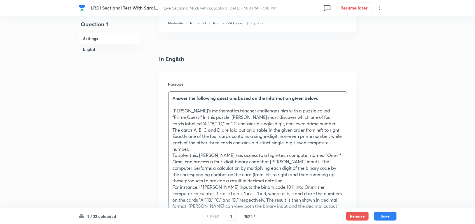
scroll to position [0, 0]
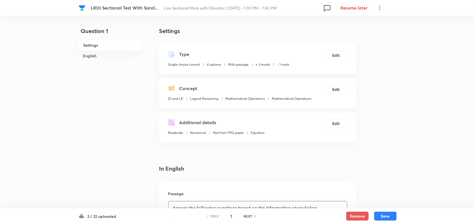
click at [379, 8] on icon at bounding box center [380, 7] width 7 height 7
click at [276, 181] on div at bounding box center [239, 112] width 478 height 224
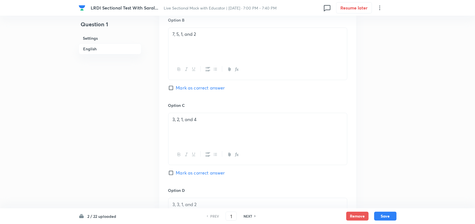
scroll to position [584, 0]
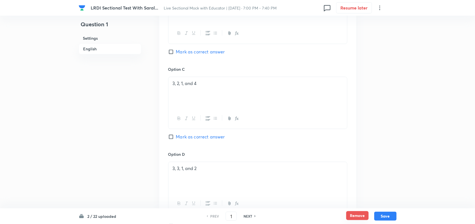
click at [360, 216] on button "Remove" at bounding box center [357, 215] width 22 height 9
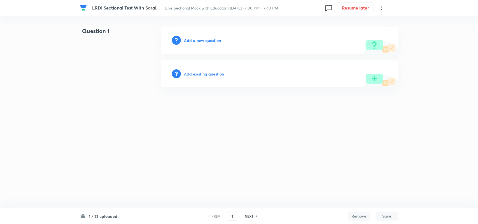
click at [249, 216] on h6 "NEXT" at bounding box center [249, 216] width 9 height 5
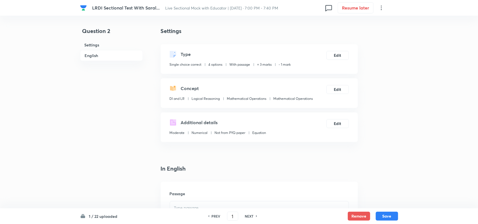
type input "2"
checkbox input "true"
click at [357, 212] on button "Remove" at bounding box center [357, 215] width 22 height 9
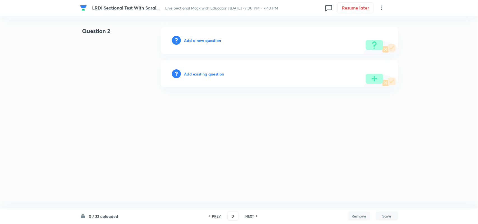
click at [218, 216] on h6 "PREV" at bounding box center [216, 216] width 9 height 5
type input "1"
click at [204, 73] on h6 "Add existing question" at bounding box center [204, 74] width 40 height 6
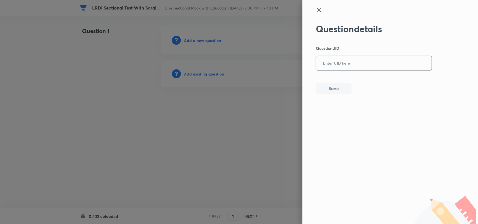
click at [363, 68] on input "text" at bounding box center [374, 64] width 116 height 14
paste input "48QQC"
type input "48QQC"
click at [339, 87] on button "Save" at bounding box center [334, 87] width 36 height 11
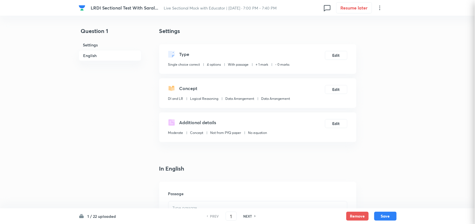
checkbox input "true"
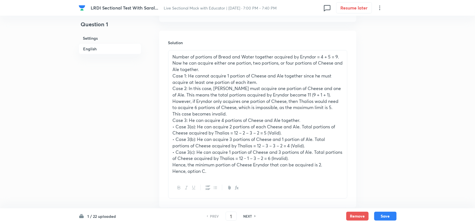
scroll to position [813, 0]
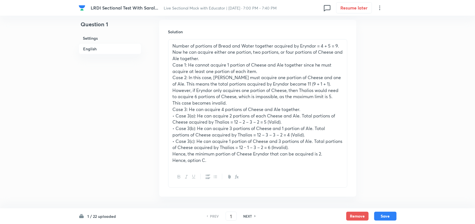
click at [191, 140] on p "• Case 3(c): He can acquire 1 portion of Cheese and 3 portions of Ale. Total po…" at bounding box center [258, 144] width 170 height 13
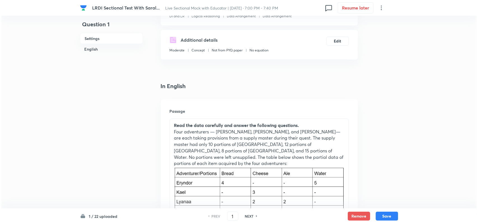
scroll to position [0, 0]
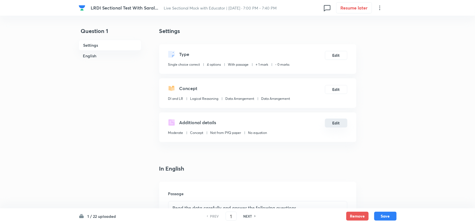
click at [338, 125] on button "Edit" at bounding box center [336, 123] width 22 height 9
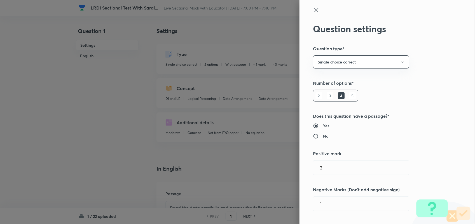
radio input "false"
radio input "true"
radio input "false"
radio input "true"
type input "1"
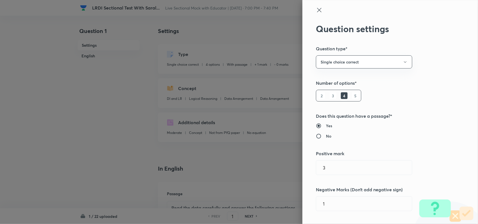
type input "0"
type input "Data Arrangement"
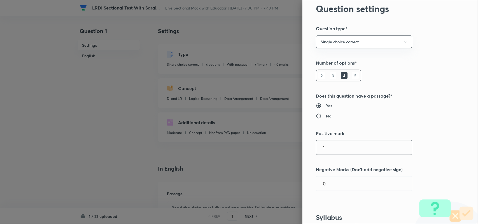
click at [329, 151] on input "1" at bounding box center [364, 148] width 96 height 14
type input "3"
click at [329, 186] on input "0" at bounding box center [364, 184] width 96 height 14
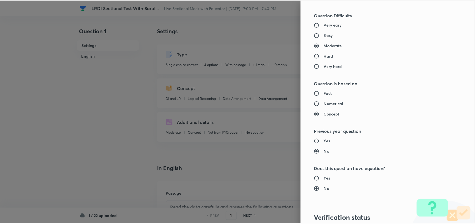
scroll to position [540, 0]
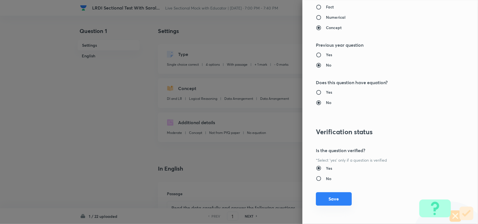
type input "1"
click at [330, 202] on button "Save" at bounding box center [334, 198] width 36 height 13
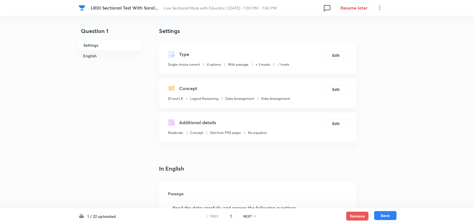
click at [394, 213] on button "Save" at bounding box center [385, 215] width 22 height 9
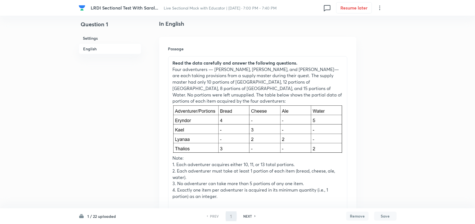
scroll to position [147, 0]
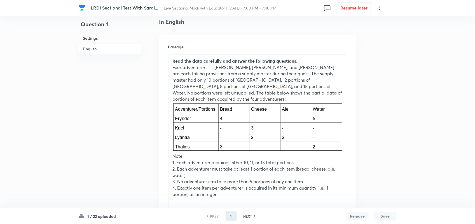
type input "2"
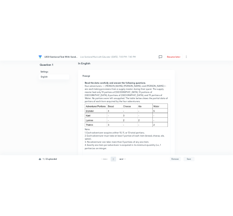
scroll to position [0, 0]
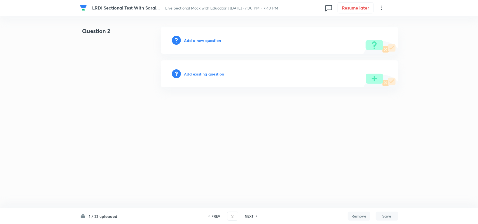
click at [194, 73] on h6 "Add existing question" at bounding box center [204, 74] width 40 height 6
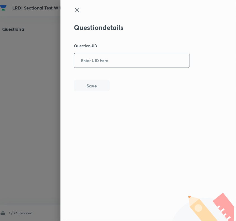
click at [105, 62] on input "text" at bounding box center [132, 61] width 116 height 14
paste input "62HY5"
type input "62HY5"
click at [100, 85] on button "Save" at bounding box center [92, 85] width 36 height 11
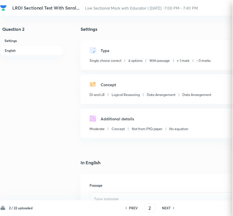
checkbox input "true"
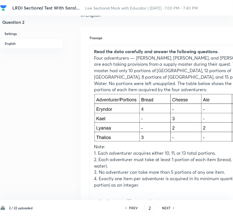
scroll to position [143, 0]
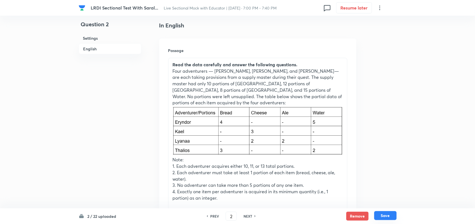
click at [387, 213] on button "Save" at bounding box center [385, 215] width 22 height 9
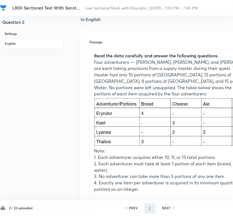
type input "3"
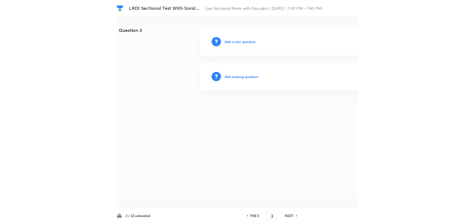
scroll to position [0, 0]
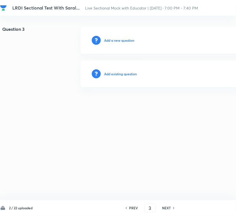
click at [125, 75] on h6 "Add existing question" at bounding box center [120, 73] width 33 height 5
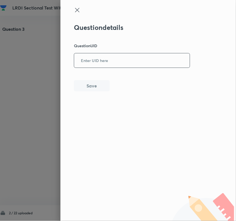
click at [131, 56] on input "text" at bounding box center [132, 61] width 116 height 14
paste input "A16MS"
type input "A16MS"
click at [99, 79] on div "Question details Question UID A16MS ​ Save" at bounding box center [132, 58] width 116 height 68
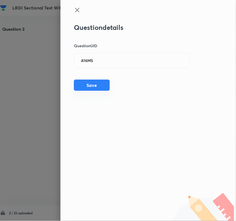
click at [95, 88] on button "Save" at bounding box center [92, 85] width 36 height 11
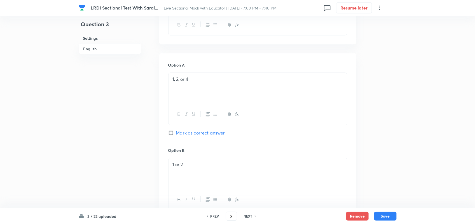
scroll to position [440, 0]
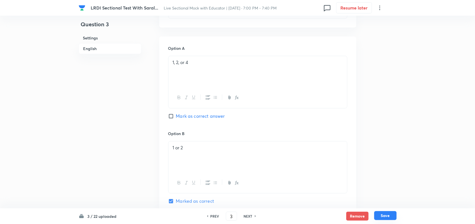
click at [391, 215] on button "Save" at bounding box center [385, 215] width 22 height 9
type input "4"
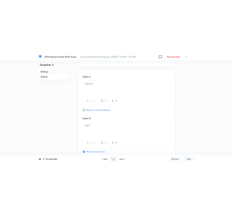
scroll to position [0, 0]
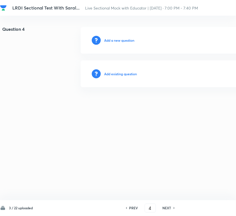
click at [132, 74] on h6 "Add existing question" at bounding box center [120, 73] width 33 height 5
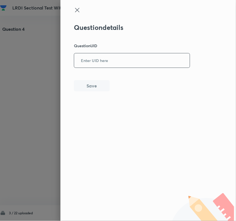
click at [144, 60] on input "text" at bounding box center [132, 61] width 116 height 14
paste input "U1M1S"
type input "U1M1S"
click at [96, 81] on button "Save" at bounding box center [92, 85] width 36 height 11
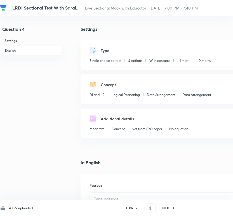
checkbox input "true"
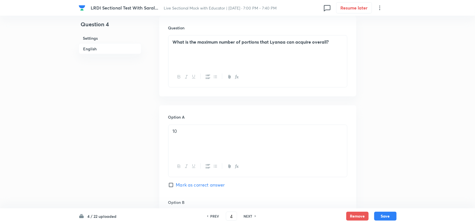
scroll to position [435, 0]
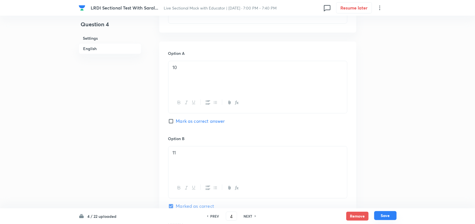
click at [391, 216] on button "Save" at bounding box center [385, 215] width 22 height 9
type input "5"
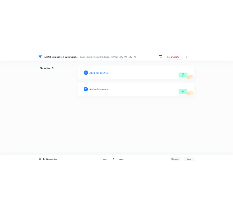
scroll to position [0, 0]
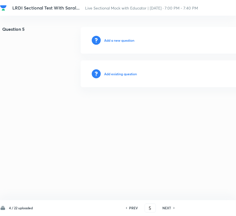
click at [126, 74] on h6 "Add existing question" at bounding box center [120, 73] width 33 height 5
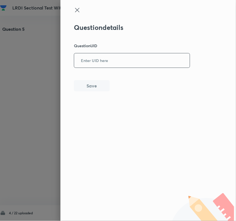
click at [146, 64] on input "text" at bounding box center [132, 61] width 116 height 14
paste input "BDSV1"
type input "BDSV1"
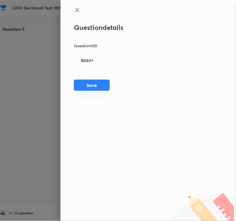
click at [89, 85] on button "Save" at bounding box center [92, 85] width 36 height 11
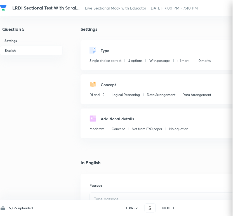
checkbox input "true"
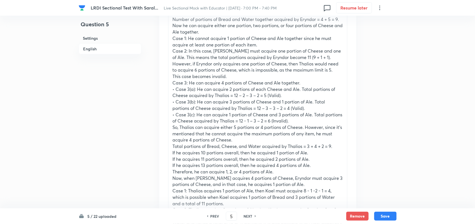
scroll to position [959, 0]
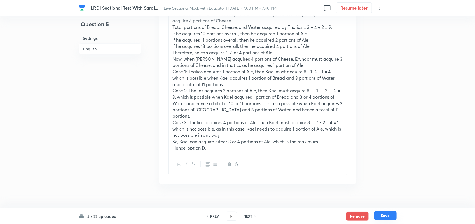
click at [390, 219] on button "Save" at bounding box center [385, 215] width 22 height 9
type input "6"
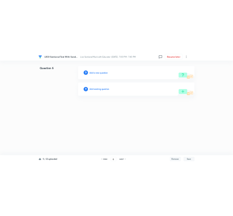
scroll to position [0, 0]
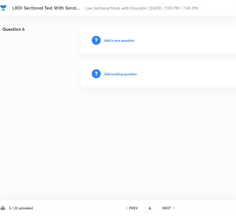
click at [131, 75] on h6 "Add existing question" at bounding box center [120, 73] width 33 height 5
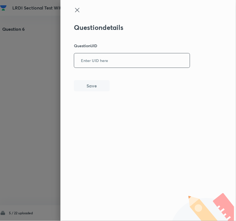
click at [144, 63] on input "text" at bounding box center [132, 61] width 116 height 14
paste input "D2S4G"
type input "D2S4G"
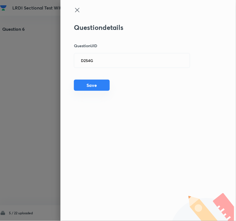
click at [100, 83] on button "Save" at bounding box center [92, 85] width 36 height 11
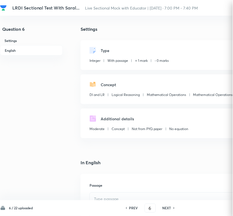
type input "24"
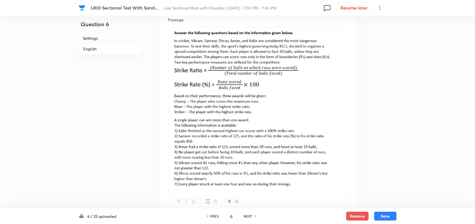
scroll to position [174, 0]
click at [386, 216] on button "Save" at bounding box center [385, 215] width 22 height 9
type input "7"
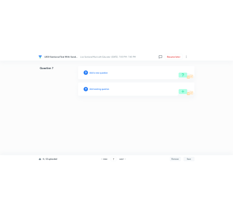
scroll to position [0, 0]
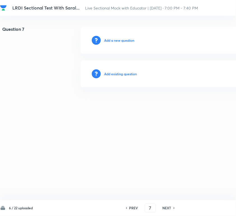
click at [127, 74] on h6 "Add existing question" at bounding box center [120, 73] width 33 height 5
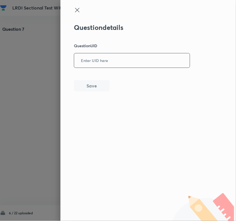
click at [134, 60] on input "text" at bounding box center [132, 61] width 116 height 14
paste input "8TEBN"
type input "8TEBN"
click at [100, 82] on button "Save" at bounding box center [92, 85] width 36 height 11
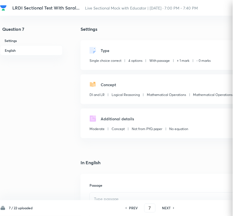
checkbox input "true"
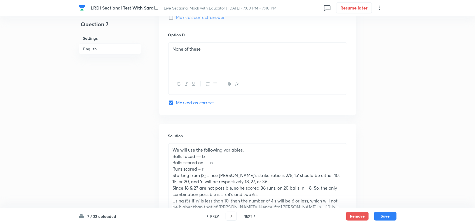
scroll to position [900, 0]
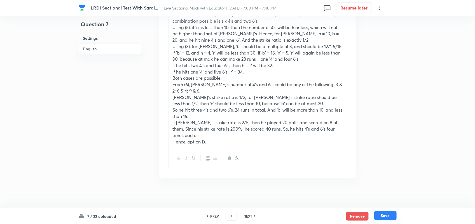
click at [388, 214] on button "Save" at bounding box center [385, 215] width 22 height 9
type input "8"
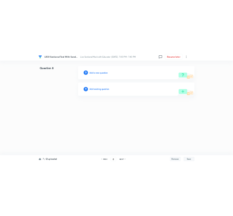
scroll to position [0, 0]
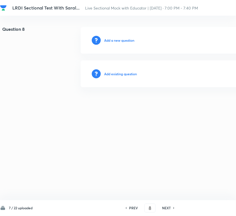
click at [120, 70] on div "Add existing question" at bounding box center [199, 73] width 237 height 27
click at [119, 74] on h6 "Add existing question" at bounding box center [120, 73] width 33 height 5
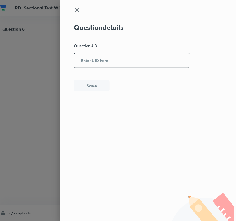
click at [139, 62] on input "text" at bounding box center [132, 61] width 116 height 14
paste input "BVP8Z"
type input "BVP8Z"
click at [86, 87] on button "Save" at bounding box center [92, 85] width 36 height 11
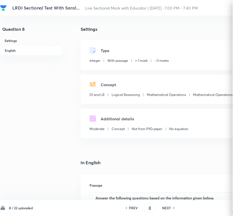
type input "11"
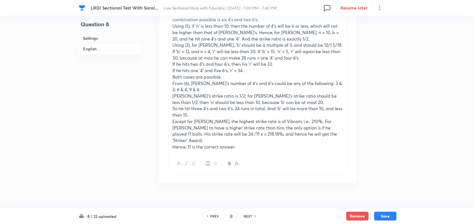
scroll to position [611, 0]
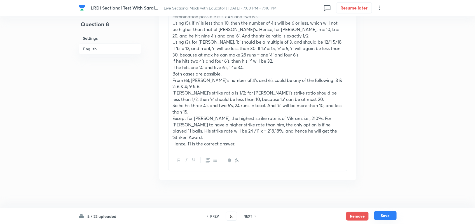
click at [386, 214] on button "Save" at bounding box center [385, 215] width 22 height 9
type input "9"
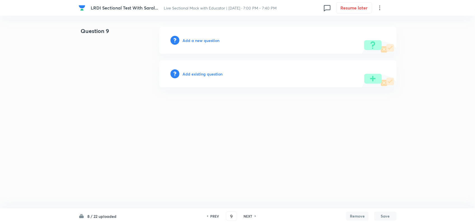
scroll to position [0, 0]
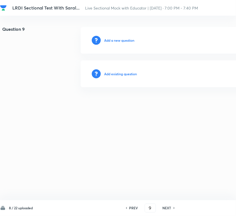
click at [120, 72] on h6 "Add existing question" at bounding box center [120, 73] width 33 height 5
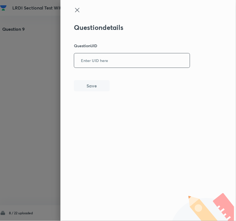
click at [127, 59] on input "text" at bounding box center [132, 61] width 116 height 14
paste input "5CTGN"
type input "5CTGN"
click at [93, 90] on button "Save" at bounding box center [92, 85] width 36 height 11
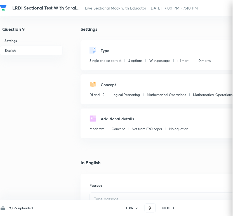
checkbox input "true"
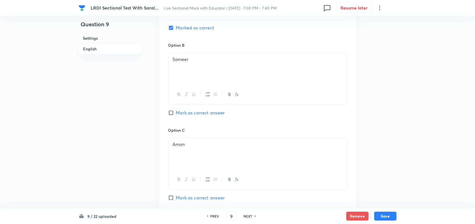
scroll to position [546, 0]
click at [387, 219] on button "Save" at bounding box center [385, 215] width 22 height 9
type input "10"
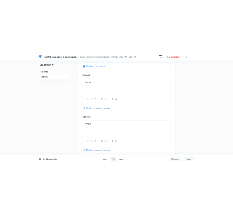
scroll to position [0, 0]
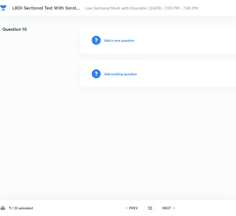
click at [130, 76] on h6 "Add existing question" at bounding box center [120, 73] width 33 height 5
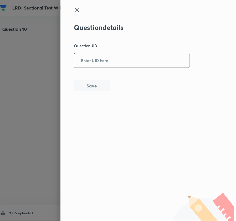
click at [131, 62] on input "text" at bounding box center [132, 61] width 116 height 14
paste input "7IIDV"
type input "7IIDV"
click at [95, 87] on button "Save" at bounding box center [92, 85] width 36 height 11
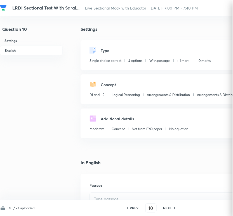
checkbox input "true"
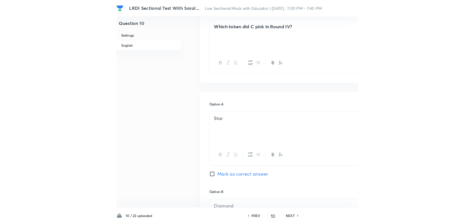
scroll to position [534, 0]
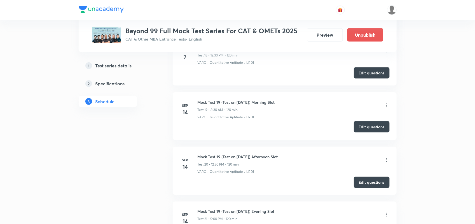
click at [369, 130] on button "Edit questions" at bounding box center [372, 127] width 36 height 11
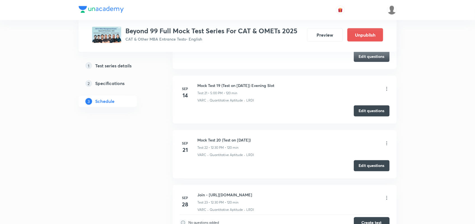
scroll to position [1350, 0]
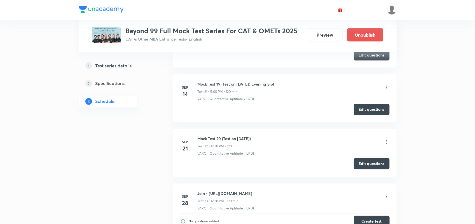
click at [362, 165] on button "Edit questions" at bounding box center [372, 163] width 36 height 11
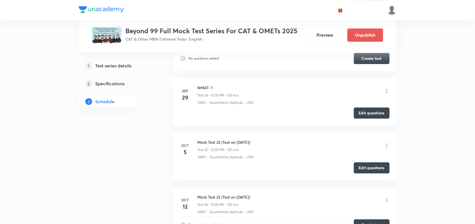
scroll to position [1515, 0]
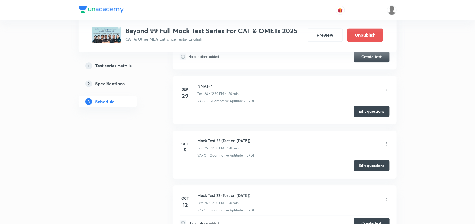
click at [370, 171] on button "Edit questions" at bounding box center [372, 165] width 36 height 11
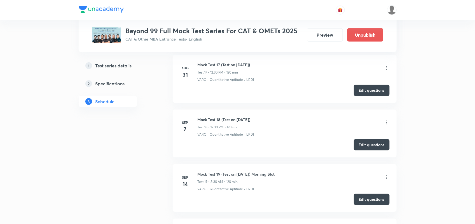
scroll to position [1151, 0]
click at [365, 145] on button "Edit questions" at bounding box center [372, 144] width 36 height 11
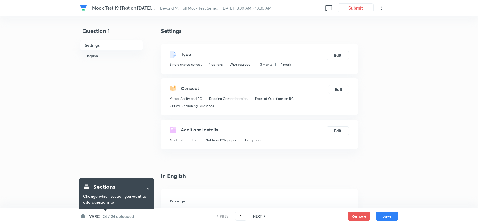
checkbox input "true"
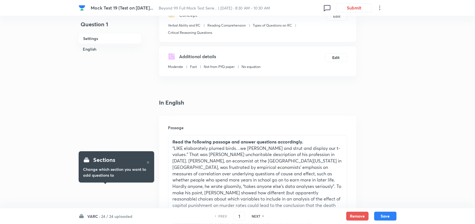
scroll to position [46, 0]
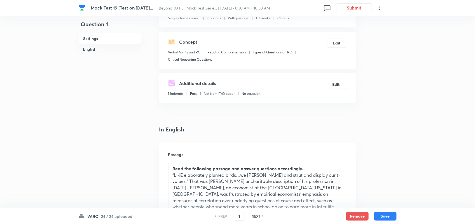
click at [121, 211] on div "Sections Change which section you want to add questions to" at bounding box center [117, 193] width 76 height 39
drag, startPoint x: 112, startPoint y: 217, endPoint x: 96, endPoint y: 216, distance: 16.5
click at [96, 216] on h6 "VARC ·" at bounding box center [94, 217] width 13 height 6
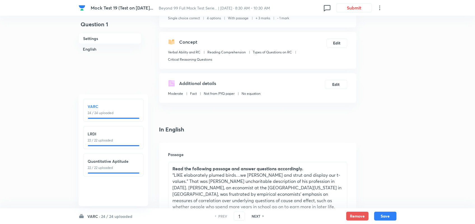
click at [105, 140] on p "22 / 22 uploaded" at bounding box center [113, 140] width 51 height 5
type input "25"
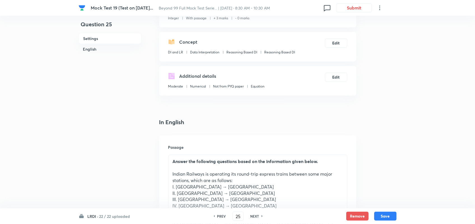
type input "80"
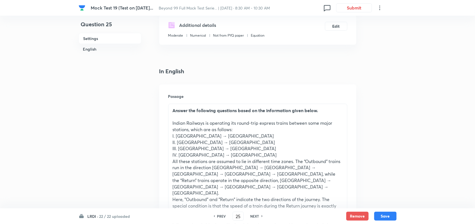
scroll to position [0, 0]
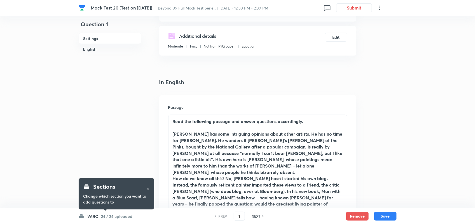
scroll to position [95, 0]
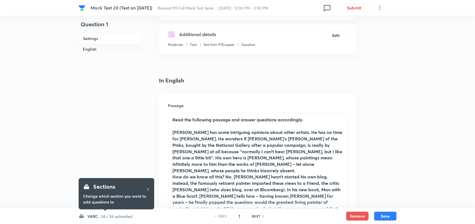
click at [106, 211] on span at bounding box center [105, 211] width 3 height 2
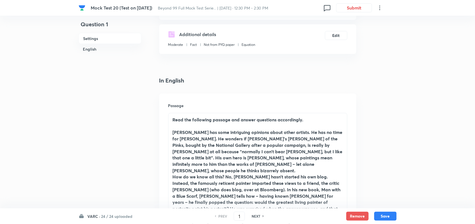
drag, startPoint x: 105, startPoint y: 216, endPoint x: 97, endPoint y: 213, distance: 8.8
click at [97, 213] on div "VARC · 24 / 24 uploaded PREV 1 ​ NEXT Remove Save" at bounding box center [238, 217] width 318 height 16
click at [97, 216] on h6 "VARC ·" at bounding box center [94, 217] width 13 height 6
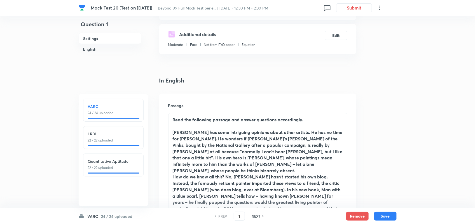
click at [102, 144] on div "LRDI 22 / 22 uploaded" at bounding box center [113, 137] width 60 height 23
type input "25"
checkbox input "false"
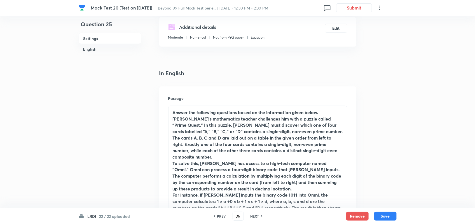
checkbox input "true"
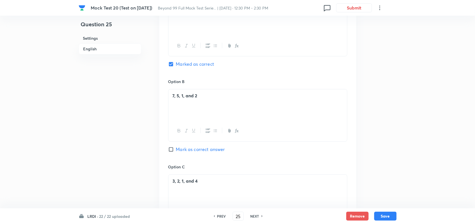
scroll to position [475, 0]
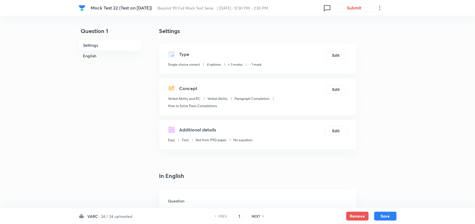
click at [114, 216] on h6 "24 / 24 uploaded" at bounding box center [116, 217] width 31 height 6
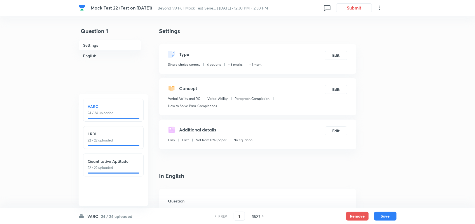
click at [112, 142] on p "22 / 22 uploaded" at bounding box center [113, 140] width 51 height 5
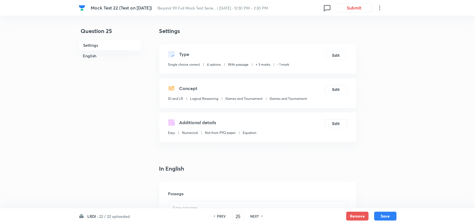
type input "25"
checkbox input "false"
checkbox input "true"
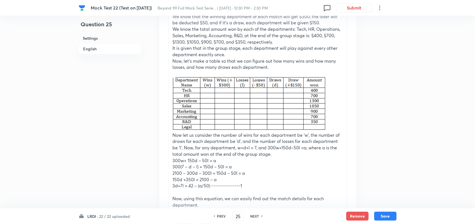
scroll to position [830, 0]
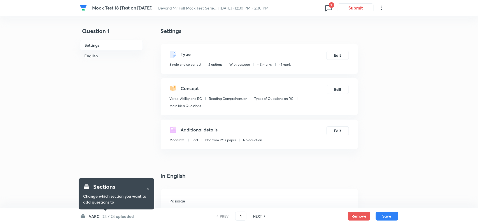
checkbox input "true"
click at [100, 215] on h6 "VARC ·" at bounding box center [94, 217] width 13 height 6
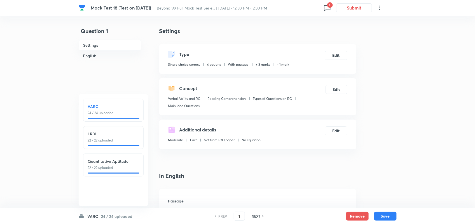
click at [107, 129] on div "LRDI 22 / 22 uploaded" at bounding box center [113, 137] width 60 height 23
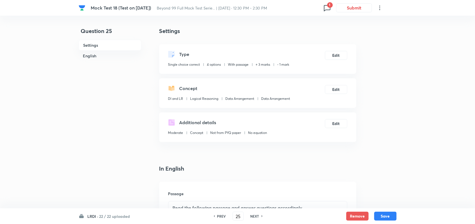
type input "25"
checkbox input "false"
checkbox input "true"
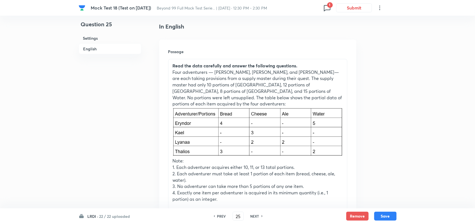
scroll to position [143, 0]
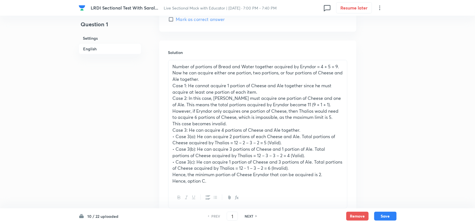
scroll to position [832, 0]
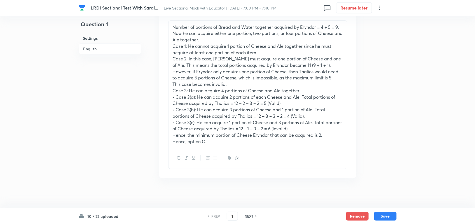
click at [254, 215] on div "NEXT" at bounding box center [249, 216] width 15 height 5
type input "2"
checkbox input "false"
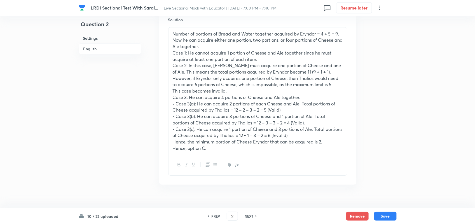
checkbox input "true"
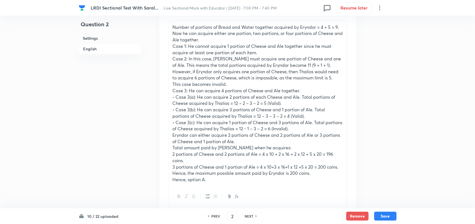
click at [254, 215] on div "NEXT" at bounding box center [249, 216] width 15 height 5
type input "3"
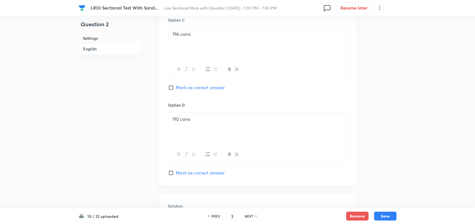
checkbox input "false"
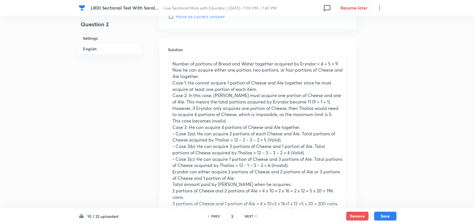
checkbox input "true"
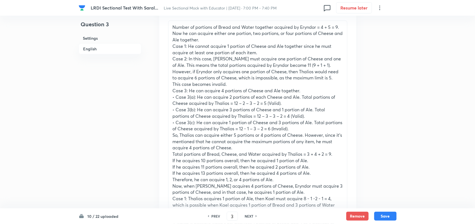
click at [253, 215] on div "NEXT" at bounding box center [249, 216] width 15 height 5
type input "4"
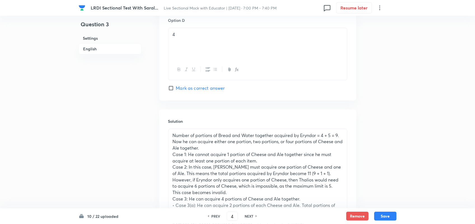
checkbox input "true"
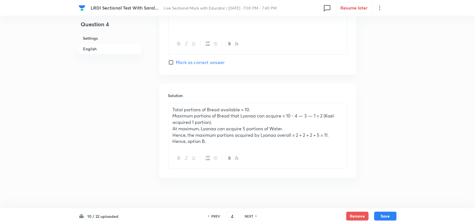
click at [253, 215] on div "NEXT" at bounding box center [249, 216] width 15 height 5
type input "5"
checkbox input "false"
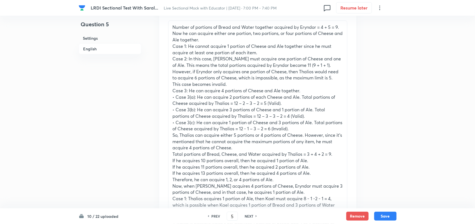
checkbox input "true"
click at [253, 215] on div "NEXT" at bounding box center [249, 216] width 15 height 5
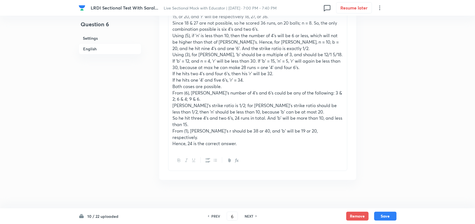
click at [253, 215] on div "NEXT" at bounding box center [249, 216] width 15 height 5
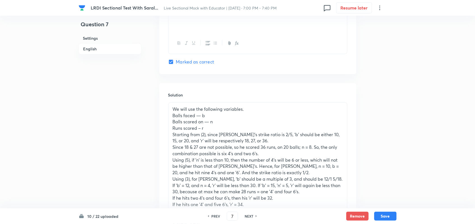
scroll to position [832, 0]
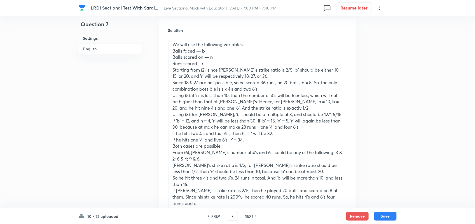
click at [253, 216] on h6 "NEXT" at bounding box center [249, 216] width 9 height 5
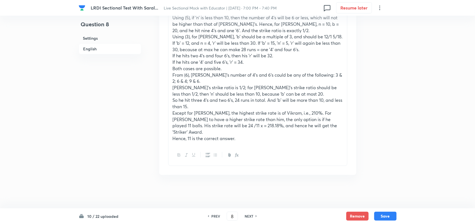
scroll to position [611, 0]
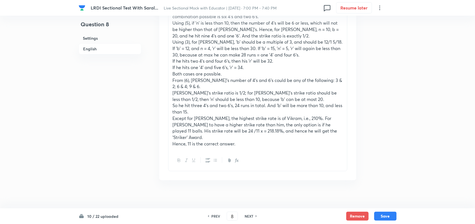
click at [253, 214] on h6 "NEXT" at bounding box center [249, 216] width 9 height 5
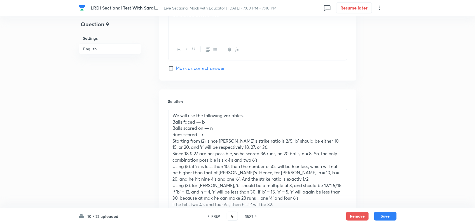
scroll to position [832, 0]
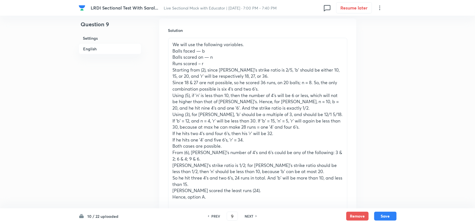
click at [251, 215] on h6 "NEXT" at bounding box center [249, 216] width 9 height 5
type input "10"
checkbox input "false"
checkbox input "true"
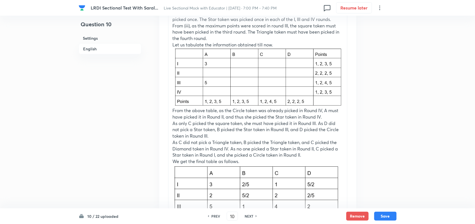
scroll to position [1022, 0]
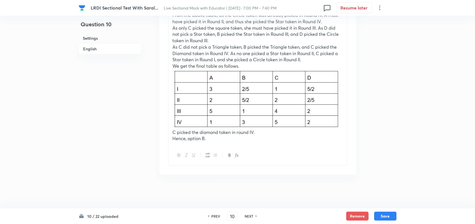
click at [251, 214] on h6 "NEXT" at bounding box center [249, 216] width 9 height 5
type input "11"
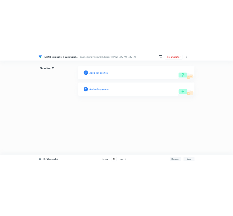
scroll to position [0, 0]
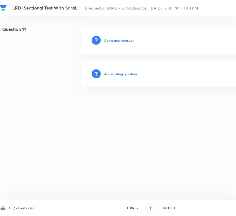
click at [97, 114] on html "LRDI Sectional Test With Saral... Live Sectional Mock with Educator | [DATE] · …" at bounding box center [118, 57] width 236 height 114
click at [122, 74] on h6 "Add existing question" at bounding box center [120, 73] width 33 height 5
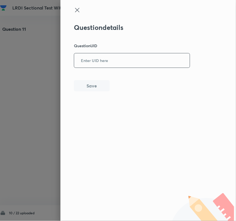
click at [138, 57] on input "text" at bounding box center [132, 61] width 116 height 14
paste input "PS1IG"
type input "PS1IG"
click at [93, 79] on div "Question details Question UID PS1IG ​ Save" at bounding box center [132, 58] width 116 height 68
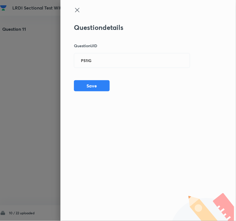
click at [77, 8] on icon at bounding box center [77, 10] width 7 height 7
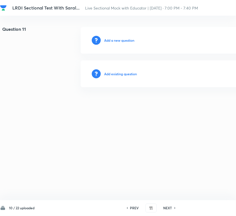
click at [116, 75] on h6 "Add existing question" at bounding box center [120, 73] width 33 height 5
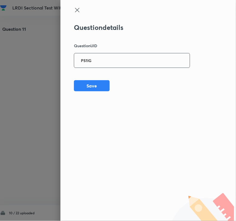
click at [125, 63] on input "PS1IG" at bounding box center [132, 61] width 116 height 14
drag, startPoint x: 125, startPoint y: 63, endPoint x: 99, endPoint y: 59, distance: 26.6
click at [99, 59] on input "PS1IG" at bounding box center [132, 61] width 116 height 14
click at [95, 86] on button "Save" at bounding box center [92, 85] width 36 height 11
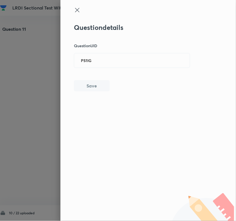
click at [78, 9] on icon at bounding box center [77, 10] width 4 height 4
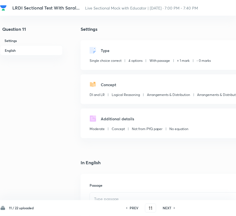
checkbox input "true"
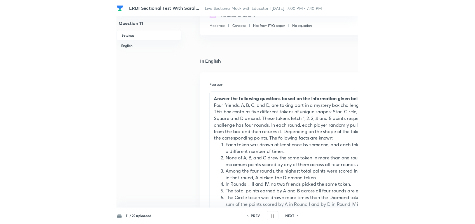
scroll to position [104, 0]
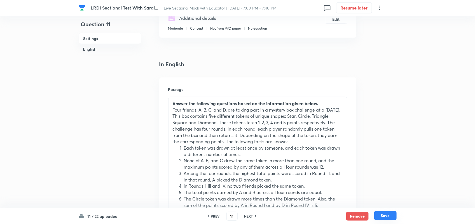
click at [389, 214] on button "Save" at bounding box center [385, 215] width 22 height 9
type input "12"
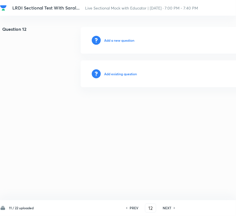
click at [121, 73] on h6 "Add existing question" at bounding box center [120, 73] width 33 height 5
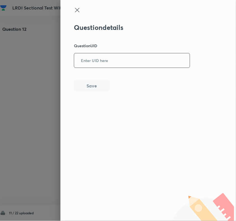
click at [127, 65] on input "text" at bounding box center [132, 61] width 116 height 14
paste input "MNHCC"
type input "MNHCC"
click at [100, 86] on button "Save" at bounding box center [92, 85] width 36 height 11
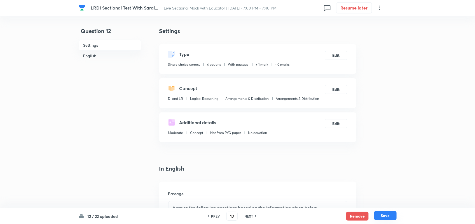
click at [379, 214] on button "Save" at bounding box center [385, 215] width 22 height 9
type input "13"
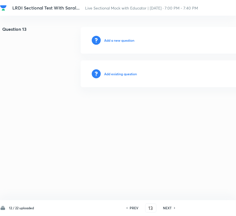
click at [133, 75] on h6 "Add existing question" at bounding box center [120, 73] width 33 height 5
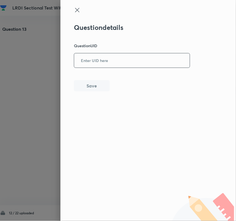
click at [116, 62] on input "text" at bounding box center [132, 61] width 116 height 14
paste input "BOL4I"
type input "BOL4I"
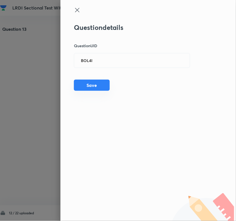
click at [102, 81] on button "Save" at bounding box center [92, 85] width 36 height 11
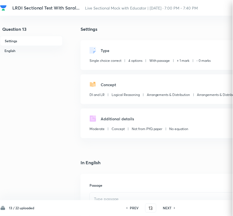
checkbox input "true"
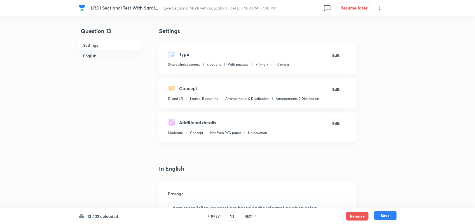
click at [386, 216] on button "Save" at bounding box center [385, 215] width 22 height 9
type input "14"
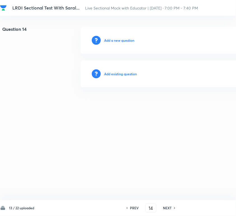
click at [124, 73] on h6 "Add existing question" at bounding box center [120, 73] width 33 height 5
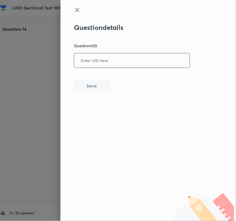
click at [126, 63] on input "text" at bounding box center [132, 61] width 116 height 14
paste input "UWJ8P"
type input "UWJ8P"
click at [98, 81] on button "Save" at bounding box center [92, 85] width 36 height 11
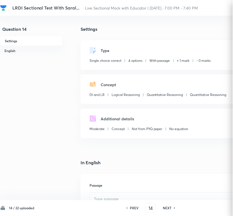
checkbox input "true"
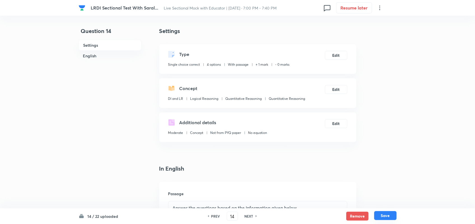
click at [384, 214] on button "Save" at bounding box center [385, 215] width 22 height 9
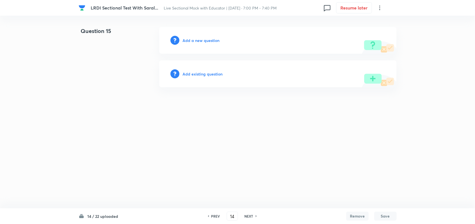
type input "15"
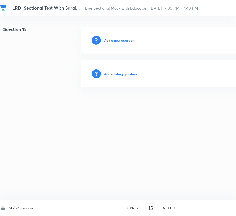
click at [125, 73] on h6 "Add existing question" at bounding box center [120, 73] width 33 height 5
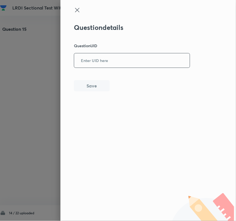
click at [141, 57] on input "text" at bounding box center [132, 61] width 116 height 14
paste input "333P4"
type input "333P4"
click at [92, 86] on button "Save" at bounding box center [92, 85] width 36 height 11
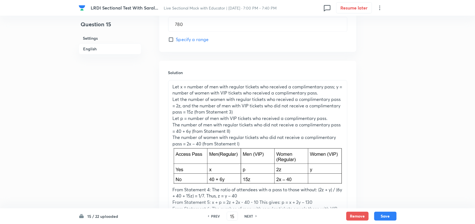
scroll to position [480, 0]
click at [388, 213] on button "Save" at bounding box center [385, 215] width 22 height 9
type input "16"
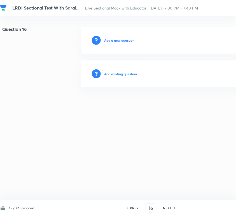
click at [125, 72] on h6 "Add existing question" at bounding box center [120, 73] width 33 height 5
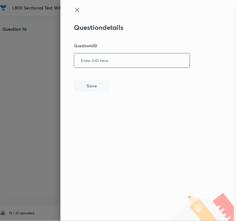
click at [137, 63] on input "text" at bounding box center [132, 61] width 116 height 14
paste input "ZQIZ6"
type input "ZQIZ6"
click at [99, 86] on button "Save" at bounding box center [92, 85] width 36 height 11
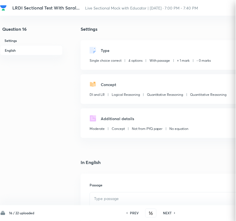
checkbox input "true"
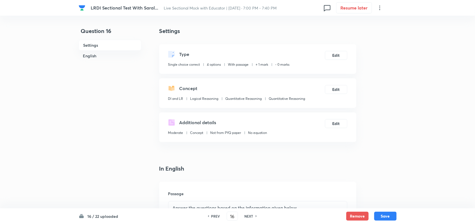
scroll to position [398, 0]
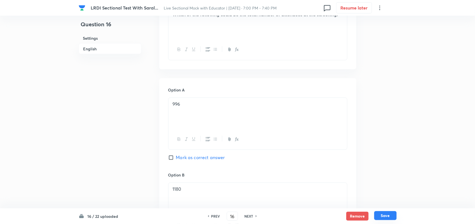
click at [386, 216] on button "Save" at bounding box center [385, 215] width 22 height 9
type input "17"
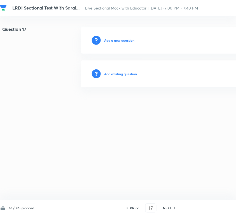
click at [128, 75] on h6 "Add existing question" at bounding box center [120, 73] width 33 height 5
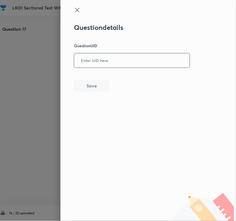
click at [127, 64] on input "text" at bounding box center [132, 61] width 116 height 14
paste input "192EM"
type input "192EM"
click at [101, 81] on button "Save" at bounding box center [92, 85] width 36 height 11
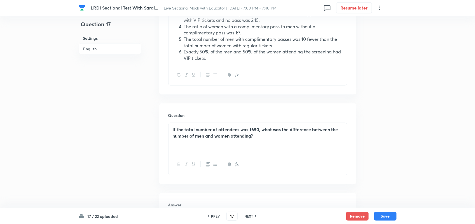
scroll to position [461, 0]
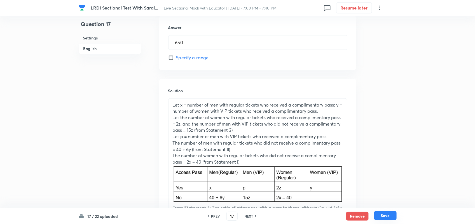
click at [393, 216] on button "Save" at bounding box center [385, 215] width 22 height 9
type input "18"
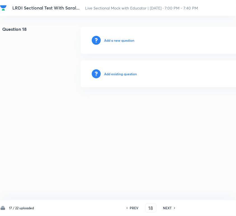
click at [128, 76] on h6 "Add existing question" at bounding box center [120, 73] width 33 height 5
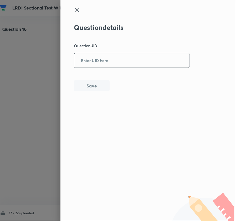
click at [140, 63] on input "text" at bounding box center [132, 61] width 116 height 14
paste input "1FMKC"
type input "1FMKC"
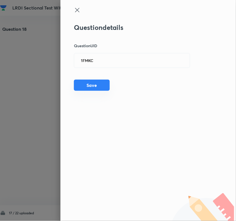
click at [94, 80] on button "Save" at bounding box center [92, 85] width 36 height 11
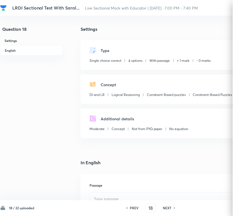
checkbox input "true"
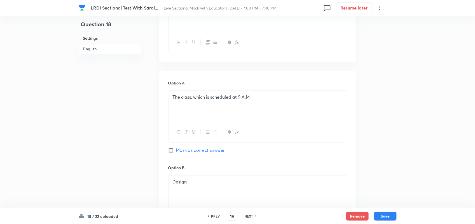
scroll to position [374, 0]
click at [382, 211] on div "18 / 22 uploaded PREV 18 ​ NEXT Remove Save" at bounding box center [238, 217] width 318 height 16
click at [384, 216] on button "Save" at bounding box center [385, 215] width 22 height 9
type input "19"
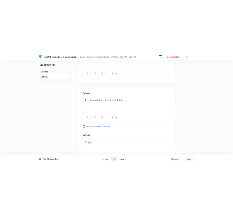
scroll to position [0, 0]
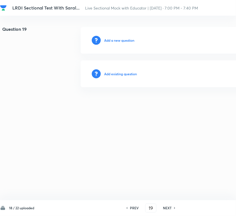
click at [131, 73] on h6 "Add existing question" at bounding box center [120, 73] width 33 height 5
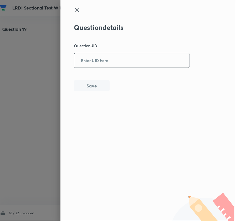
click at [144, 56] on input "text" at bounding box center [132, 61] width 116 height 14
paste input "CJWRD"
type input "CJWRD"
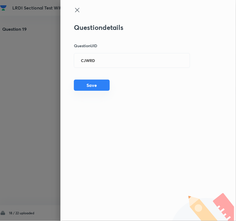
click at [92, 86] on button "Save" at bounding box center [92, 85] width 36 height 11
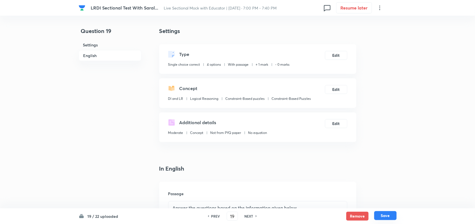
click at [390, 219] on button "Save" at bounding box center [385, 215] width 22 height 9
type input "20"
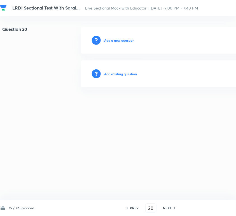
click at [110, 72] on h6 "Add existing question" at bounding box center [120, 73] width 33 height 5
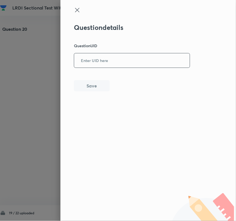
click at [143, 57] on input "text" at bounding box center [132, 61] width 116 height 14
paste input "X3O2Z"
type input "X3O2Z"
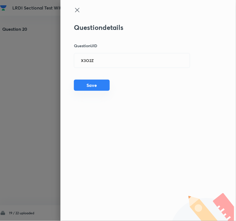
click at [95, 84] on button "Save" at bounding box center [92, 85] width 36 height 11
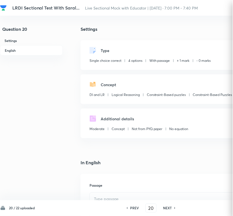
checkbox input "true"
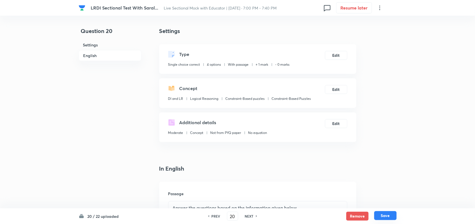
click at [383, 216] on button "Save" at bounding box center [385, 215] width 22 height 9
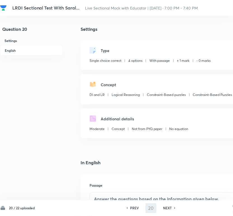
type input "21"
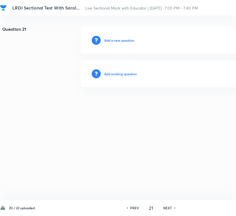
click at [120, 74] on h6 "Add existing question" at bounding box center [120, 73] width 33 height 5
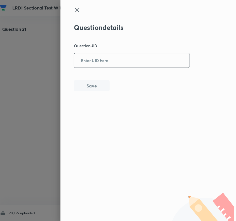
click at [137, 62] on input "text" at bounding box center [132, 61] width 116 height 14
paste input "52FRV"
type input "52FRV"
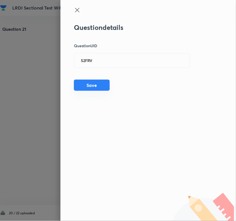
click at [87, 86] on button "Save" at bounding box center [92, 85] width 36 height 11
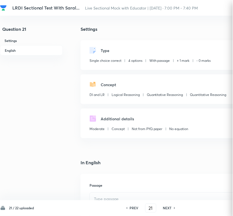
checkbox input "true"
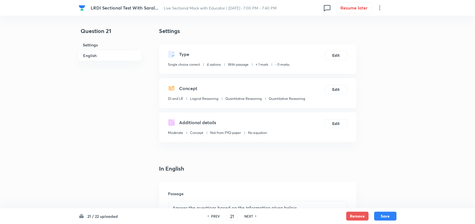
click at [384, 209] on div "21 / 22 uploaded PREV 21 ​ NEXT Remove Save" at bounding box center [238, 217] width 318 height 16
click at [385, 216] on button "Save" at bounding box center [385, 215] width 22 height 9
type input "22"
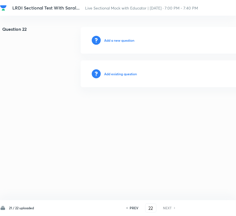
click at [125, 74] on h6 "Add existing question" at bounding box center [120, 73] width 33 height 5
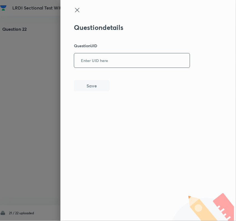
click at [132, 64] on input "text" at bounding box center [132, 61] width 116 height 14
paste input "ROWDM"
type input "ROWDM"
click at [94, 83] on button "Save" at bounding box center [92, 85] width 36 height 11
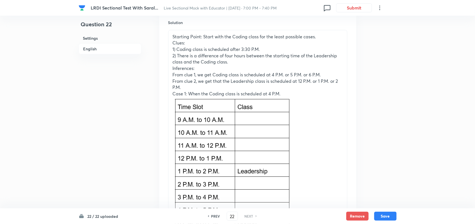
scroll to position [917, 0]
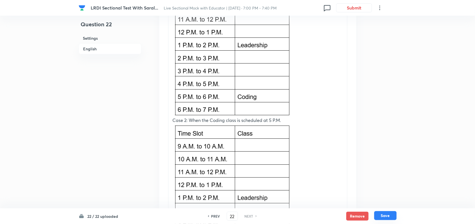
click at [382, 216] on button "Save" at bounding box center [385, 215] width 22 height 9
checkbox input "true"
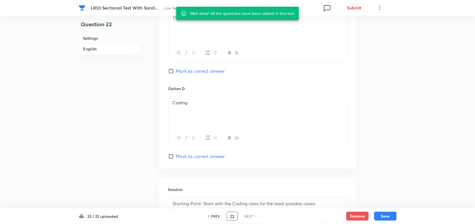
click at [233, 216] on input "22" at bounding box center [232, 217] width 11 height 10
type input "1"
checkbox input "false"
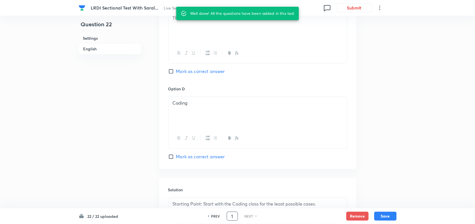
checkbox input "true"
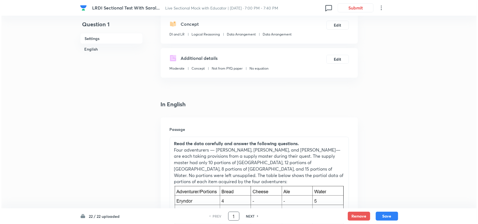
scroll to position [0, 0]
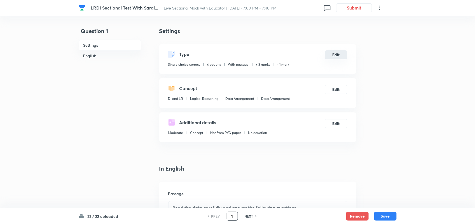
click at [330, 55] on button "Edit" at bounding box center [336, 54] width 22 height 9
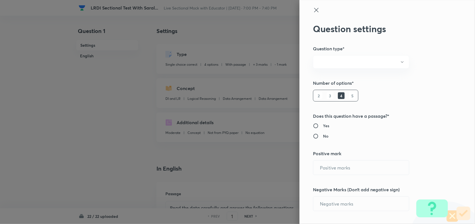
radio input "true"
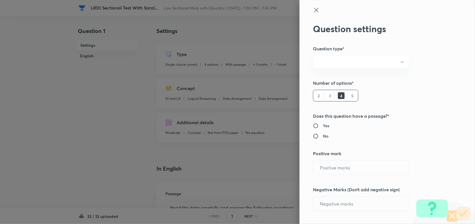
radio input "true"
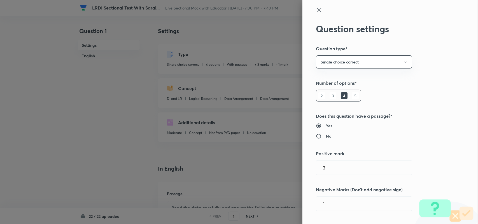
type input "3"
type input "1"
type input "DI and LR"
type input "Logical Reasoning"
type input "Data Arrangement"
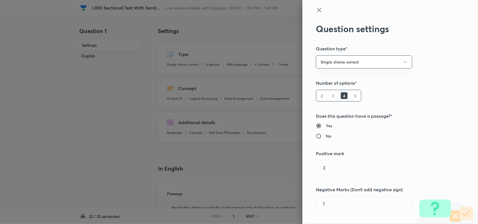
type input "Data Arrangement"
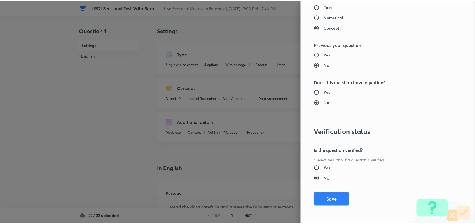
scroll to position [540, 0]
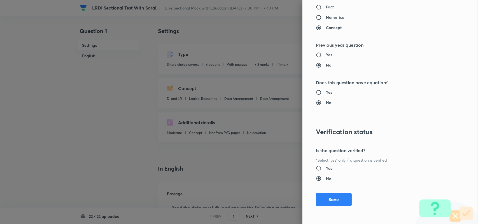
click at [316, 169] on input "Yes" at bounding box center [321, 168] width 10 height 6
radio input "true"
radio input "false"
click at [341, 207] on div "Question settings Question type* Single choice correct Number of options* 2 3 4…" at bounding box center [390, 112] width 176 height 224
click at [336, 200] on button "Save" at bounding box center [334, 198] width 36 height 13
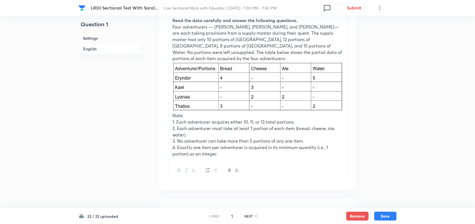
scroll to position [236, 0]
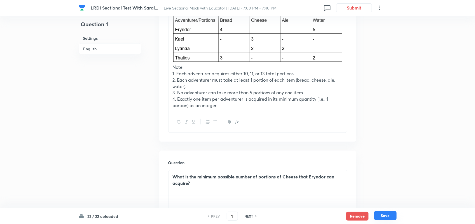
click at [382, 217] on button "Save" at bounding box center [385, 215] width 22 height 9
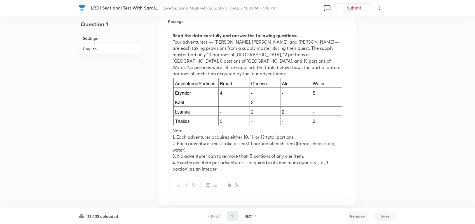
type input "2"
checkbox input "false"
checkbox input "true"
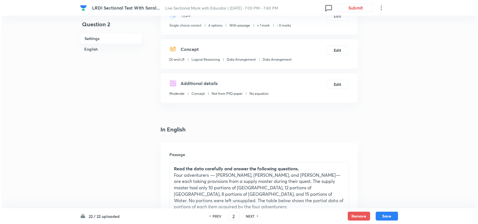
scroll to position [0, 0]
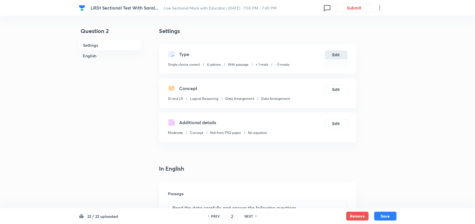
click at [329, 58] on button "Edit" at bounding box center [336, 54] width 22 height 9
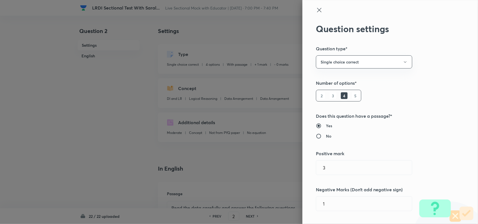
type input "1"
type input "0"
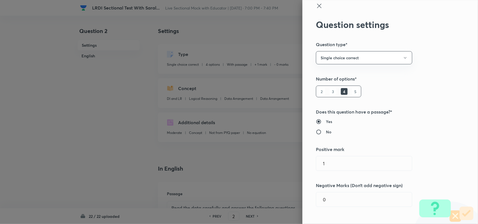
scroll to position [4, 0]
click at [342, 164] on input "1" at bounding box center [364, 163] width 96 height 14
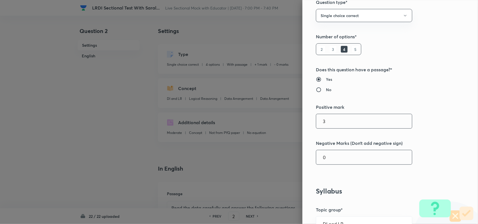
type input "3"
click at [337, 161] on input "0" at bounding box center [364, 157] width 96 height 14
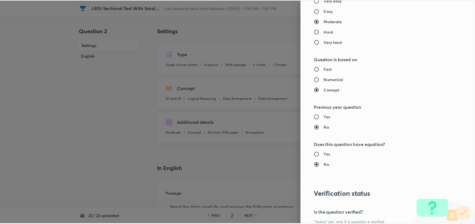
scroll to position [540, 0]
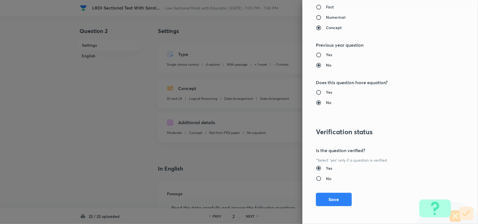
type input "1"
click at [316, 91] on input "Yes" at bounding box center [321, 93] width 10 height 6
radio input "true"
radio input "false"
click at [328, 193] on button "Save" at bounding box center [334, 198] width 36 height 13
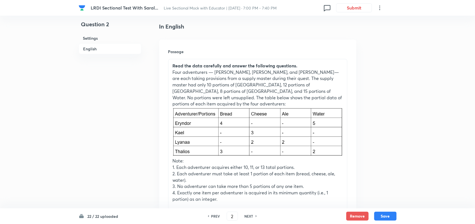
scroll to position [216, 0]
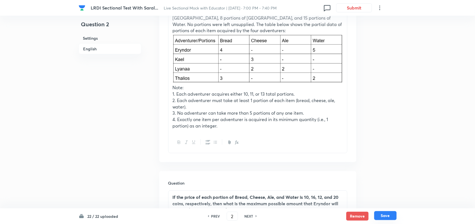
click at [382, 216] on button "Save" at bounding box center [385, 215] width 22 height 9
type input "3"
checkbox input "false"
checkbox input "true"
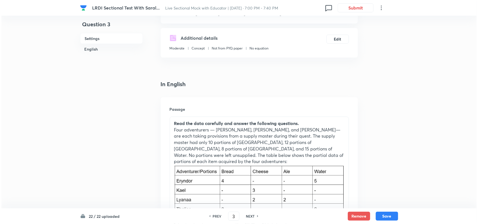
scroll to position [0, 0]
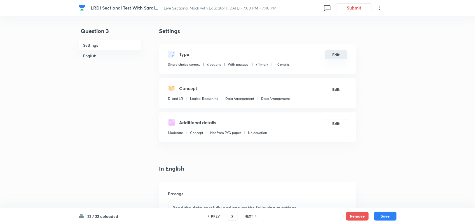
click at [335, 57] on button "Edit" at bounding box center [336, 54] width 22 height 9
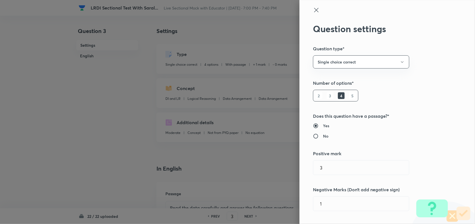
radio input "false"
radio input "true"
type input "1"
type input "0"
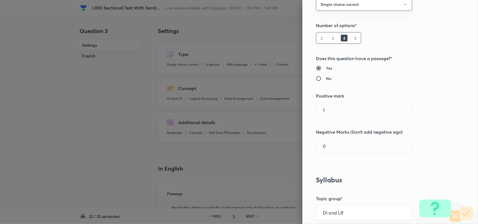
scroll to position [60, 0]
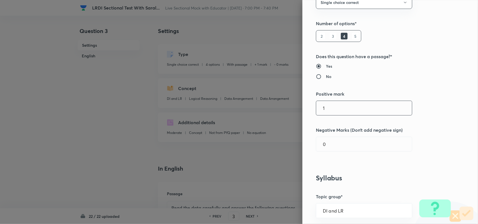
click at [342, 110] on input "1" at bounding box center [364, 108] width 96 height 14
type input "3"
click at [329, 141] on input "0" at bounding box center [364, 144] width 96 height 14
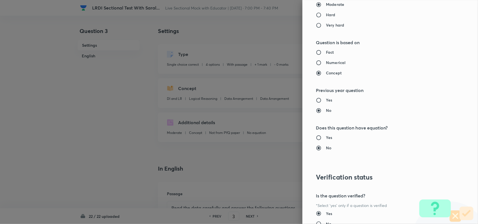
scroll to position [540, 0]
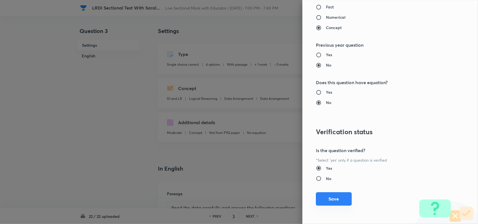
type input "1"
click at [330, 202] on button "Save" at bounding box center [334, 198] width 36 height 13
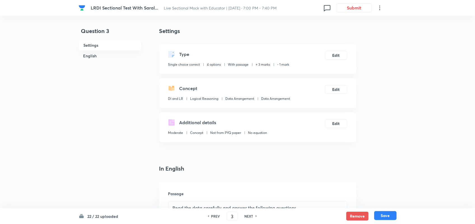
click at [388, 213] on button "Save" at bounding box center [385, 215] width 22 height 9
type input "4"
checkbox input "true"
click at [337, 52] on button "Edit" at bounding box center [336, 54] width 22 height 9
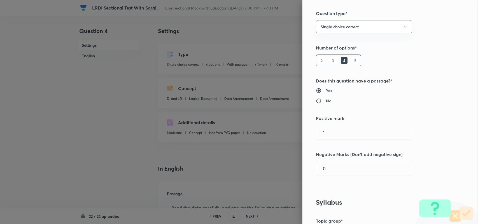
scroll to position [60, 0]
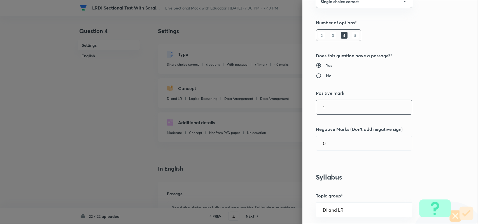
click at [352, 112] on input "1" at bounding box center [364, 107] width 96 height 14
type input "3"
click at [336, 138] on input "0" at bounding box center [364, 143] width 96 height 14
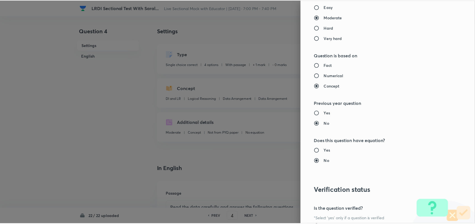
scroll to position [540, 0]
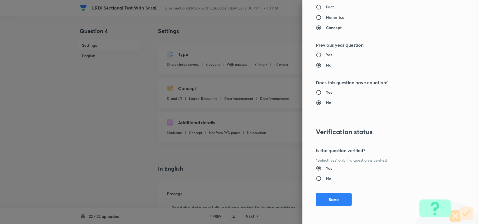
type input "1"
click at [316, 92] on input "Yes" at bounding box center [321, 93] width 10 height 6
radio input "true"
click at [317, 104] on input "No" at bounding box center [321, 103] width 10 height 6
radio input "true"
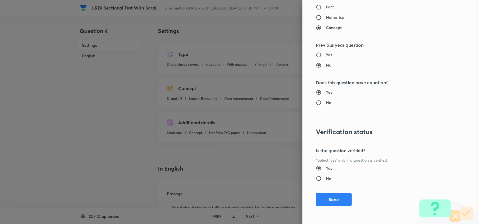
radio input "false"
click at [335, 202] on button "Save" at bounding box center [334, 198] width 36 height 13
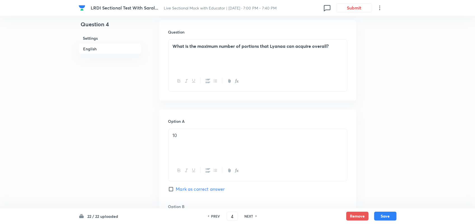
scroll to position [426, 0]
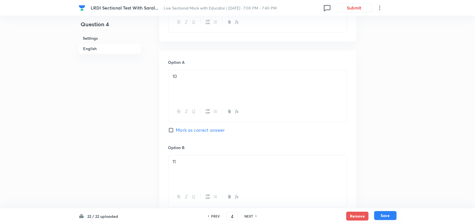
click at [393, 218] on button "Save" at bounding box center [385, 215] width 22 height 9
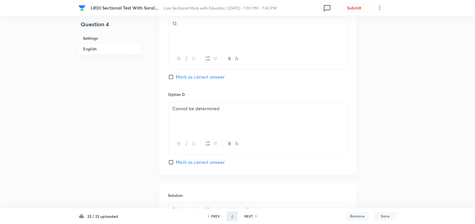
type input "5"
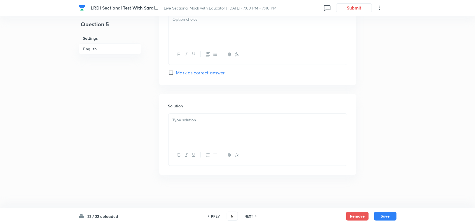
checkbox input "false"
checkbox input "true"
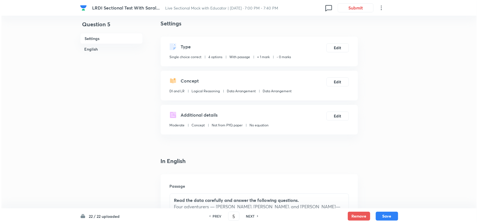
scroll to position [0, 0]
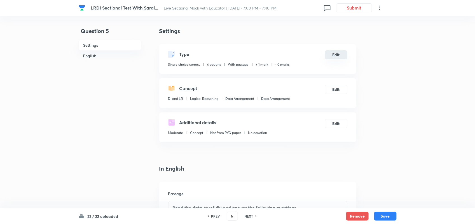
click at [337, 57] on button "Edit" at bounding box center [336, 54] width 22 height 9
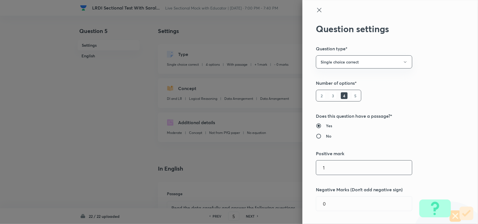
click at [360, 169] on input "1" at bounding box center [364, 168] width 96 height 14
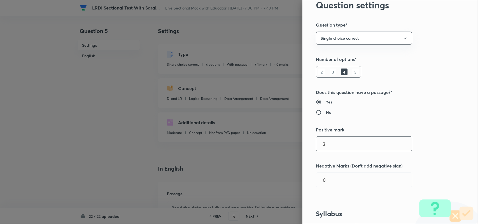
scroll to position [24, 0]
type input "3"
click at [329, 182] on input "0" at bounding box center [364, 180] width 96 height 14
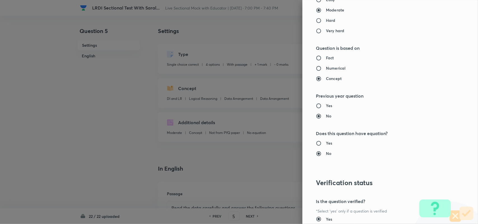
scroll to position [540, 0]
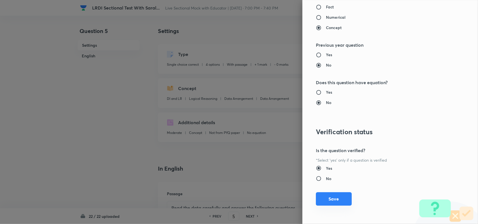
type input "1"
click at [330, 199] on button "Save" at bounding box center [334, 198] width 36 height 13
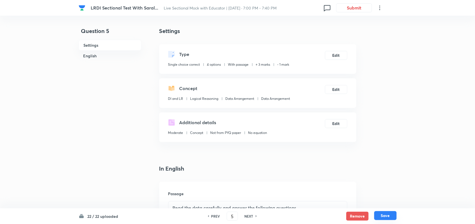
click at [383, 214] on button "Save" at bounding box center [385, 215] width 22 height 9
type input "6"
click at [327, 53] on button "Edit" at bounding box center [336, 54] width 22 height 9
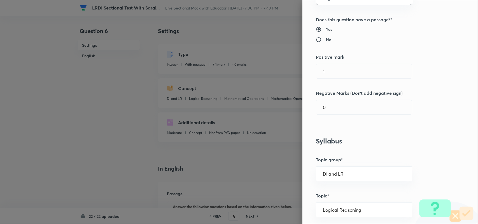
scroll to position [64, 0]
click at [354, 67] on input "1" at bounding box center [364, 71] width 96 height 14
type input "3"
click at [328, 112] on input "0" at bounding box center [364, 107] width 96 height 14
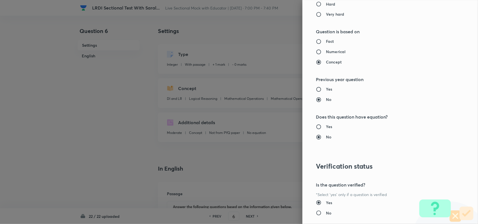
scroll to position [507, 0]
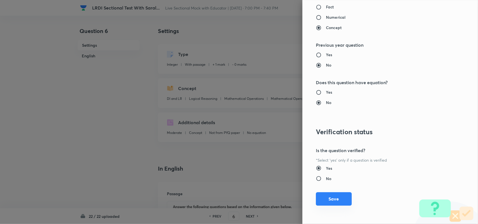
type input "1"
click at [332, 202] on button "Save" at bounding box center [334, 198] width 36 height 13
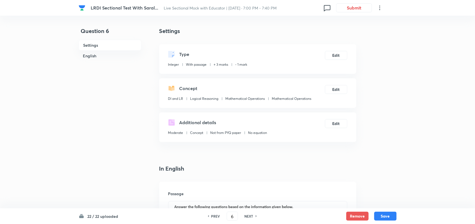
click at [394, 221] on div "22 / 22 uploaded PREV 6 ​ NEXT Remove Save" at bounding box center [238, 217] width 318 height 16
click at [389, 217] on button "Save" at bounding box center [385, 215] width 22 height 9
type input "7"
click at [338, 53] on button "Edit" at bounding box center [336, 54] width 22 height 9
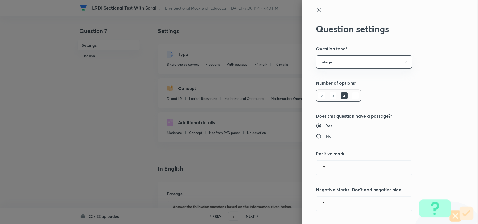
type input "1"
type input "0"
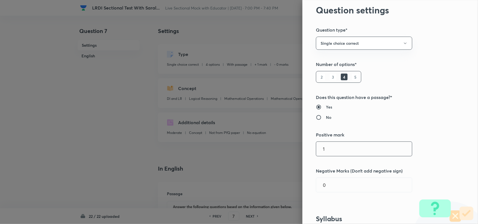
click at [355, 153] on input "1" at bounding box center [364, 149] width 96 height 14
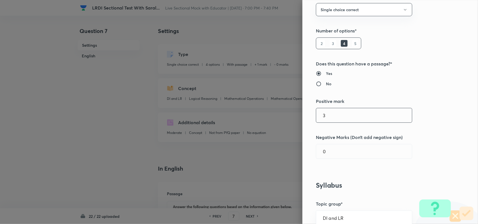
scroll to position [53, 0]
type input "3"
click at [342, 151] on input "0" at bounding box center [364, 151] width 96 height 14
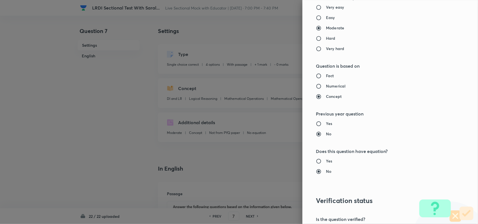
scroll to position [540, 0]
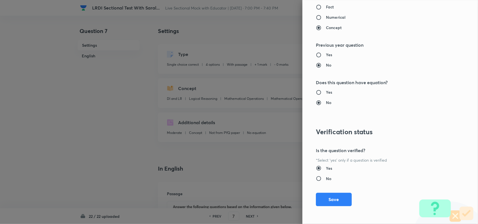
type input "1"
click at [339, 190] on div "Question settings Question type* Single choice correct Number of options* 2 3 4…" at bounding box center [390, 112] width 176 height 224
click at [334, 202] on button "Save" at bounding box center [334, 198] width 36 height 13
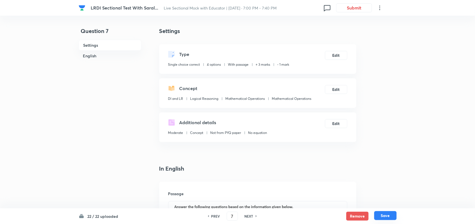
click at [386, 216] on button "Save" at bounding box center [385, 215] width 22 height 9
type input "8"
type input "11"
click at [334, 57] on button "Edit" at bounding box center [336, 54] width 22 height 9
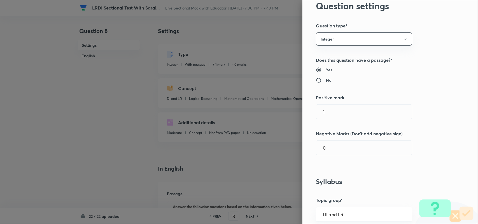
scroll to position [24, 0]
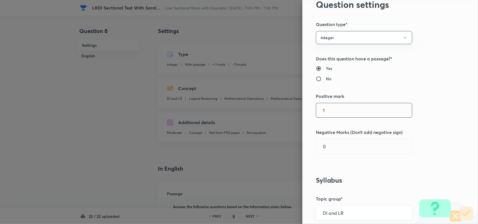
click at [362, 114] on input "1" at bounding box center [364, 110] width 96 height 14
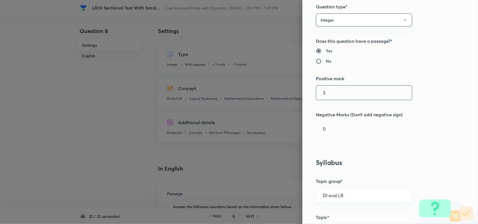
scroll to position [42, 0]
type input "3"
click at [332, 127] on input "0" at bounding box center [364, 129] width 96 height 14
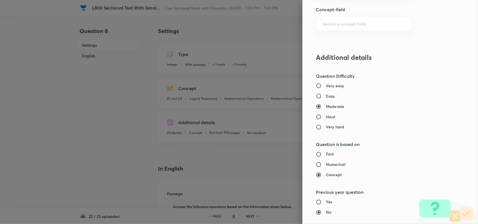
scroll to position [507, 0]
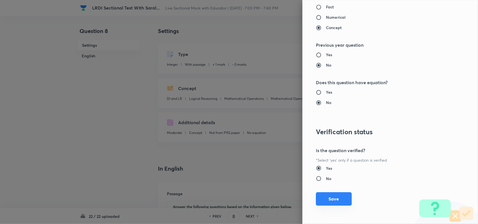
click at [332, 195] on button "Save" at bounding box center [334, 198] width 36 height 13
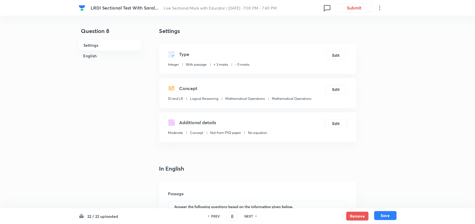
click at [386, 216] on button "Save" at bounding box center [385, 215] width 22 height 9
type input "9"
checkbox input "true"
click at [329, 52] on button "Edit" at bounding box center [336, 54] width 22 height 9
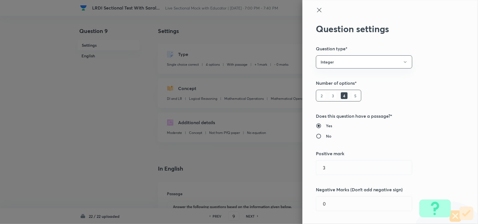
type input "1"
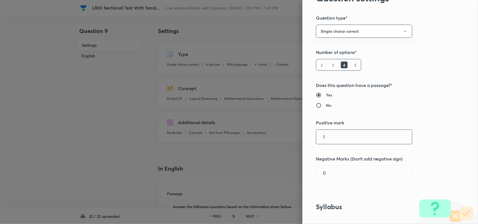
click at [326, 143] on input "1" at bounding box center [364, 137] width 96 height 14
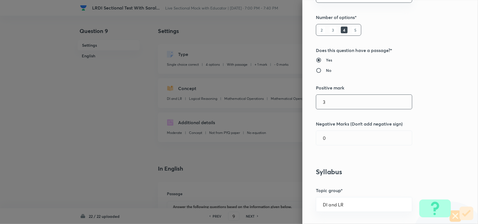
scroll to position [67, 0]
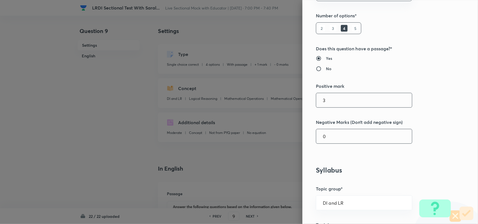
type input "3"
click at [326, 143] on input "0" at bounding box center [364, 136] width 96 height 14
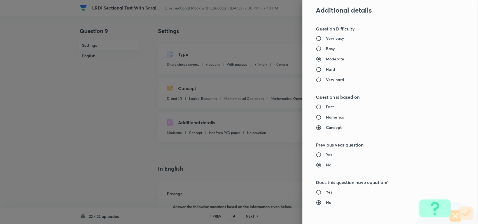
scroll to position [533, 0]
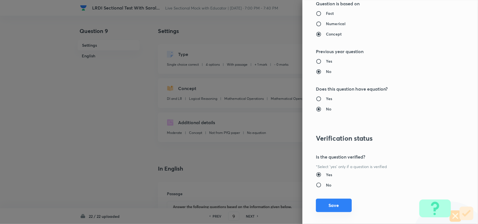
type input "1"
click at [330, 204] on button "Save" at bounding box center [334, 205] width 36 height 13
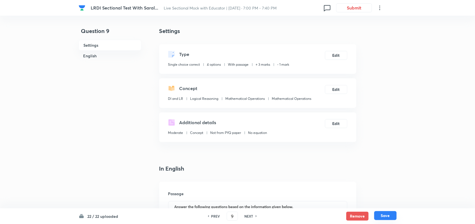
click at [383, 214] on button "Save" at bounding box center [385, 215] width 22 height 9
type input "10"
checkbox input "false"
checkbox input "true"
click at [331, 55] on button "Edit" at bounding box center [336, 54] width 22 height 9
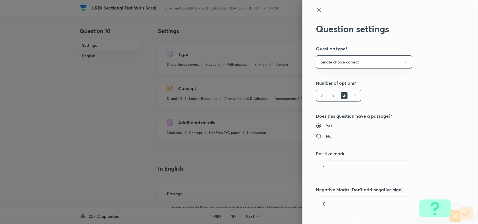
click at [355, 178] on div "Question settings Question type* Single choice correct Number of options* 2 3 4…" at bounding box center [390, 112] width 176 height 224
click at [352, 173] on input "1" at bounding box center [364, 168] width 96 height 14
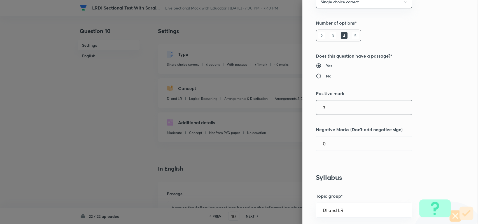
type input "3"
click at [338, 153] on div "Question settings Question type* Single choice correct Number of options* 2 3 4…" at bounding box center [390, 112] width 176 height 224
click at [335, 142] on input "0" at bounding box center [364, 144] width 96 height 14
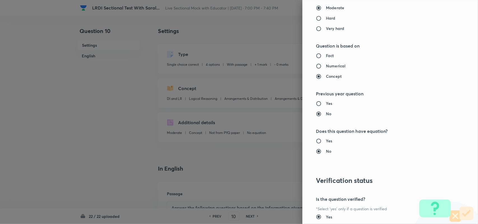
scroll to position [540, 0]
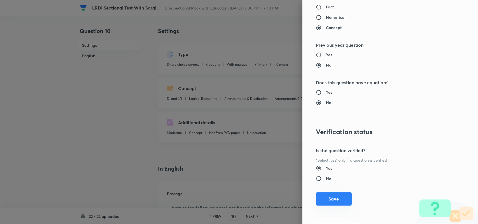
type input "1"
click at [329, 200] on button "Save" at bounding box center [334, 198] width 36 height 13
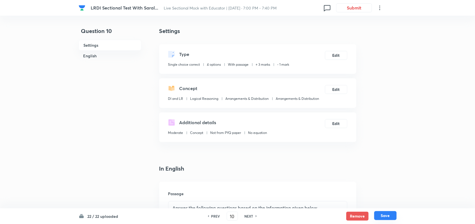
click at [389, 219] on button "Save" at bounding box center [385, 215] width 22 height 9
type input "11"
checkbox input "false"
checkbox input "true"
click at [332, 57] on button "Edit" at bounding box center [336, 54] width 22 height 9
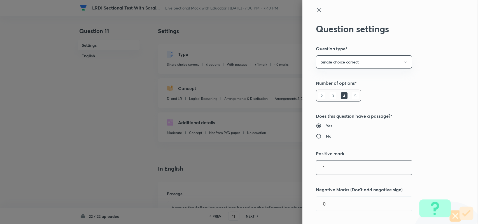
click at [339, 167] on input "1" at bounding box center [364, 168] width 96 height 14
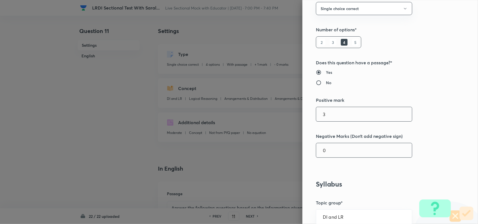
type input "3"
click at [332, 150] on input "0" at bounding box center [364, 150] width 96 height 14
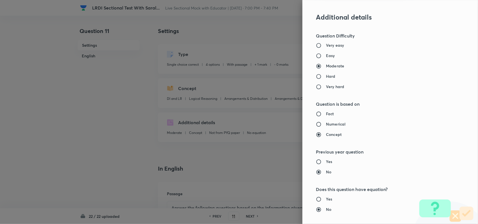
scroll to position [540, 0]
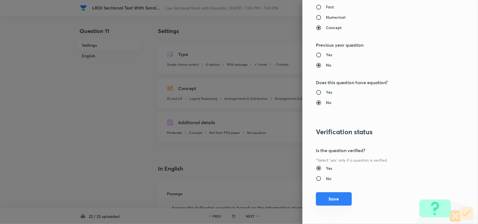
type input "1"
click at [326, 195] on button "Save" at bounding box center [334, 198] width 36 height 13
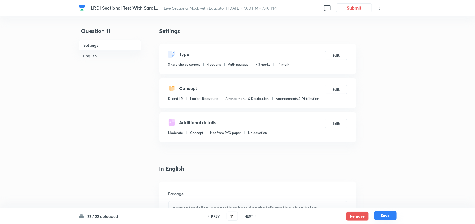
click at [388, 213] on button "Save" at bounding box center [385, 215] width 22 height 9
type input "12"
checkbox input "true"
click at [334, 52] on button "Edit" at bounding box center [336, 54] width 22 height 9
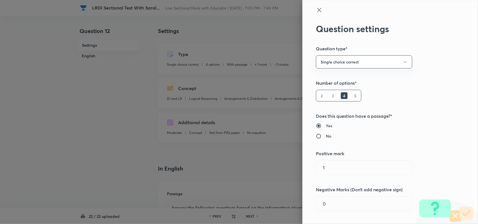
scroll to position [26, 0]
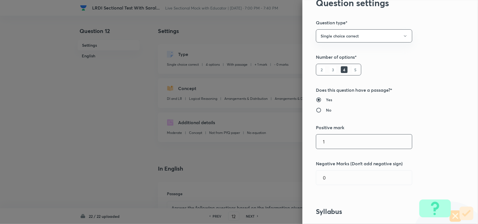
click at [348, 144] on input "1" at bounding box center [364, 142] width 96 height 14
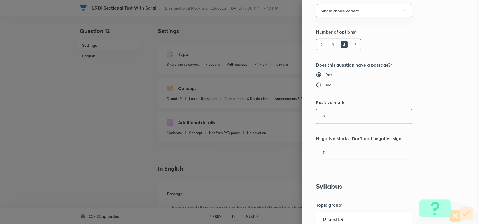
scroll to position [52, 0]
type input "3"
click at [331, 149] on input "0" at bounding box center [364, 151] width 96 height 14
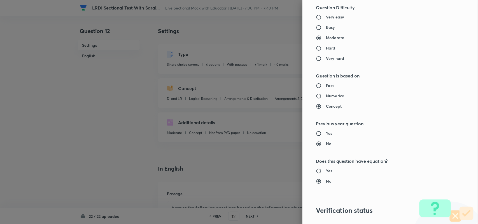
scroll to position [540, 0]
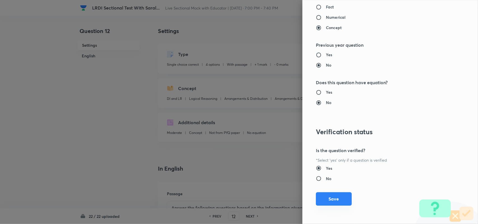
type input "1"
click at [340, 204] on button "Save" at bounding box center [334, 198] width 36 height 13
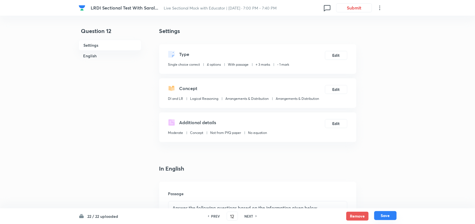
click at [380, 216] on button "Save" at bounding box center [385, 215] width 22 height 9
type input "13"
checkbox input "false"
checkbox input "true"
click at [337, 53] on button "Edit" at bounding box center [336, 54] width 22 height 9
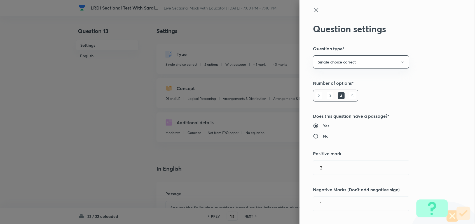
type input "DI and LR"
type input "Logical Reasoning"
type input "Arrangements & Distribution"
type input "1"
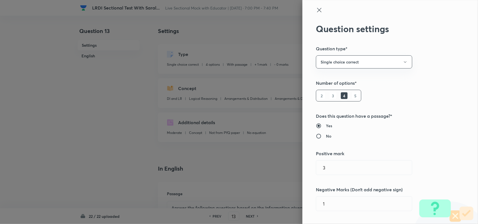
type input "0"
click at [349, 159] on div "Question settings Question type* Single choice correct Number of options* 2 3 4…" at bounding box center [390, 112] width 176 height 224
click at [345, 167] on input "1" at bounding box center [364, 168] width 96 height 14
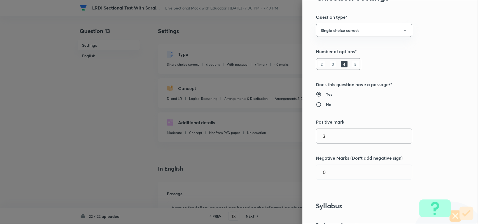
scroll to position [33, 0]
type input "3"
click at [345, 167] on input "0" at bounding box center [364, 171] width 96 height 14
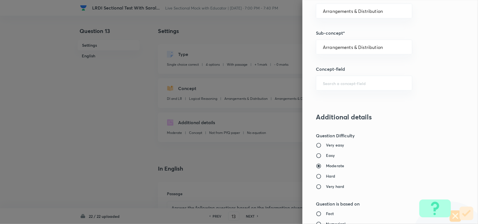
scroll to position [540, 0]
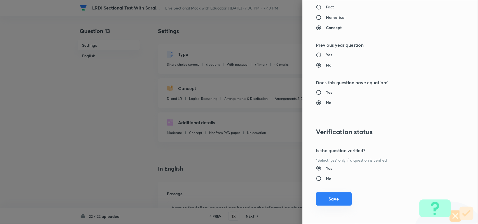
type input "1"
click at [327, 193] on button "Save" at bounding box center [334, 198] width 36 height 13
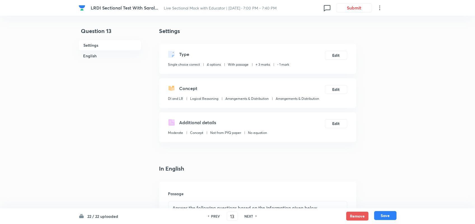
click at [390, 214] on button "Save" at bounding box center [385, 215] width 22 height 9
type input "14"
checkbox input "false"
checkbox input "true"
click at [338, 55] on button "Edit" at bounding box center [336, 54] width 22 height 9
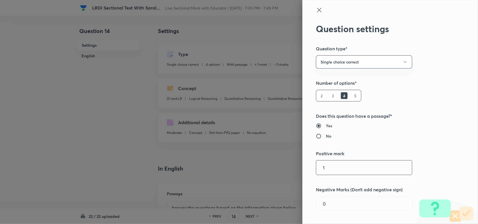
click at [340, 170] on input "1" at bounding box center [364, 168] width 96 height 14
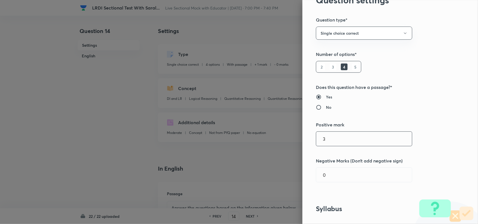
scroll to position [29, 0]
type input "3"
click at [331, 178] on input "0" at bounding box center [364, 174] width 96 height 14
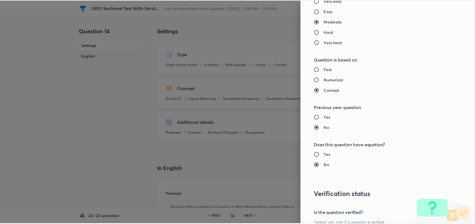
scroll to position [540, 0]
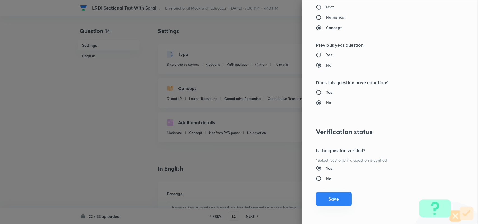
type input "1"
click at [340, 199] on button "Save" at bounding box center [334, 198] width 36 height 13
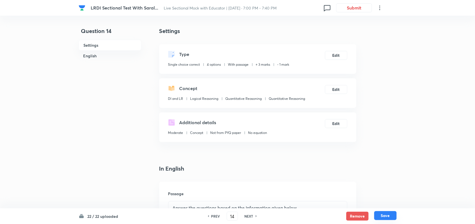
click at [381, 214] on button "Save" at bounding box center [385, 215] width 22 height 9
type input "15"
click at [334, 56] on button "Edit" at bounding box center [336, 54] width 22 height 9
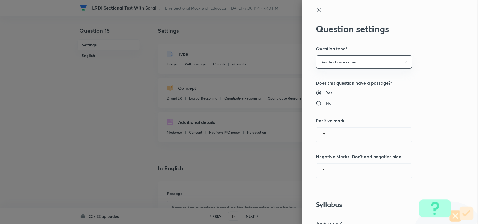
type input "1"
type input "0"
click at [332, 141] on input "1" at bounding box center [364, 135] width 96 height 14
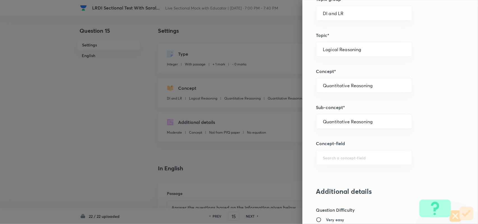
scroll to position [507, 0]
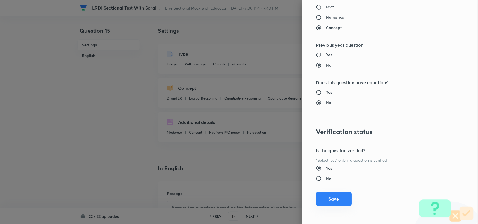
type input "3"
click at [328, 200] on button "Save" at bounding box center [334, 198] width 36 height 13
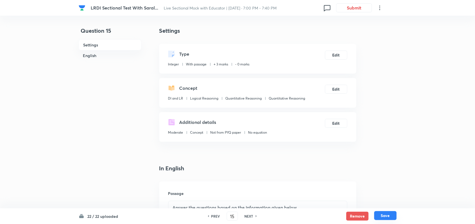
click at [383, 213] on button "Save" at bounding box center [385, 215] width 22 height 9
type input "16"
checkbox input "true"
click at [336, 57] on button "Edit" at bounding box center [336, 54] width 22 height 9
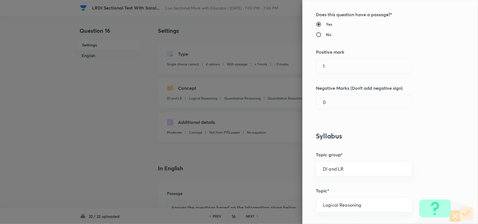
scroll to position [102, 0]
click at [335, 64] on input "1" at bounding box center [364, 66] width 96 height 14
type input "3"
click at [329, 106] on input "0" at bounding box center [364, 102] width 96 height 14
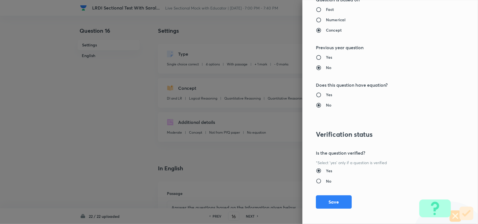
scroll to position [540, 0]
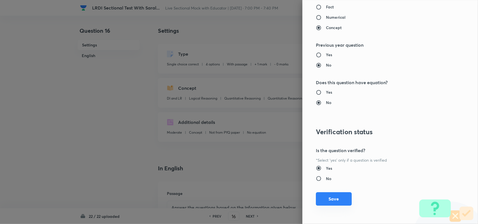
type input "1"
click at [324, 195] on button "Save" at bounding box center [334, 198] width 36 height 13
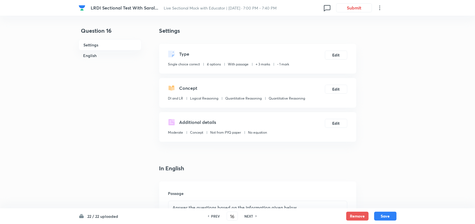
click at [392, 221] on div "22 / 22 uploaded PREV 16 ​ NEXT Remove Save" at bounding box center [238, 217] width 318 height 16
click at [387, 217] on button "Save" at bounding box center [385, 215] width 22 height 9
type input "17"
type input "650"
click at [337, 50] on div "Type Integer With passage + 1 mark - 0 marks Edit" at bounding box center [257, 59] width 197 height 30
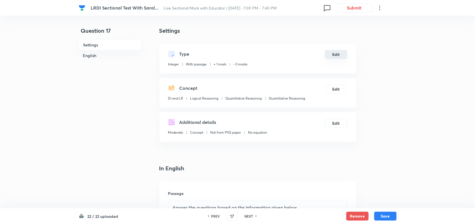
click at [337, 54] on button "Edit" at bounding box center [336, 54] width 22 height 9
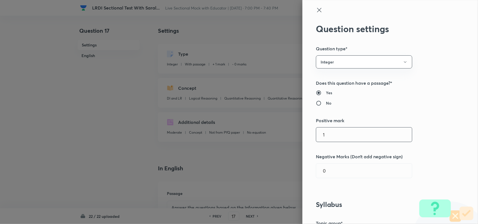
click at [342, 140] on input "1" at bounding box center [364, 135] width 96 height 14
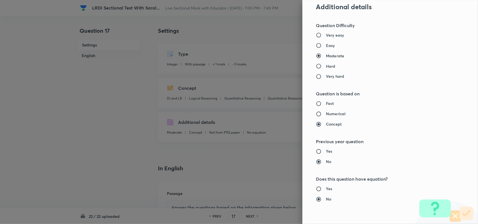
scroll to position [507, 0]
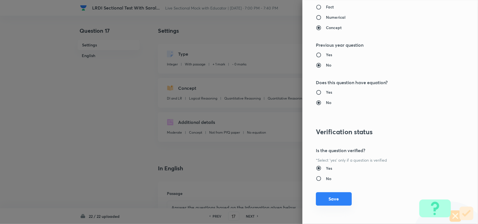
type input "3"
click at [332, 198] on button "Save" at bounding box center [334, 198] width 36 height 13
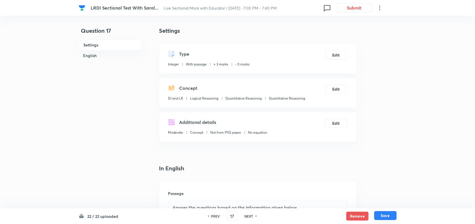
click at [383, 215] on button "Save" at bounding box center [385, 215] width 22 height 9
type input "18"
click at [337, 57] on button "Edit" at bounding box center [336, 54] width 22 height 9
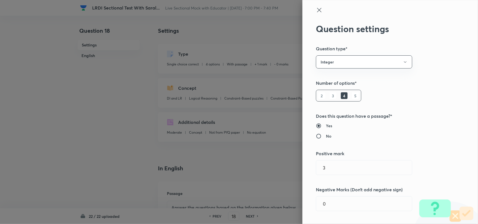
type input "1"
type input "Constraint-Based puzzles"
type input "Constraint-Based Puzzles"
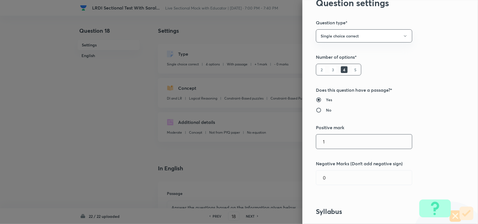
click at [359, 145] on input "1" at bounding box center [364, 142] width 96 height 14
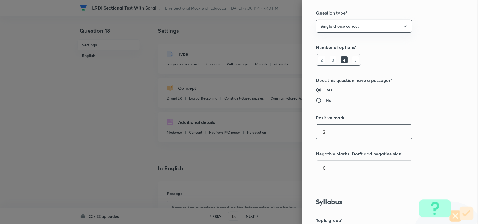
type input "3"
click at [326, 168] on input "0" at bounding box center [364, 168] width 96 height 14
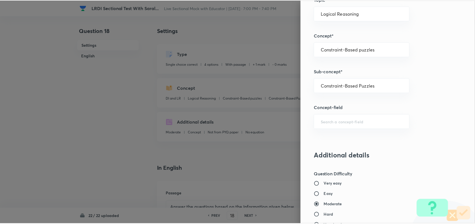
scroll to position [540, 0]
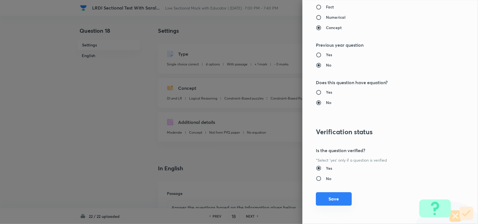
type input "1"
click at [336, 200] on button "Save" at bounding box center [334, 198] width 36 height 13
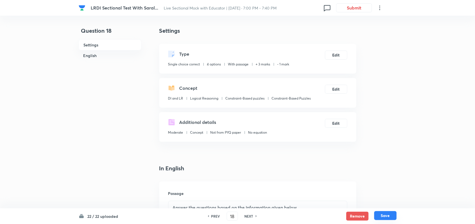
click at [383, 214] on button "Save" at bounding box center [385, 215] width 22 height 9
type input "19"
checkbox input "false"
checkbox input "true"
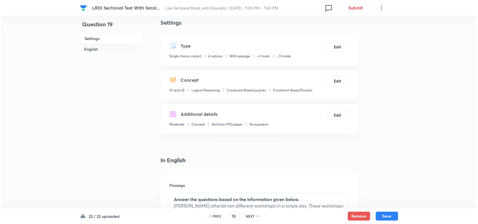
scroll to position [9, 0]
click at [339, 47] on button "Edit" at bounding box center [336, 46] width 22 height 9
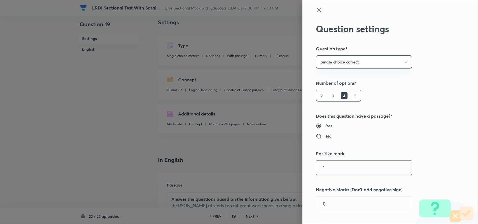
click at [339, 174] on input "1" at bounding box center [364, 168] width 96 height 14
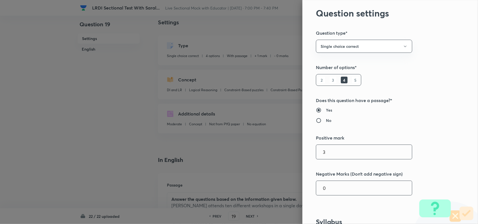
type input "3"
click at [328, 185] on input "0" at bounding box center [364, 188] width 96 height 14
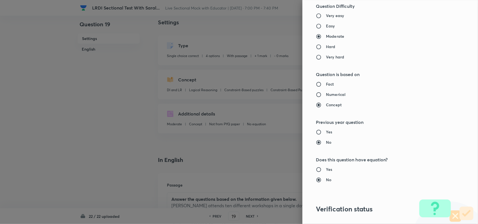
scroll to position [540, 0]
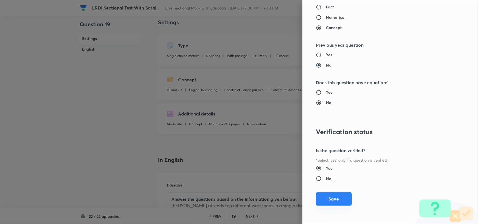
type input "1"
click at [328, 200] on button "Save" at bounding box center [334, 198] width 36 height 13
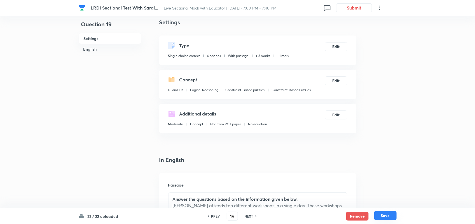
click at [383, 218] on button "Save" at bounding box center [385, 215] width 22 height 9
type input "20"
checkbox input "true"
click at [340, 43] on button "Edit" at bounding box center [336, 46] width 22 height 9
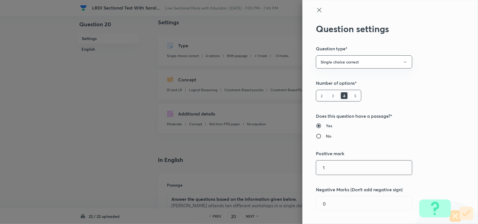
click at [349, 170] on input "1" at bounding box center [364, 168] width 96 height 14
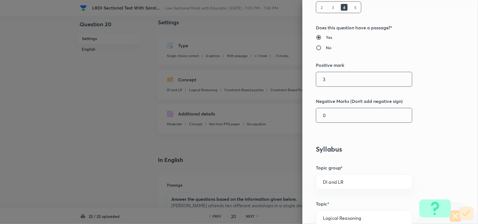
scroll to position [89, 0]
type input "3"
click at [334, 113] on input "0" at bounding box center [364, 115] width 96 height 14
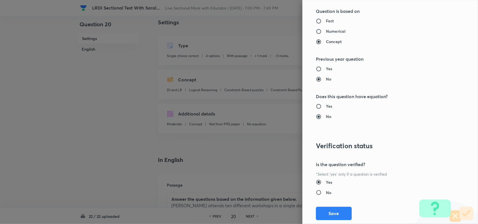
scroll to position [535, 0]
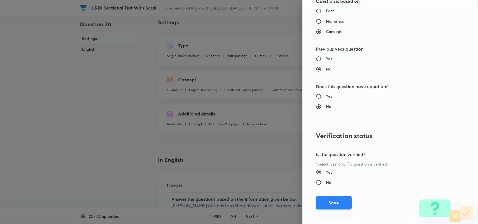
type input "1"
click at [328, 203] on button "Save" at bounding box center [334, 202] width 36 height 13
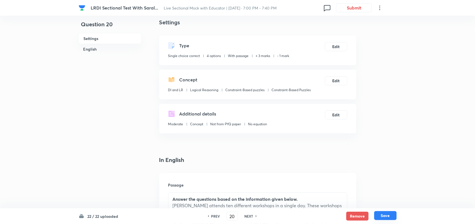
click at [393, 218] on button "Save" at bounding box center [385, 215] width 22 height 9
type input "21"
checkbox input "true"
click at [340, 47] on button "Edit" at bounding box center [336, 46] width 22 height 9
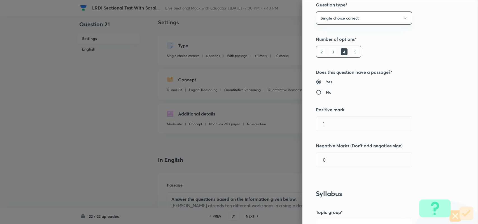
scroll to position [45, 0]
click at [342, 125] on input "1" at bounding box center [364, 123] width 96 height 14
type input "3"
click at [329, 160] on input "0" at bounding box center [364, 159] width 96 height 14
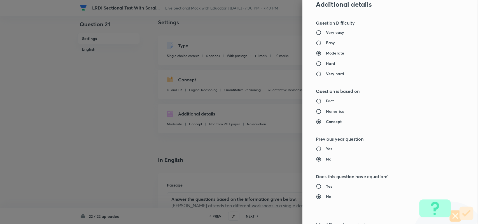
scroll to position [540, 0]
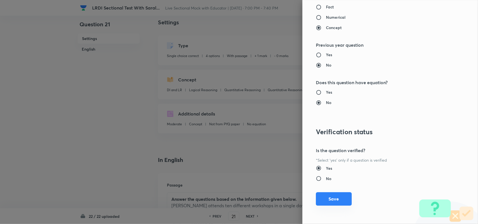
type input "1"
click at [335, 199] on button "Save" at bounding box center [334, 198] width 36 height 13
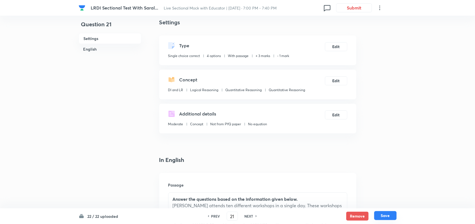
click at [384, 217] on button "Save" at bounding box center [385, 215] width 22 height 9
type input "22"
checkbox input "false"
checkbox input "true"
click at [339, 43] on button "Edit" at bounding box center [336, 46] width 22 height 9
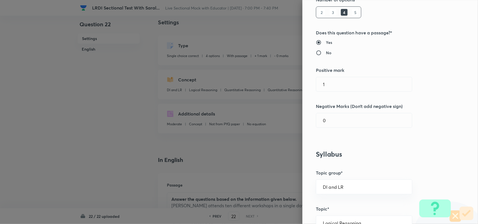
scroll to position [84, 0]
click at [337, 81] on input "1" at bounding box center [364, 84] width 96 height 14
type input "3"
click at [329, 124] on input "0" at bounding box center [364, 120] width 96 height 14
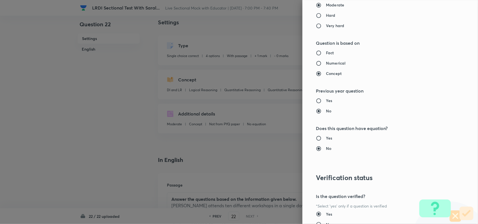
scroll to position [540, 0]
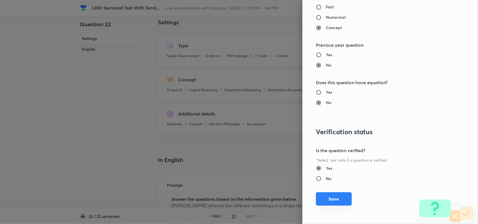
type input "1"
click at [330, 193] on button "Save" at bounding box center [334, 198] width 36 height 13
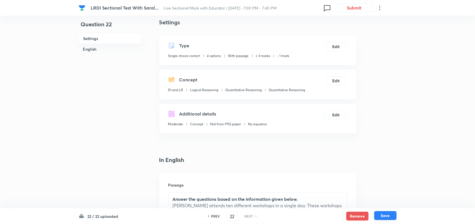
click at [386, 217] on button "Save" at bounding box center [385, 215] width 22 height 9
checkbox input "true"
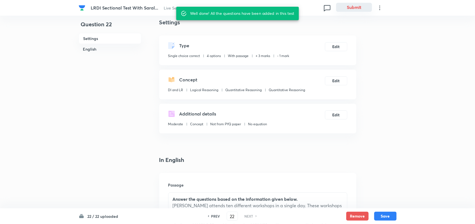
click at [350, 7] on button "Submit" at bounding box center [354, 7] width 36 height 9
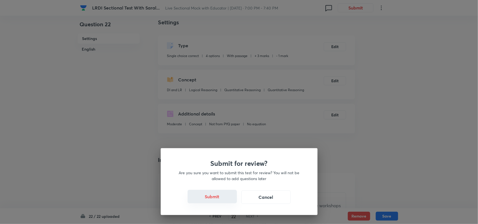
click at [205, 202] on button "Submit" at bounding box center [212, 196] width 49 height 13
click at [219, 200] on button "Submit" at bounding box center [212, 196] width 49 height 13
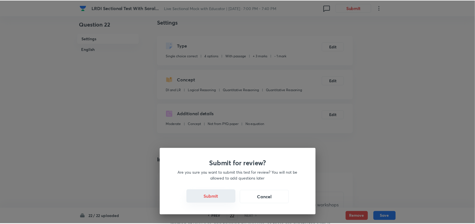
scroll to position [0, 0]
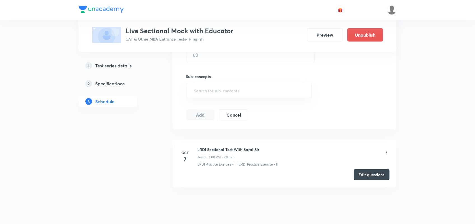
scroll to position [207, 0]
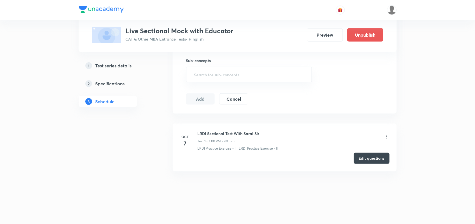
click at [382, 156] on button "Edit questions" at bounding box center [372, 158] width 36 height 11
click at [319, 29] on button "Preview" at bounding box center [325, 34] width 36 height 13
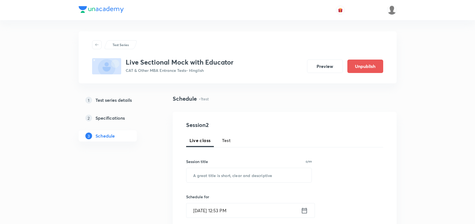
scroll to position [207, 0]
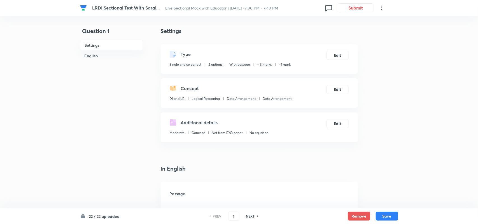
checkbox input "true"
click at [253, 216] on h6 "NEXT" at bounding box center [249, 216] width 9 height 5
type input "2"
checkbox input "false"
checkbox input "true"
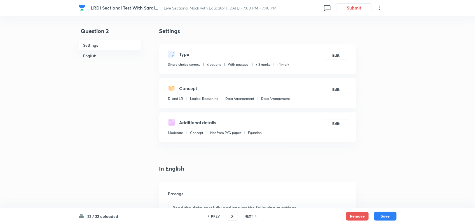
click at [253, 216] on h6 "NEXT" at bounding box center [249, 216] width 9 height 5
type input "3"
checkbox input "false"
checkbox input "true"
click at [253, 216] on h6 "NEXT" at bounding box center [249, 216] width 9 height 5
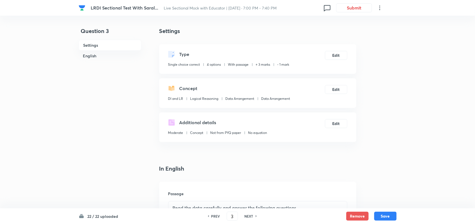
type input "4"
checkbox input "true"
click at [253, 216] on h6 "NEXT" at bounding box center [249, 216] width 9 height 5
type input "5"
checkbox input "false"
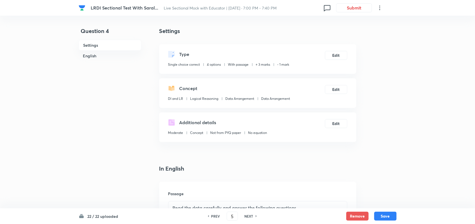
checkbox input "true"
click at [253, 216] on h6 "NEXT" at bounding box center [249, 216] width 9 height 5
type input "6"
click at [336, 58] on button "Edit" at bounding box center [336, 54] width 22 height 9
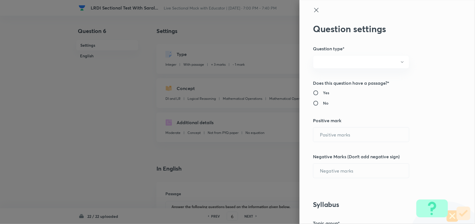
radio input "true"
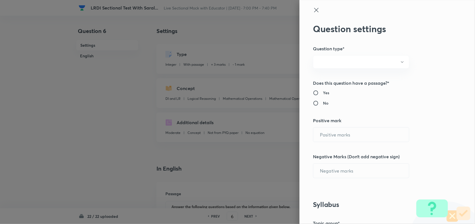
radio input "true"
type input "3"
type input "1"
type input "DI and LR"
type input "Logical Reasoning"
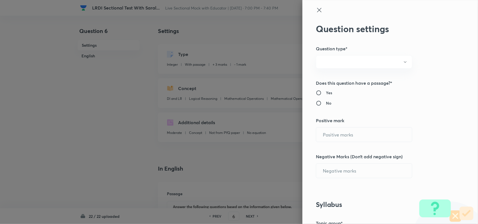
type input "Mathematical Operations"
click at [332, 169] on input "1" at bounding box center [364, 171] width 96 height 14
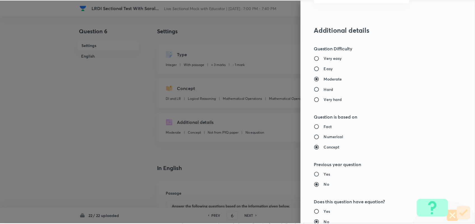
scroll to position [507, 0]
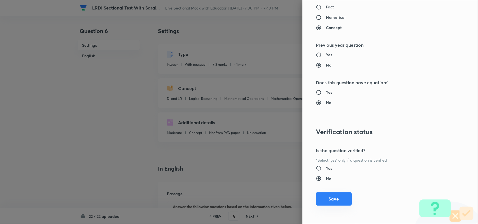
type input "0"
click at [331, 203] on button "Save" at bounding box center [334, 198] width 36 height 13
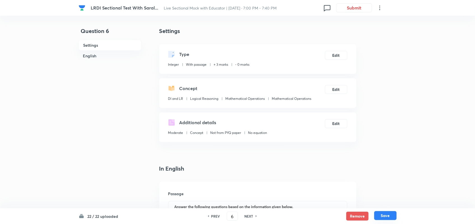
click at [383, 216] on button "Save" at bounding box center [385, 215] width 22 height 9
click at [253, 216] on h6 "NEXT" at bounding box center [249, 216] width 9 height 5
type input "10"
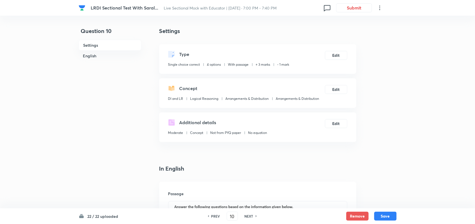
checkbox input "false"
checkbox input "true"
click at [253, 216] on h6 "NEXT" at bounding box center [249, 216] width 9 height 5
type input "11"
checkbox input "false"
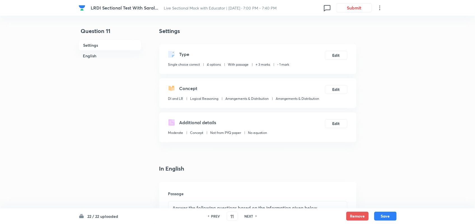
checkbox input "true"
click at [253, 216] on h6 "NEXT" at bounding box center [249, 216] width 9 height 5
type input "12"
checkbox input "true"
click at [253, 216] on h6 "NEXT" at bounding box center [249, 216] width 9 height 5
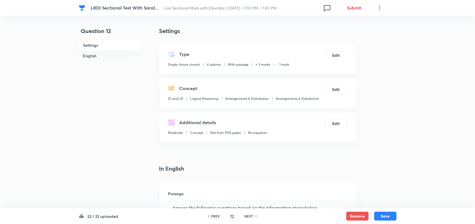
type input "13"
checkbox input "false"
checkbox input "true"
click at [253, 216] on h6 "NEXT" at bounding box center [249, 216] width 9 height 5
type input "14"
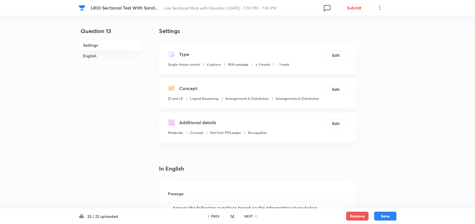
checkbox input "false"
checkbox input "true"
click at [253, 216] on h6 "NEXT" at bounding box center [249, 216] width 9 height 5
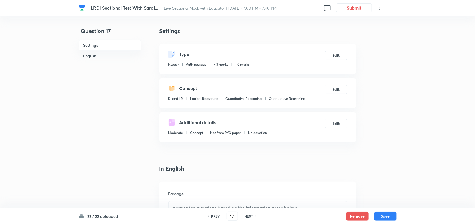
click at [253, 216] on h6 "NEXT" at bounding box center [249, 216] width 9 height 5
type input "19"
checkbox input "false"
checkbox input "true"
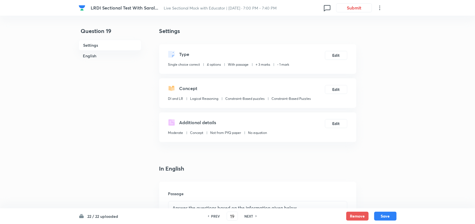
click at [253, 216] on h6 "NEXT" at bounding box center [249, 216] width 9 height 5
type input "20"
checkbox input "true"
click at [253, 216] on h6 "NEXT" at bounding box center [249, 216] width 9 height 5
type input "21"
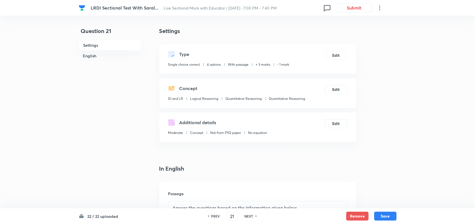
checkbox input "true"
click at [253, 216] on h6 "NEXT" at bounding box center [249, 216] width 9 height 5
type input "22"
checkbox input "false"
checkbox input "true"
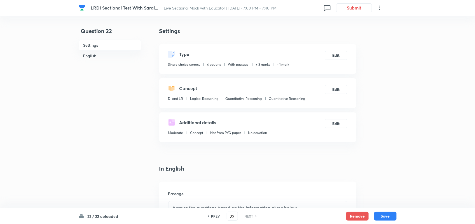
click at [253, 216] on h6 "NEXT" at bounding box center [249, 216] width 9 height 5
click at [233, 216] on input "22" at bounding box center [232, 217] width 11 height 10
type input "2"
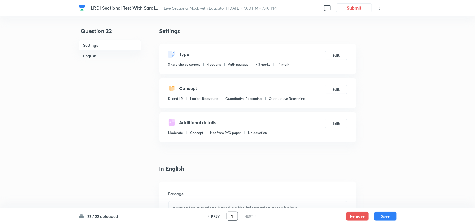
type input "1"
checkbox input "false"
checkbox input "true"
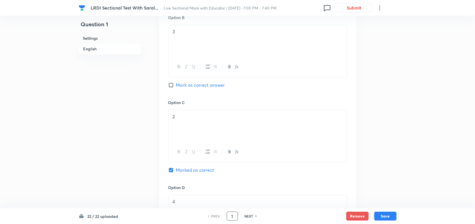
scroll to position [568, 0]
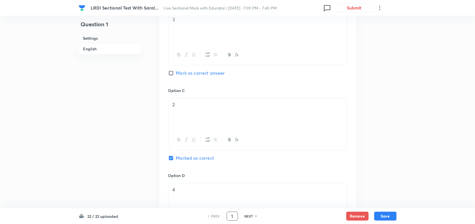
click at [251, 216] on h6 "NEXT" at bounding box center [249, 216] width 9 height 5
type input "2"
checkbox input "false"
checkbox input "true"
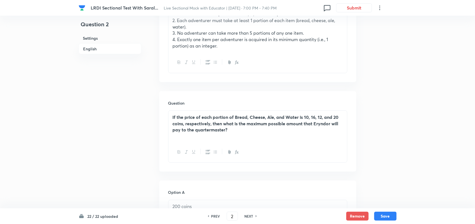
scroll to position [297, 0]
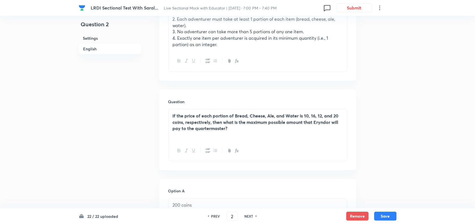
click at [249, 217] on h6 "NEXT" at bounding box center [249, 216] width 9 height 5
type input "3"
checkbox input "false"
checkbox input "true"
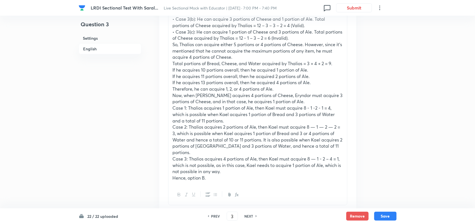
scroll to position [932, 0]
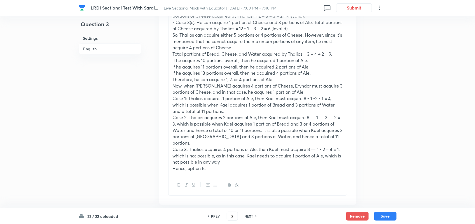
click at [251, 215] on h6 "NEXT" at bounding box center [249, 216] width 9 height 5
type input "4"
checkbox input "true"
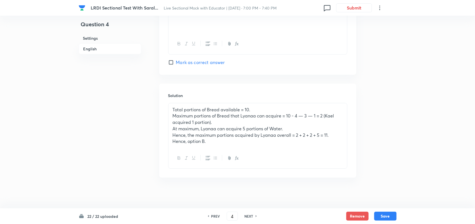
scroll to position [749, 0]
click at [254, 217] on div "NEXT" at bounding box center [249, 216] width 15 height 5
type input "5"
checkbox input "false"
checkbox input "true"
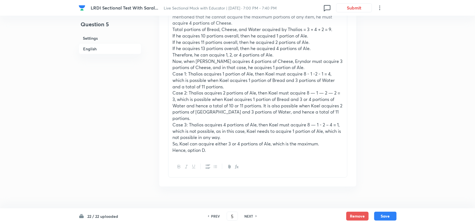
scroll to position [959, 0]
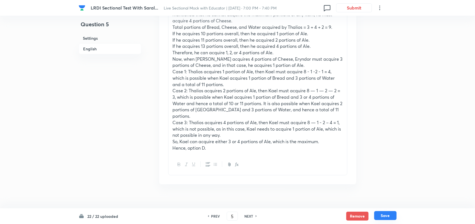
click at [387, 218] on button "Save" at bounding box center [385, 215] width 22 height 9
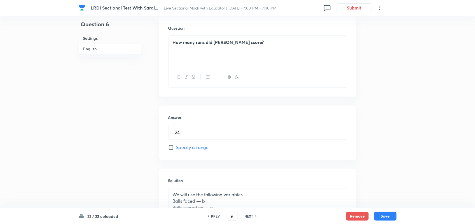
scroll to position [388, 0]
click at [253, 216] on div "NEXT" at bounding box center [249, 216] width 15 height 5
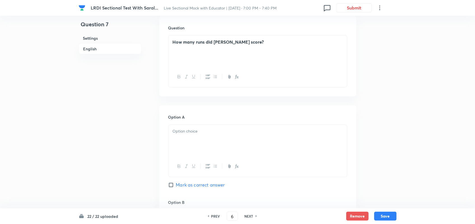
type input "7"
checkbox input "true"
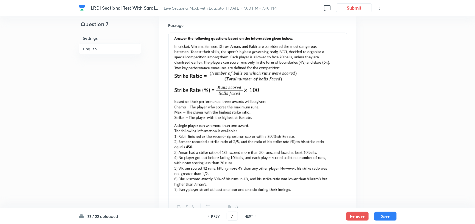
scroll to position [169, 0]
click at [249, 64] on img at bounding box center [258, 114] width 170 height 156
click at [315, 114] on img at bounding box center [258, 114] width 170 height 156
click at [209, 217] on div "PREV" at bounding box center [214, 216] width 15 height 5
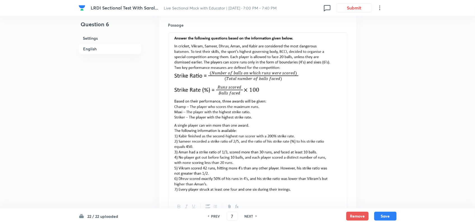
type input "6"
type input "24"
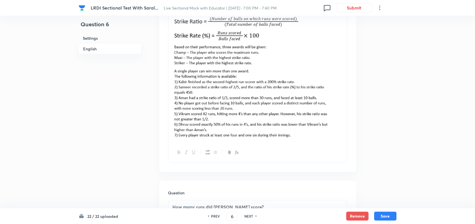
scroll to position [224, 0]
click at [216, 216] on h6 "PREV" at bounding box center [215, 216] width 9 height 5
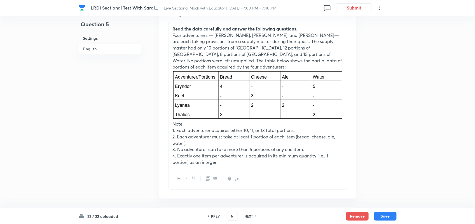
scroll to position [184, 0]
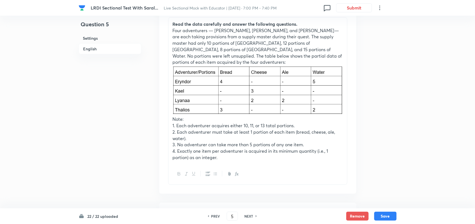
click at [253, 218] on h6 "NEXT" at bounding box center [249, 216] width 9 height 5
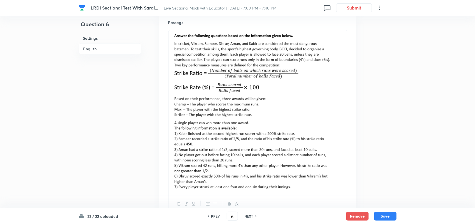
scroll to position [171, 0]
click at [235, 103] on img at bounding box center [258, 112] width 170 height 156
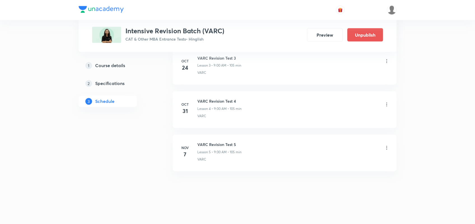
scroll to position [355, 0]
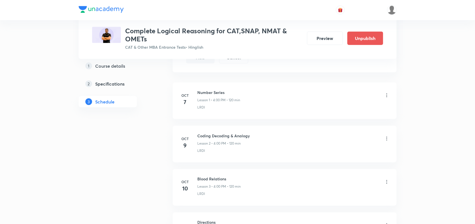
scroll to position [300, 0]
click at [384, 94] on icon at bounding box center [387, 96] width 6 height 6
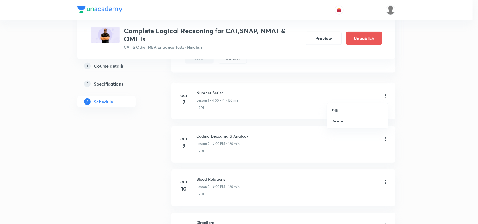
click at [343, 107] on li "Edit" at bounding box center [357, 111] width 61 height 10
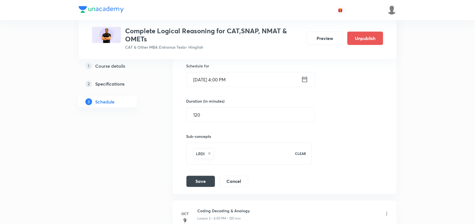
scroll to position [181, 0]
click at [309, 81] on div "[DATE] 4:00 PM ​" at bounding box center [250, 80] width 129 height 15
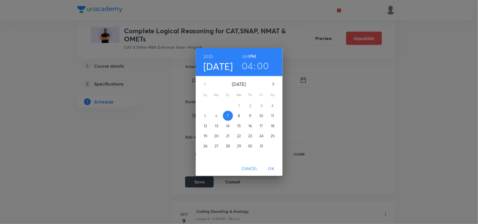
click at [263, 69] on h3 "00" at bounding box center [263, 66] width 12 height 12
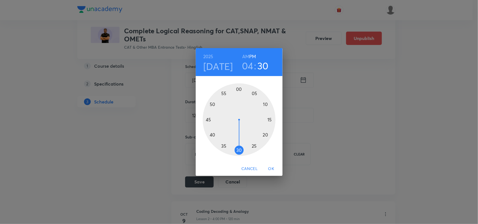
drag, startPoint x: 240, startPoint y: 88, endPoint x: 238, endPoint y: 142, distance: 53.8
click at [238, 142] on div at bounding box center [239, 119] width 73 height 73
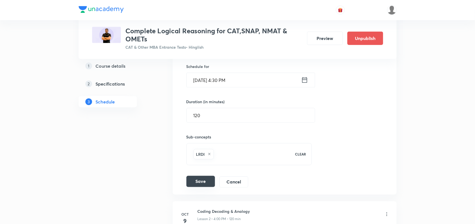
click at [202, 185] on button "Save" at bounding box center [200, 181] width 29 height 11
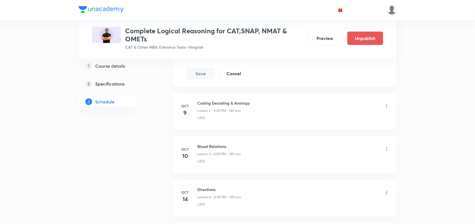
scroll to position [289, 0]
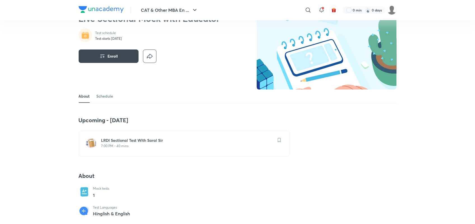
scroll to position [85, 0]
